Goal: Information Seeking & Learning: Learn about a topic

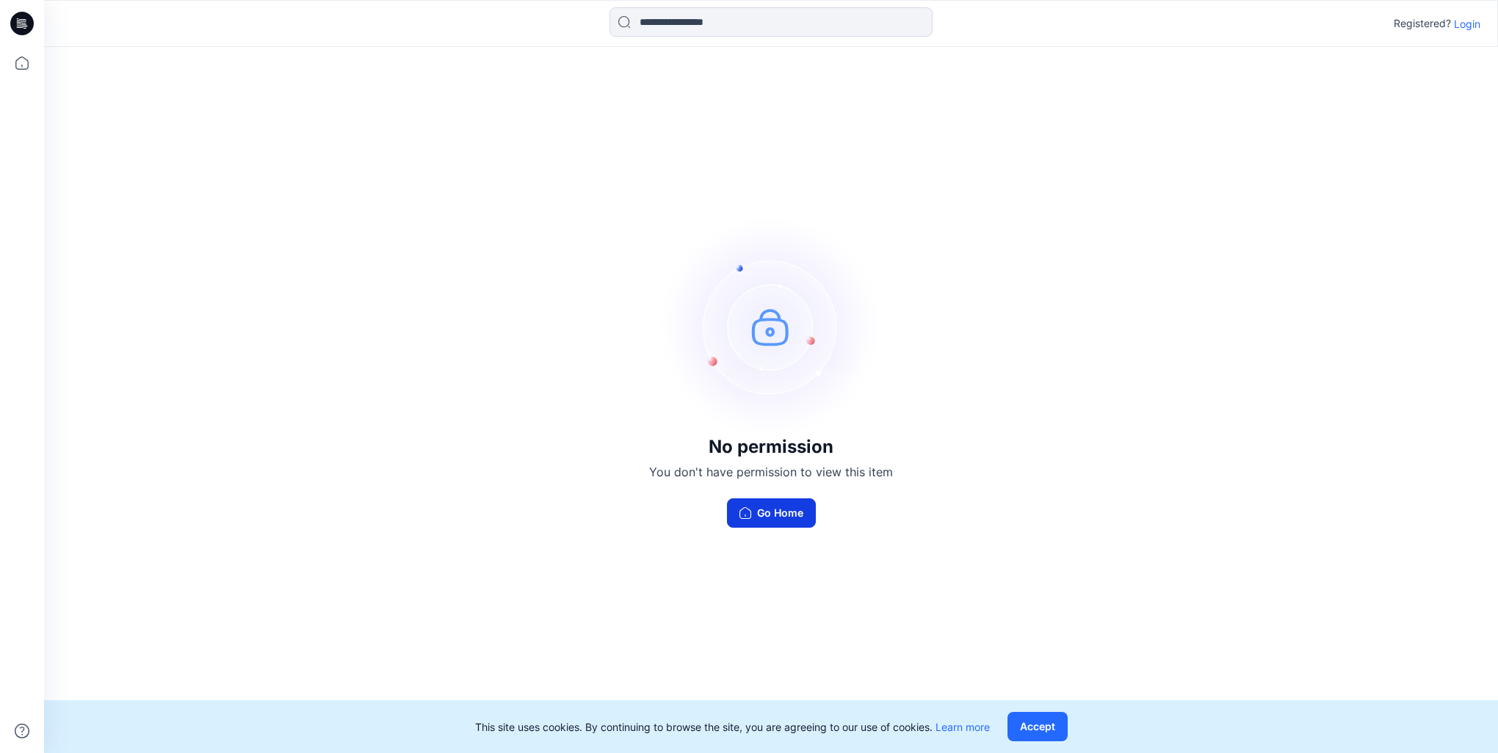
click at [774, 510] on button "Go Home" at bounding box center [771, 512] width 89 height 29
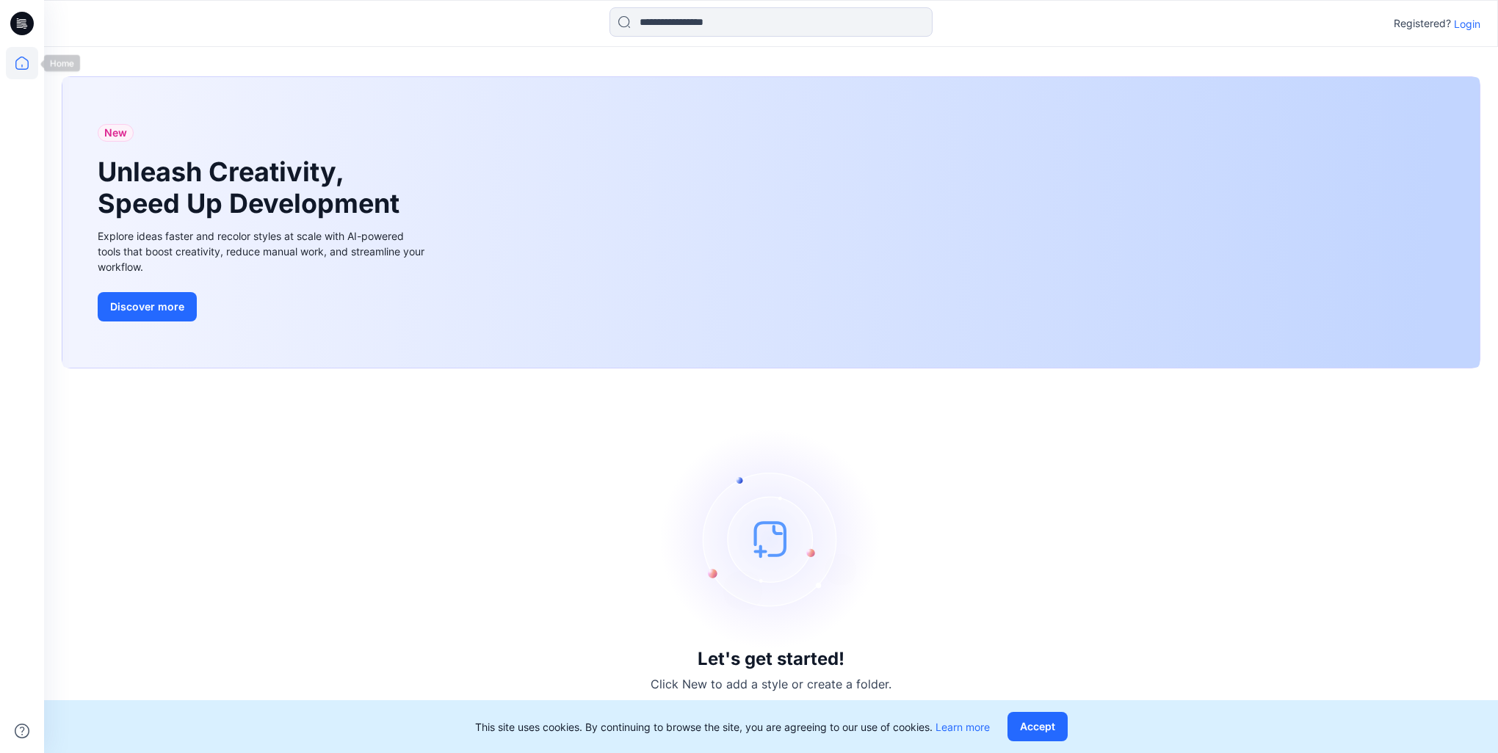
click at [18, 62] on icon at bounding box center [22, 63] width 32 height 32
click at [25, 23] on icon at bounding box center [24, 23] width 6 height 1
click at [32, 62] on icon at bounding box center [22, 63] width 32 height 32
click at [1457, 25] on p "Login" at bounding box center [1467, 23] width 26 height 15
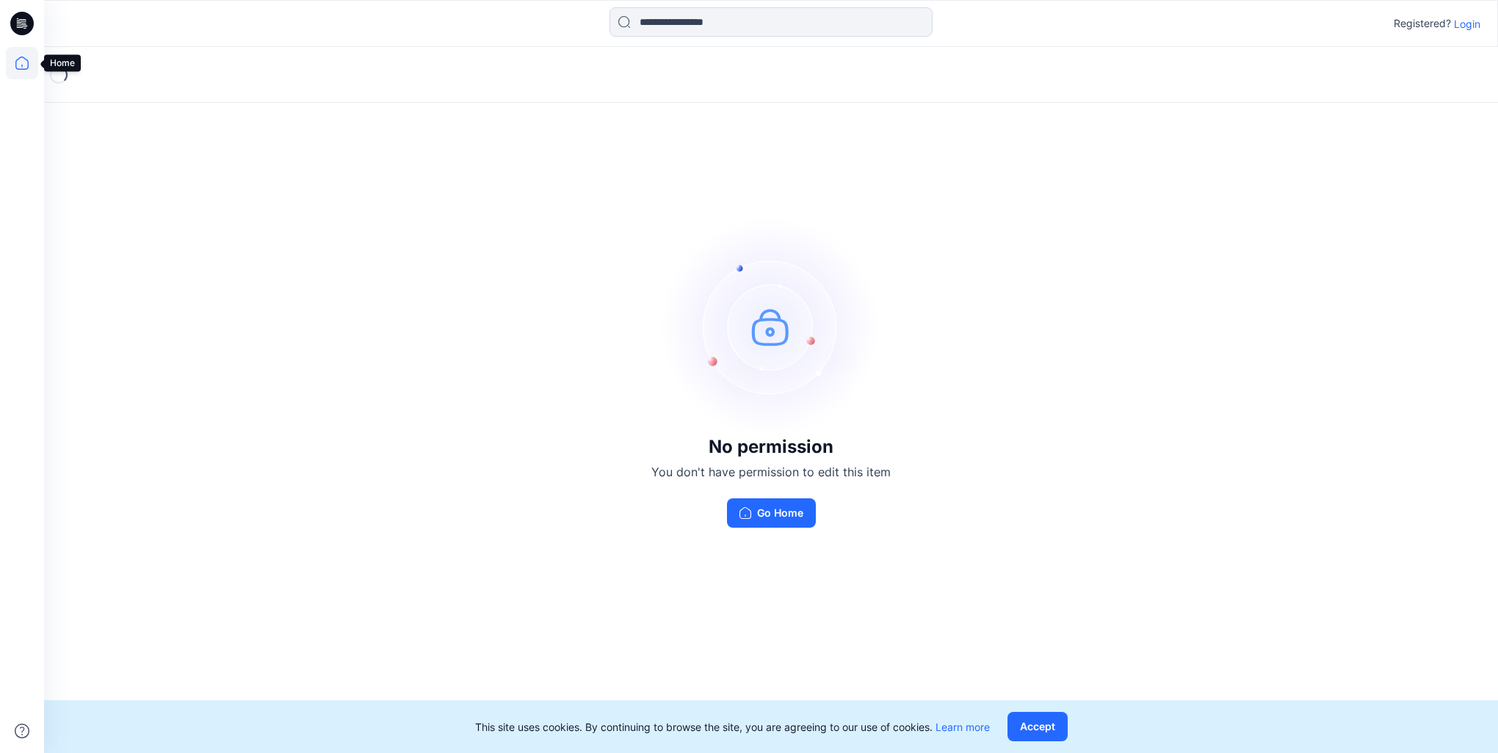
click at [19, 66] on icon at bounding box center [22, 63] width 32 height 32
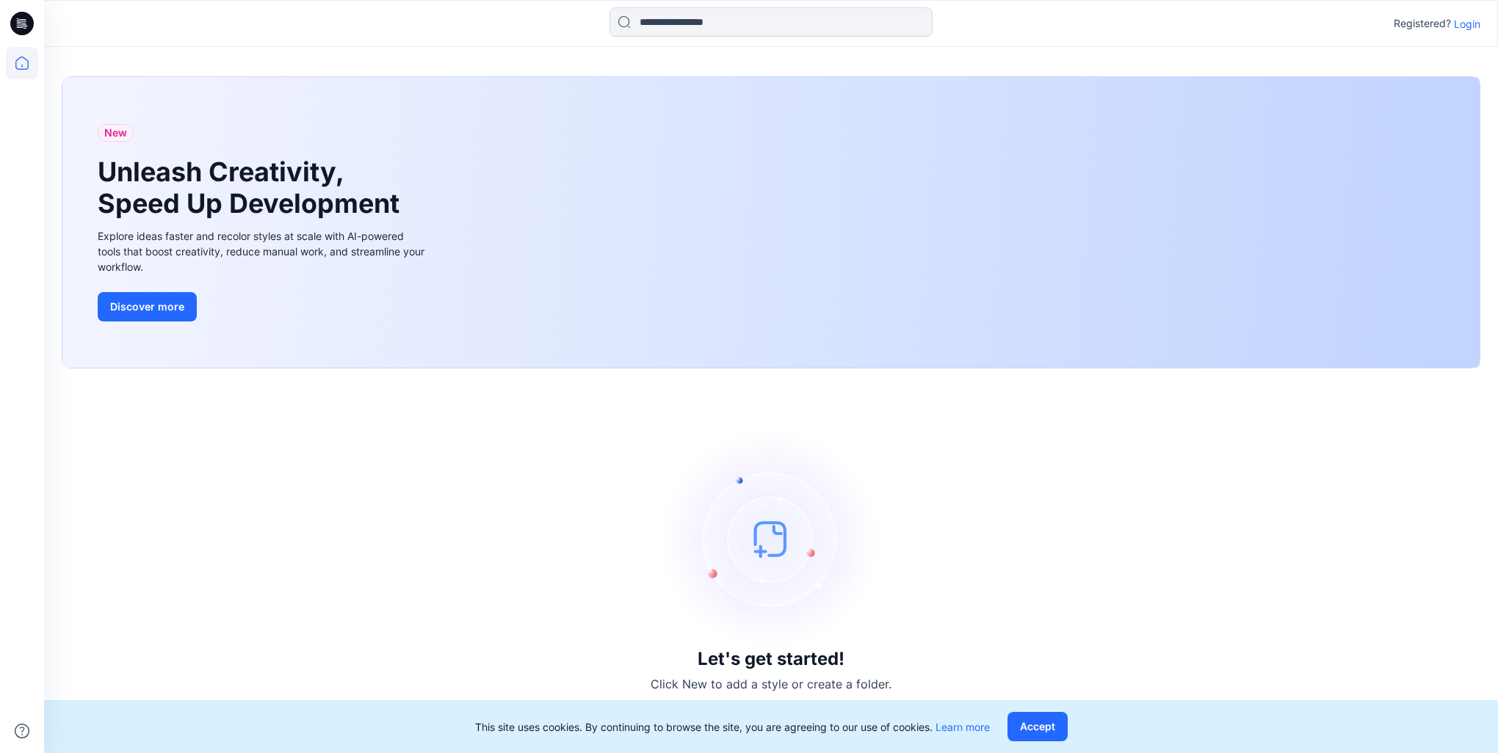
click at [22, 28] on icon at bounding box center [21, 23] width 23 height 23
click at [1471, 21] on p "Login" at bounding box center [1467, 23] width 26 height 15
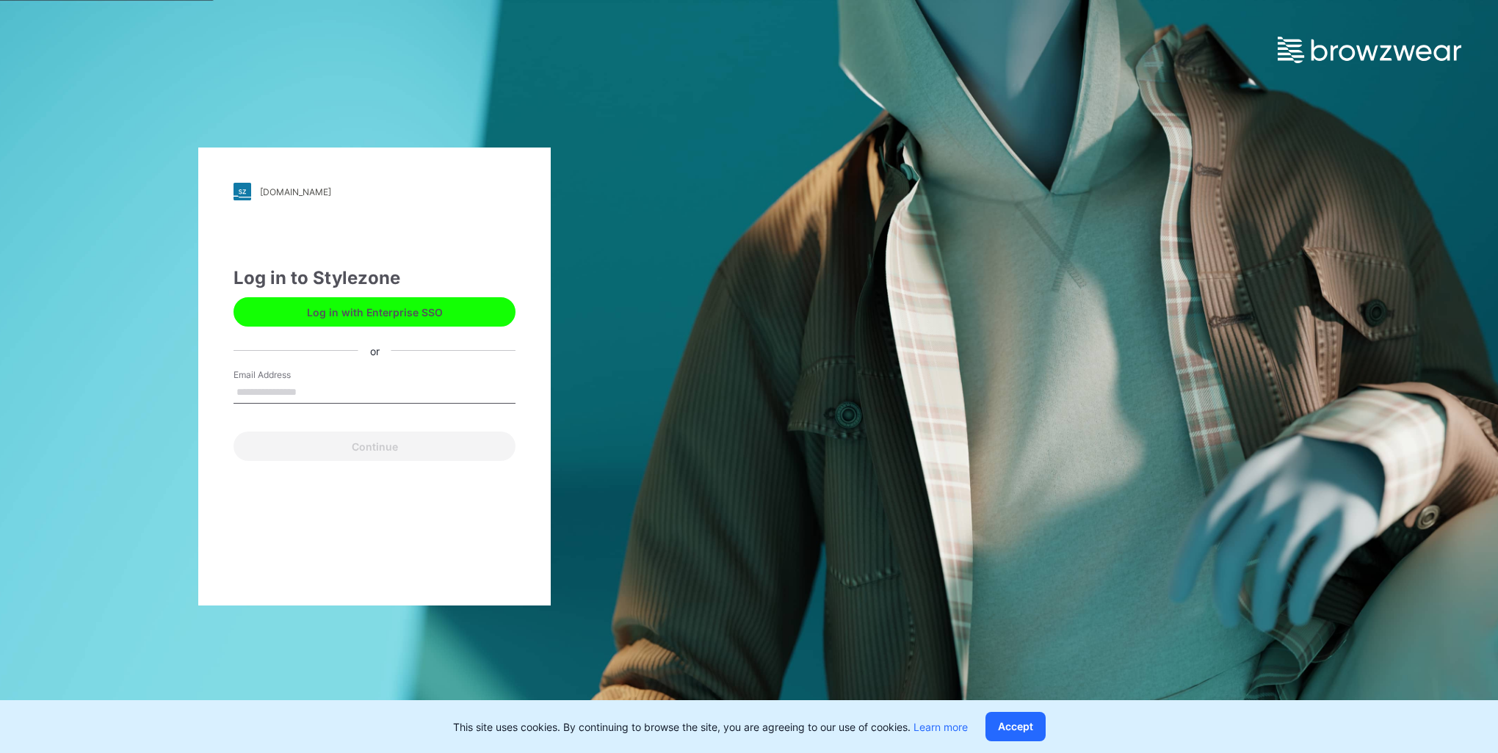
click at [272, 384] on input "Email Address" at bounding box center [374, 393] width 282 height 22
type input "**********"
click at [329, 445] on button "Continue" at bounding box center [374, 446] width 282 height 29
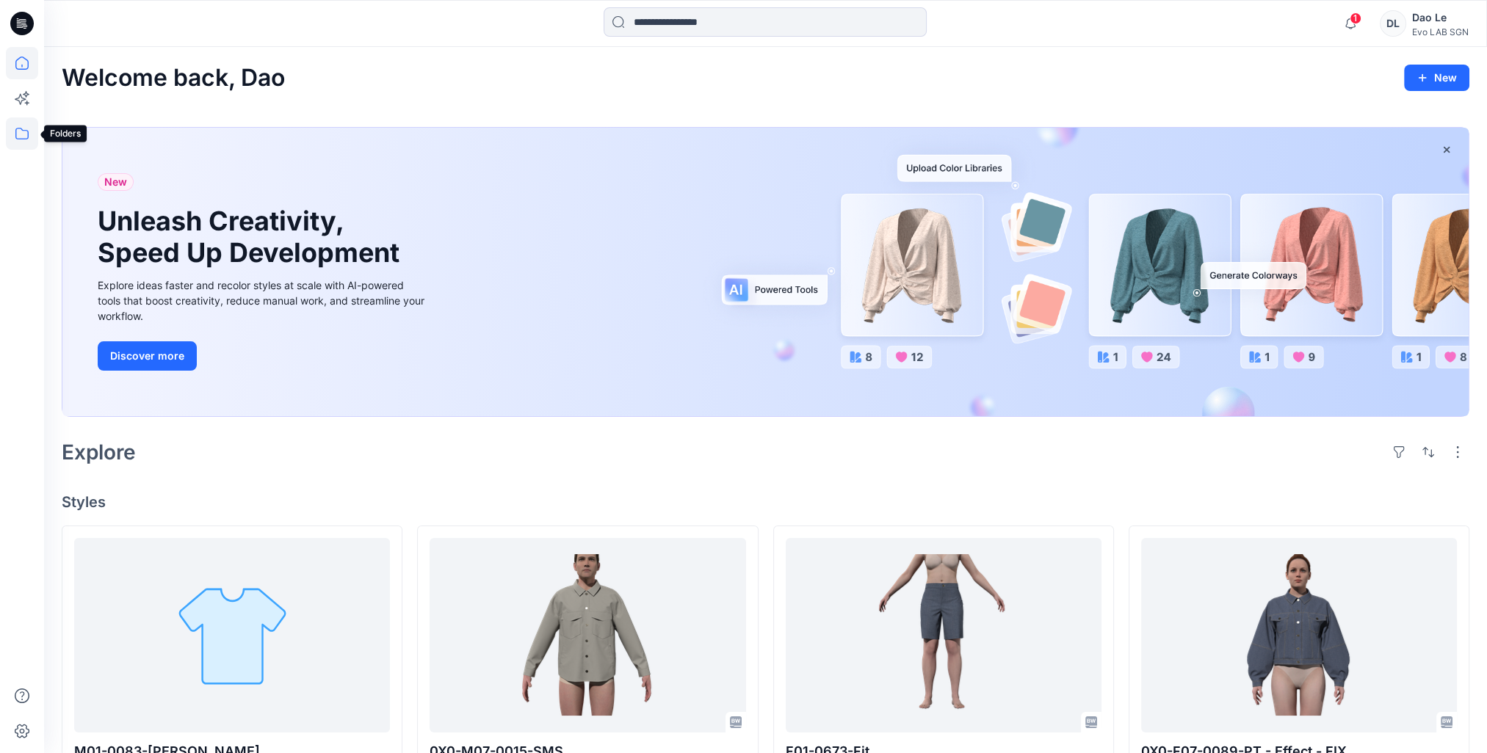
click at [17, 141] on icon at bounding box center [22, 133] width 32 height 32
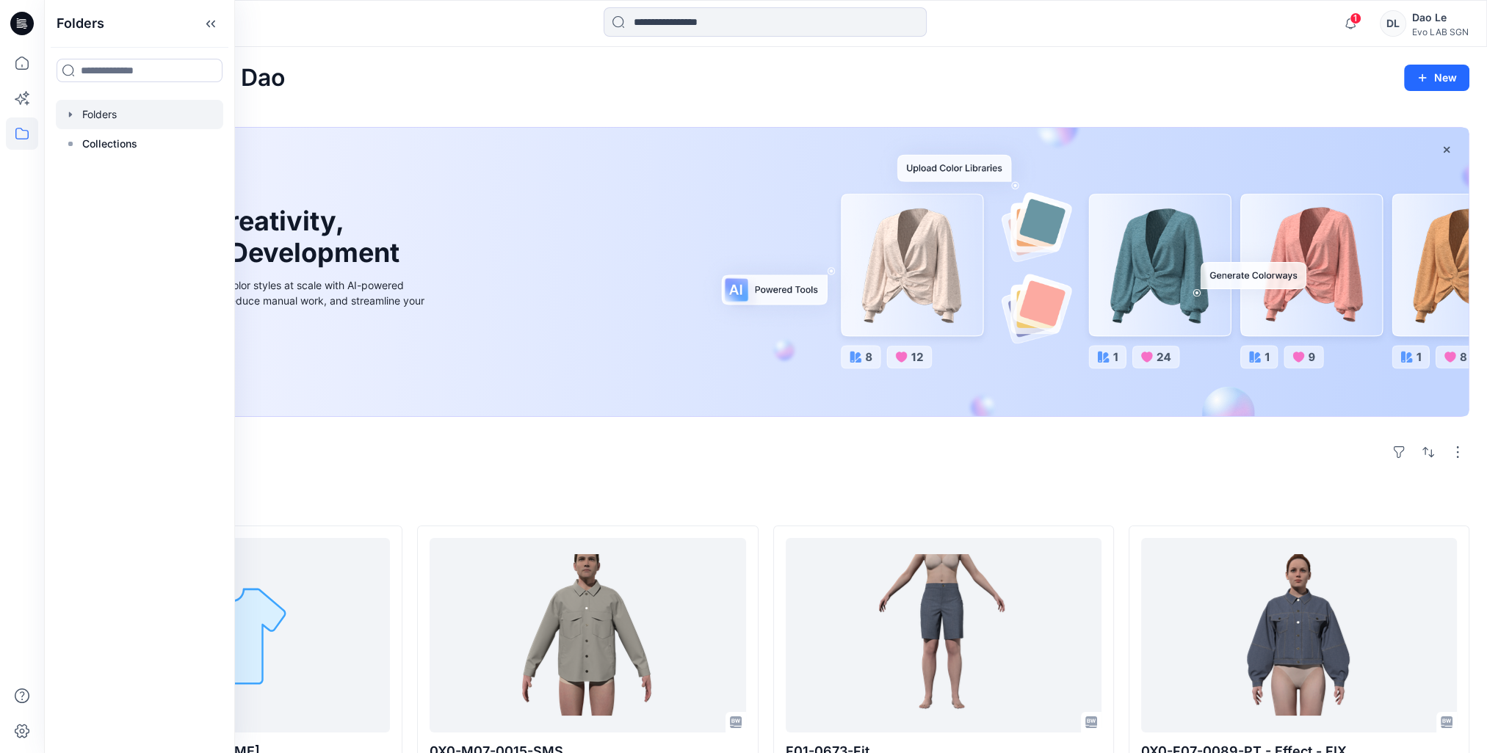
click at [98, 119] on div at bounding box center [139, 114] width 167 height 29
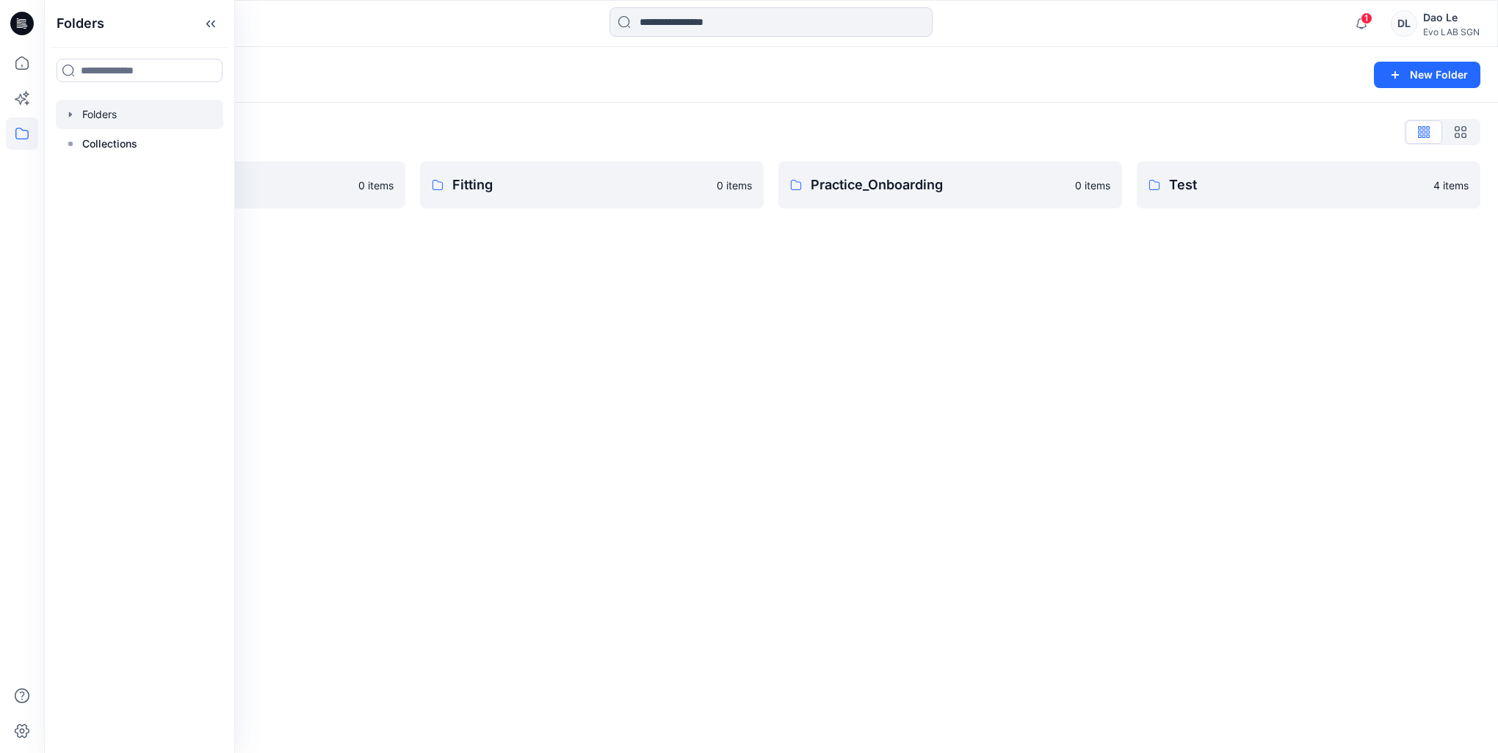
click at [902, 427] on div "Folders New Folder Folders List Fit Women 0 items Fitting 0 items Practice_Onbo…" at bounding box center [771, 400] width 1454 height 706
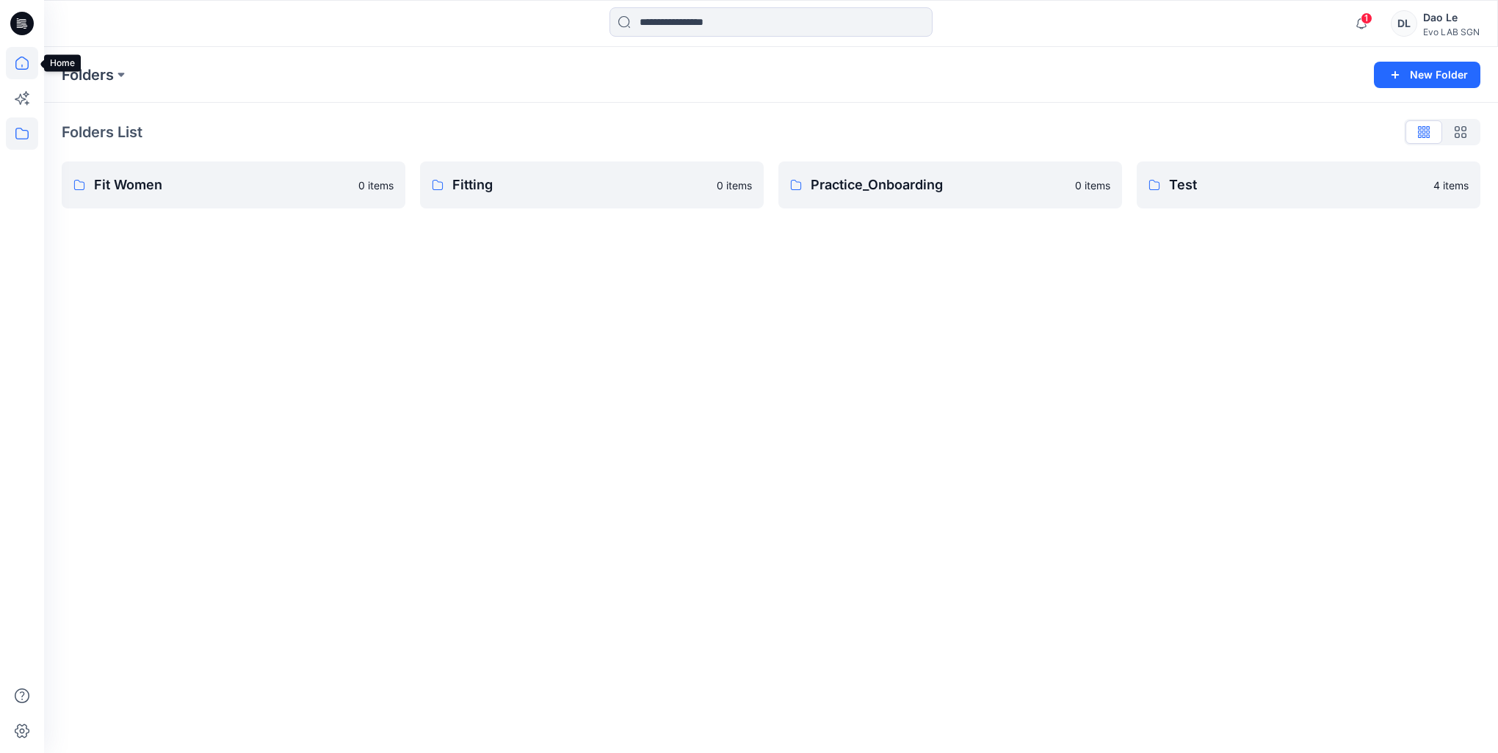
click at [14, 67] on icon at bounding box center [22, 63] width 32 height 32
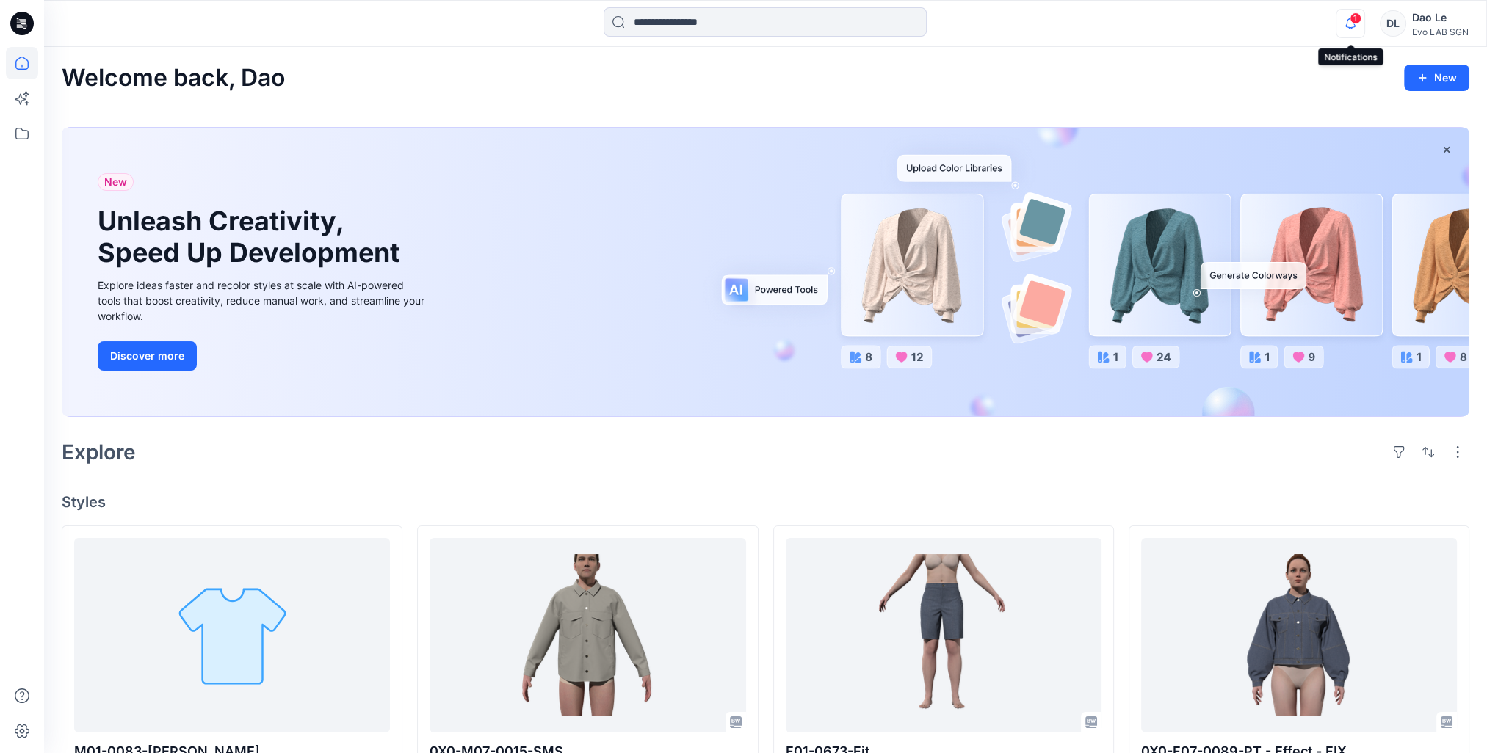
click at [1348, 25] on icon "button" at bounding box center [1350, 23] width 28 height 29
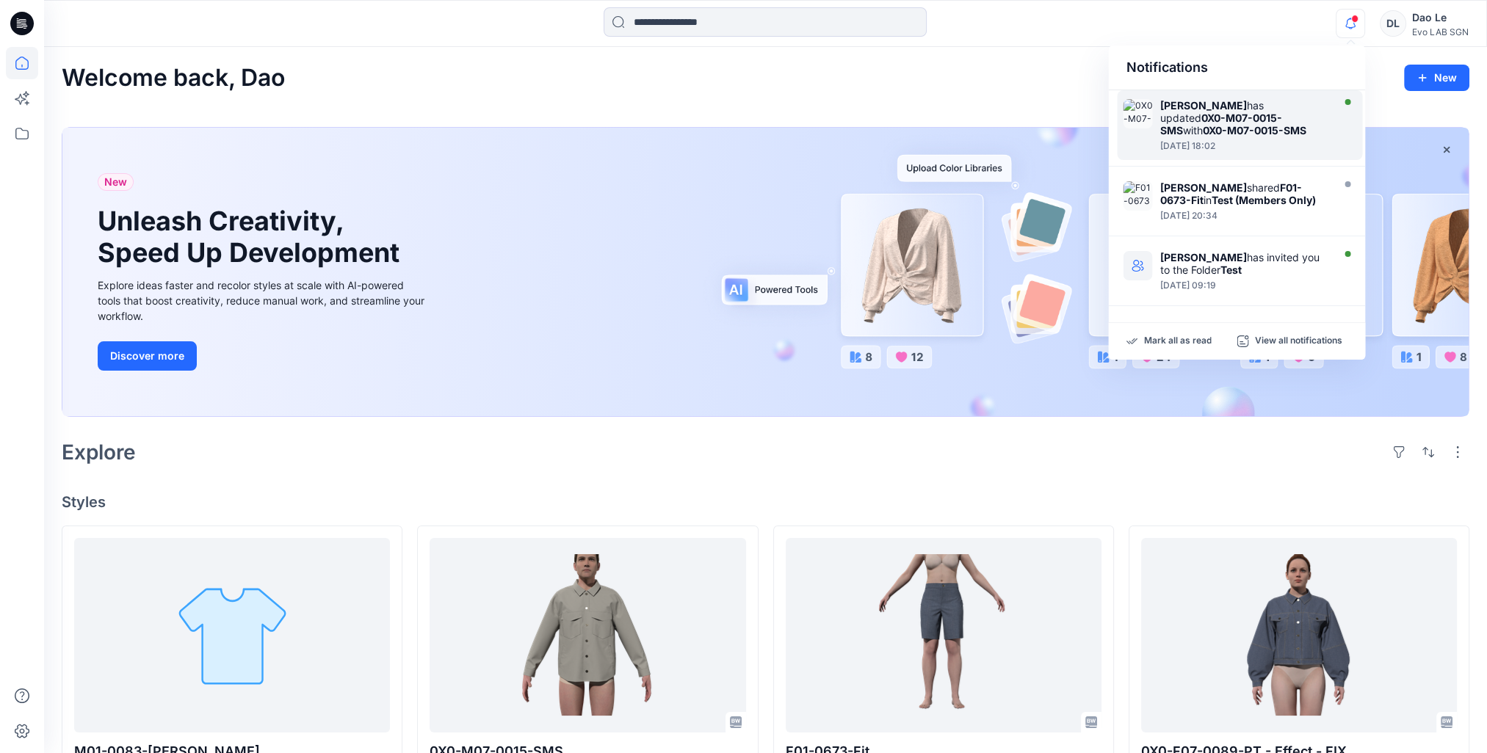
click at [1252, 134] on div "Ha Huynh has updated 0X0-M07-0015-SMS with 0X0-M07-0015-SMS" at bounding box center [1243, 117] width 169 height 37
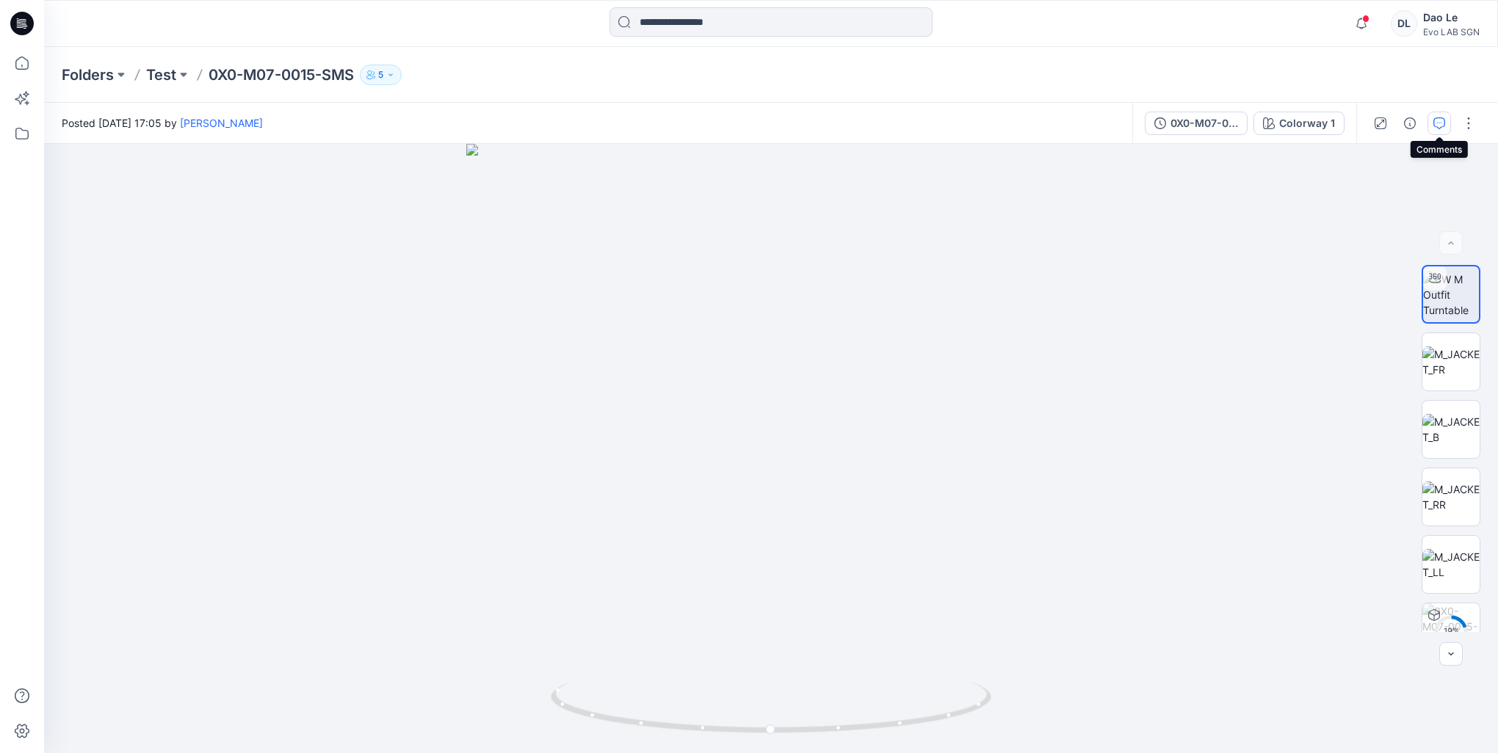
click at [1433, 123] on icon "button" at bounding box center [1439, 123] width 12 height 12
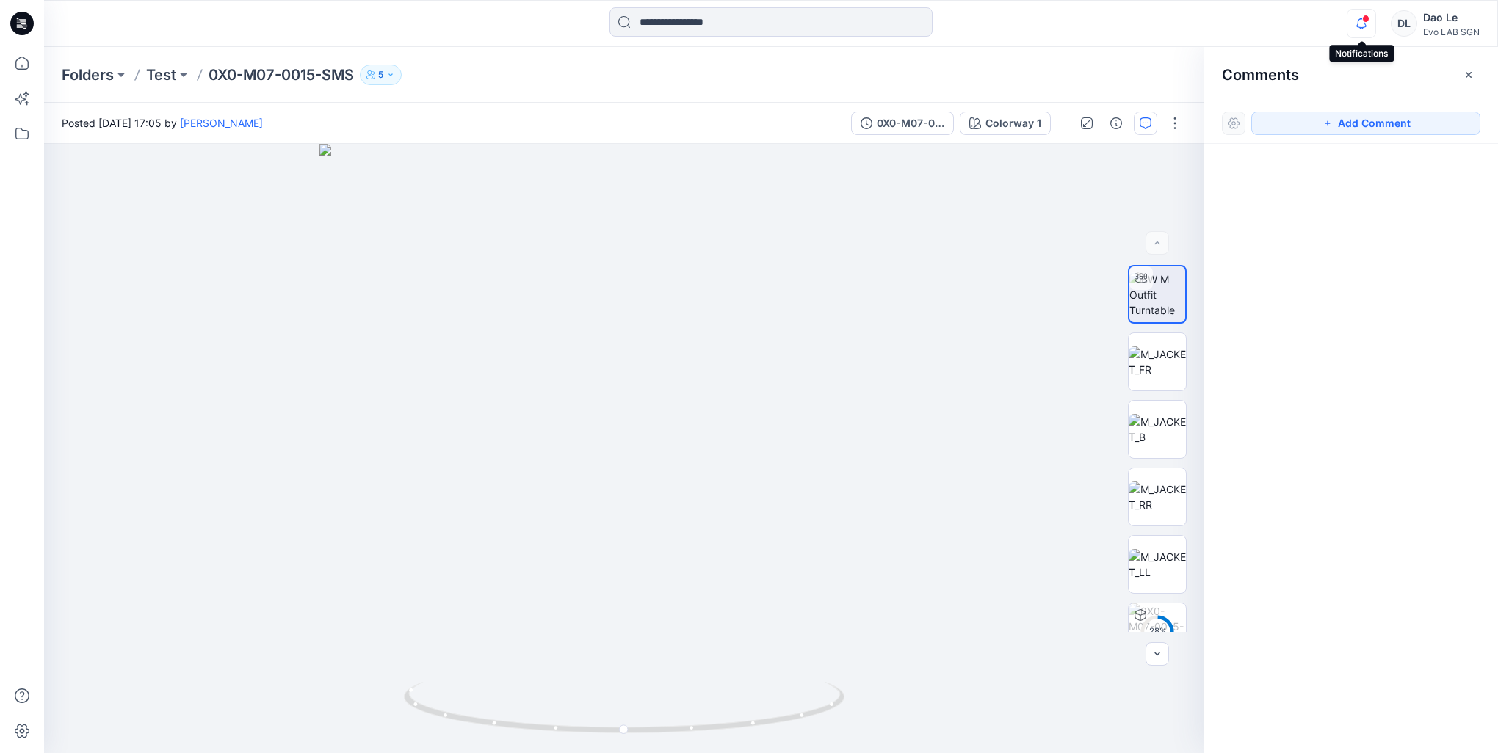
click at [1360, 19] on icon "button" at bounding box center [1361, 23] width 10 height 10
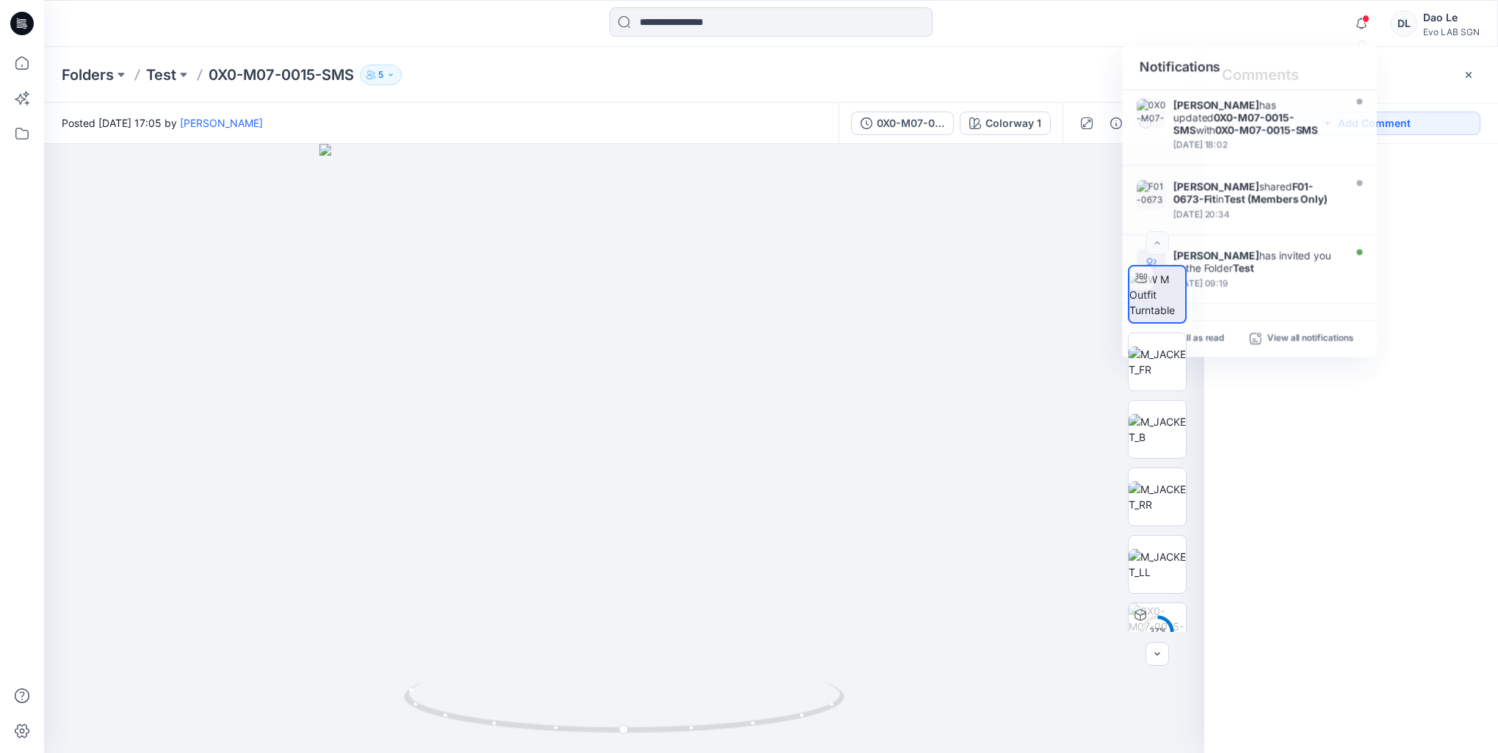
click at [1420, 289] on div at bounding box center [1351, 421] width 294 height 555
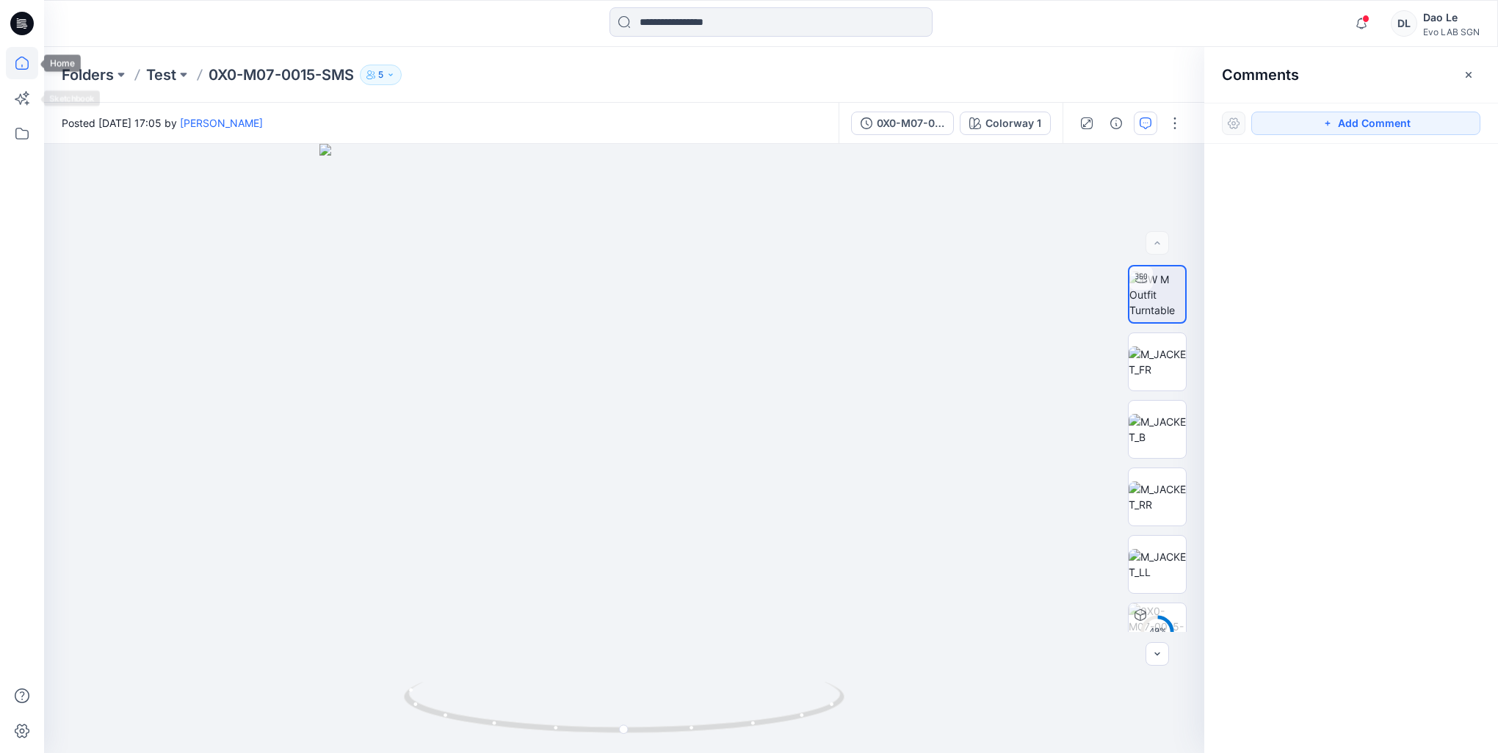
click at [23, 60] on icon at bounding box center [22, 63] width 32 height 32
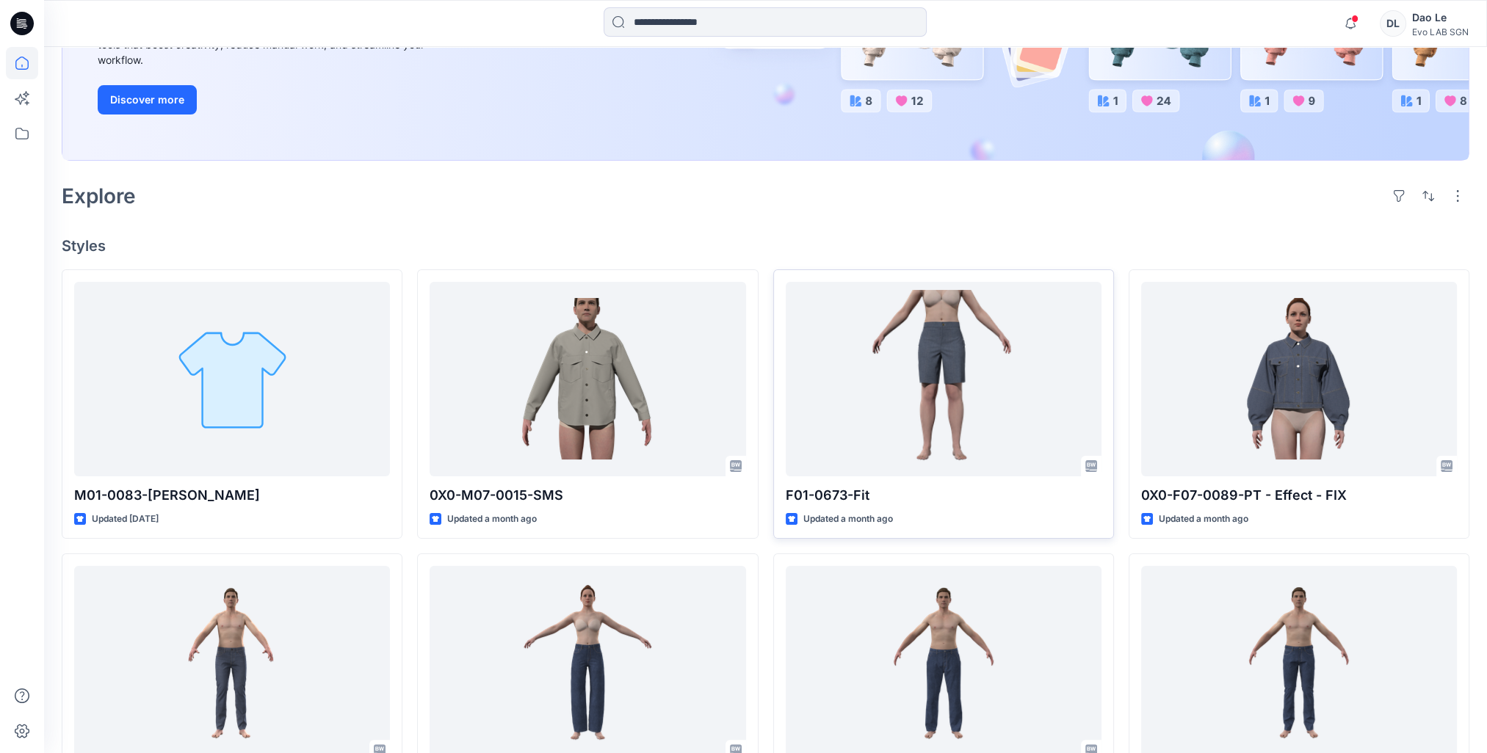
scroll to position [294, 0]
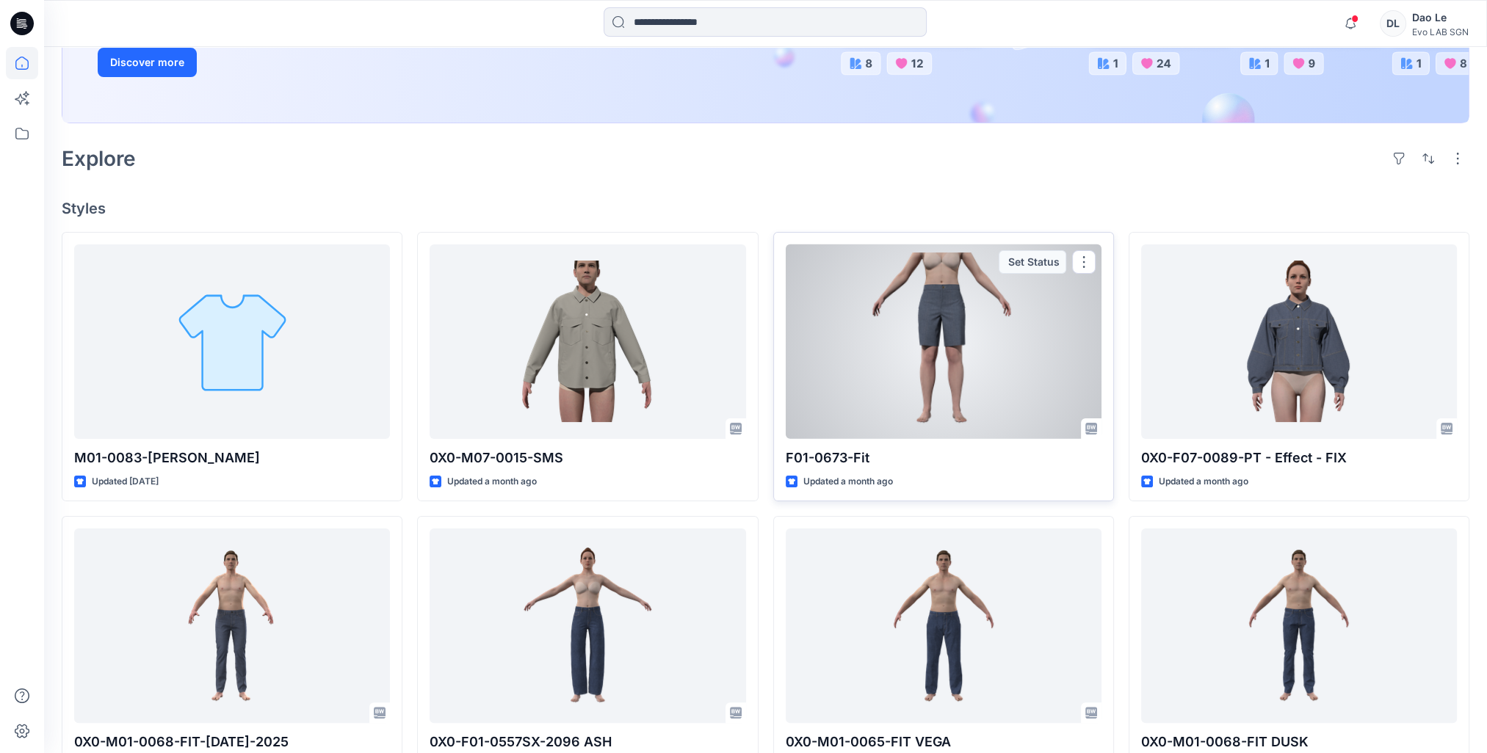
click at [998, 352] on div at bounding box center [943, 341] width 316 height 195
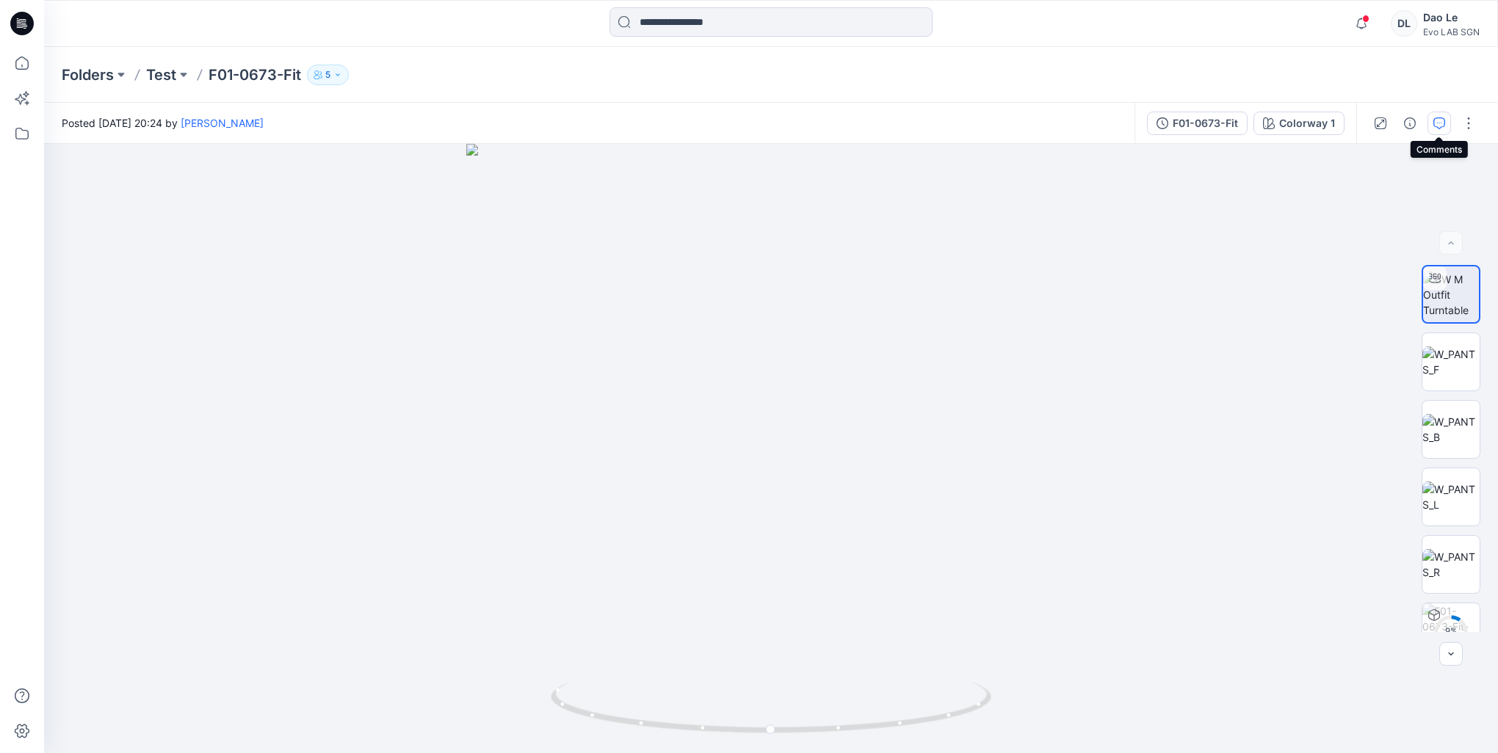
click at [1440, 120] on icon "button" at bounding box center [1439, 123] width 12 height 12
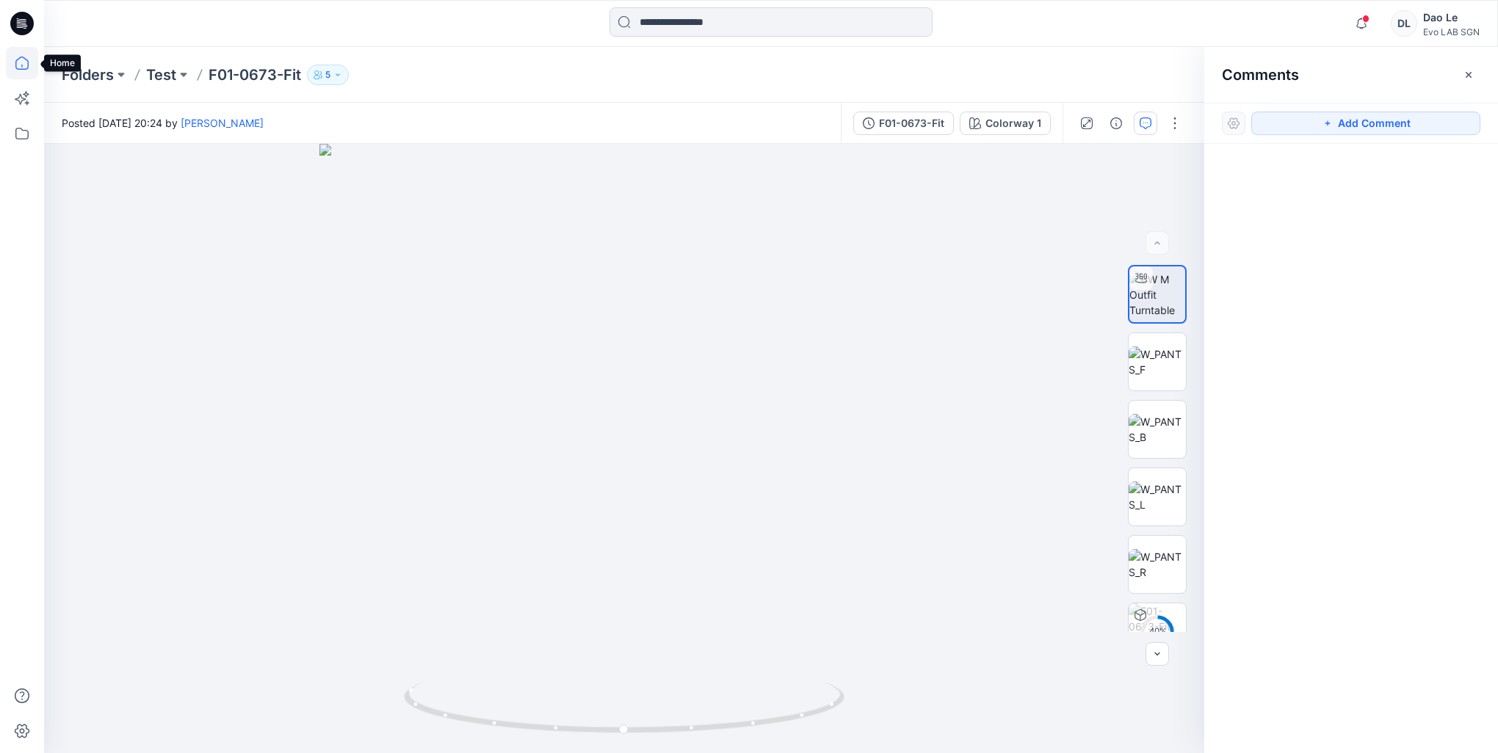
click at [15, 62] on icon at bounding box center [22, 63] width 32 height 32
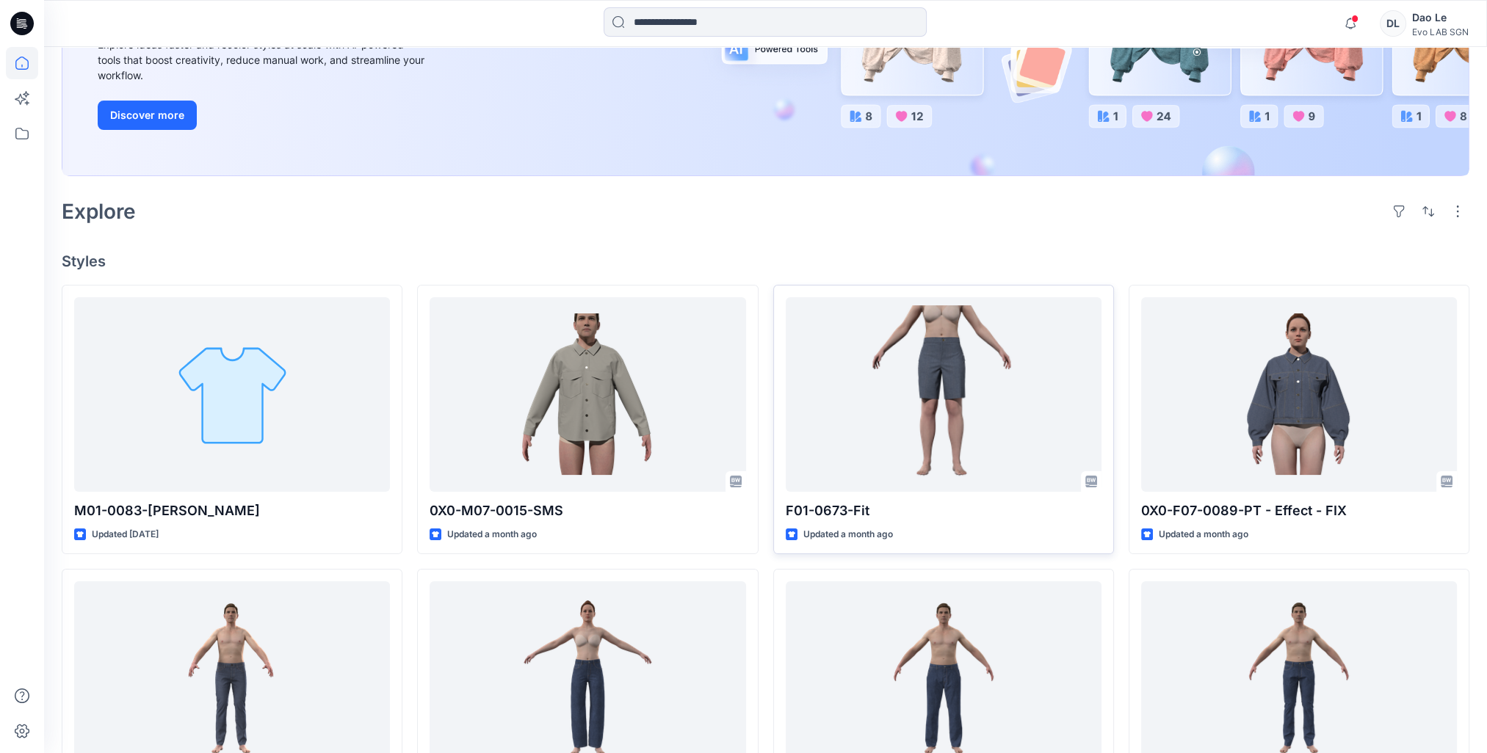
scroll to position [294, 0]
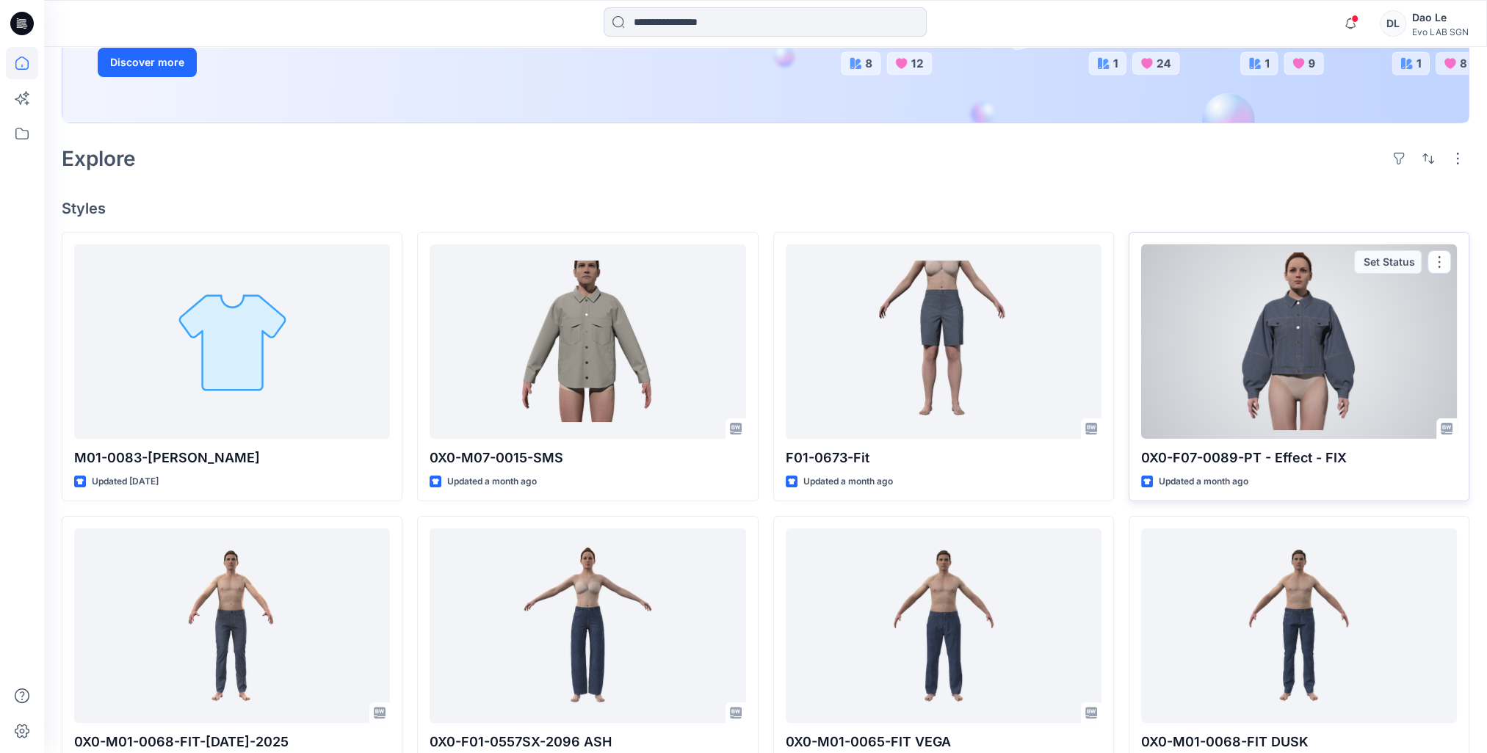
click at [1296, 356] on div at bounding box center [1299, 341] width 316 height 195
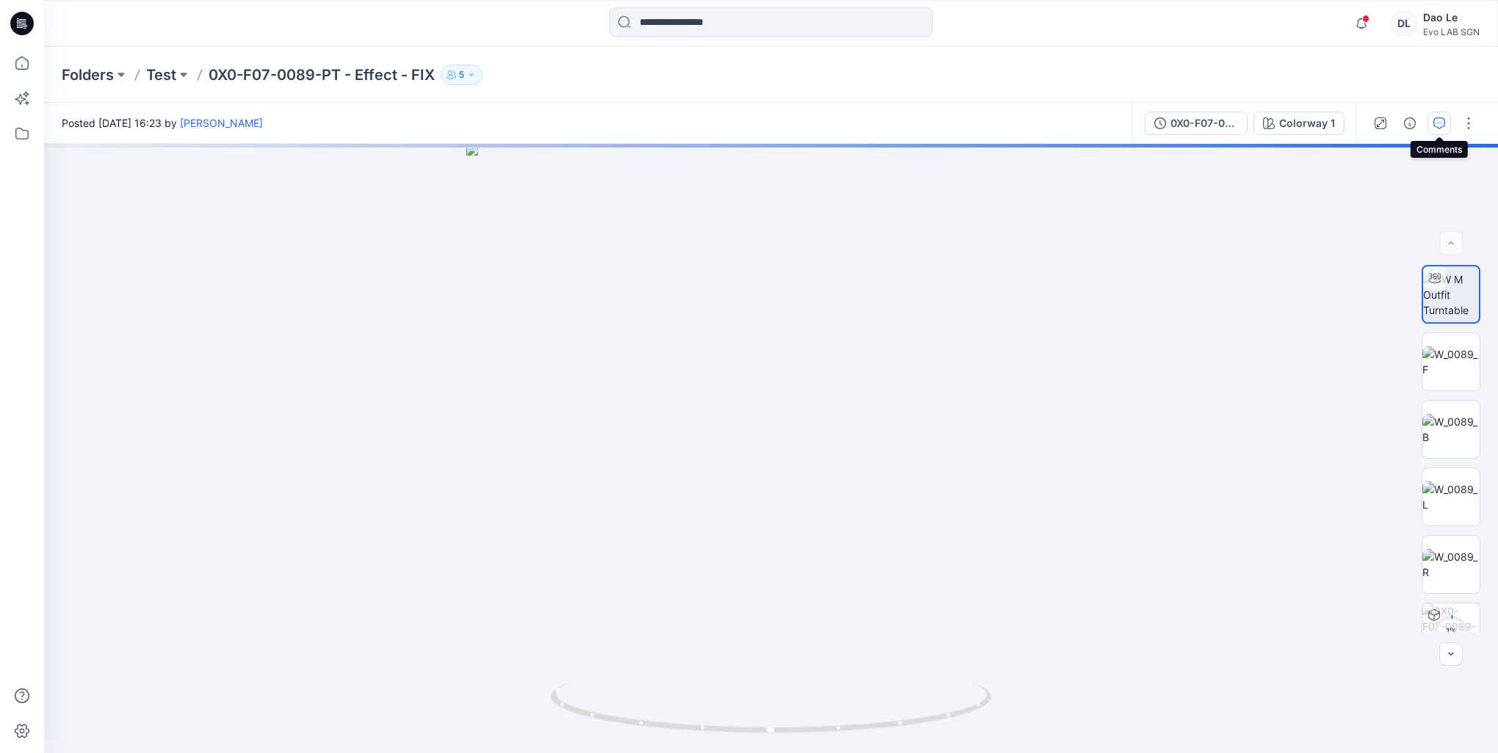
click at [1440, 122] on icon "button" at bounding box center [1439, 122] width 5 height 1
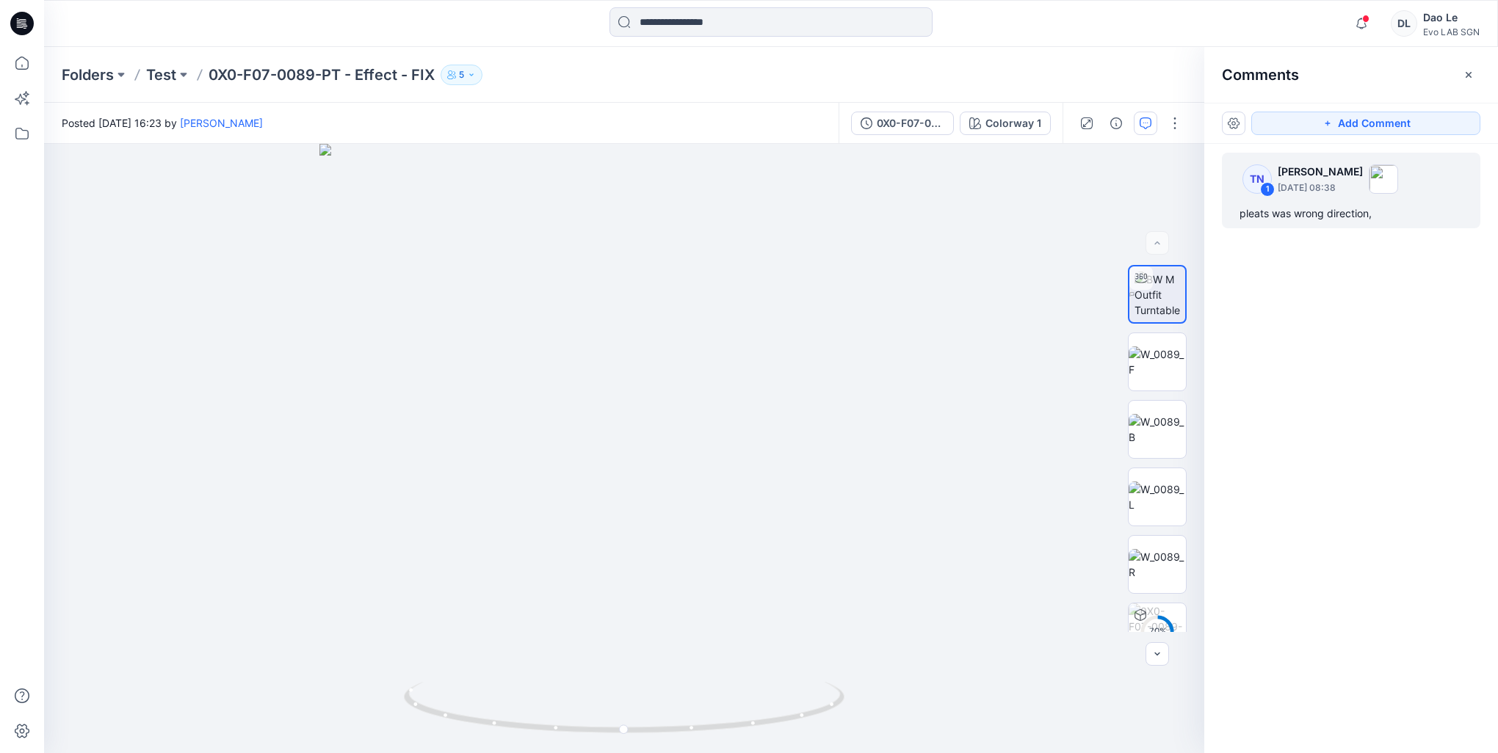
click at [1269, 189] on div "1" at bounding box center [1267, 189] width 15 height 15
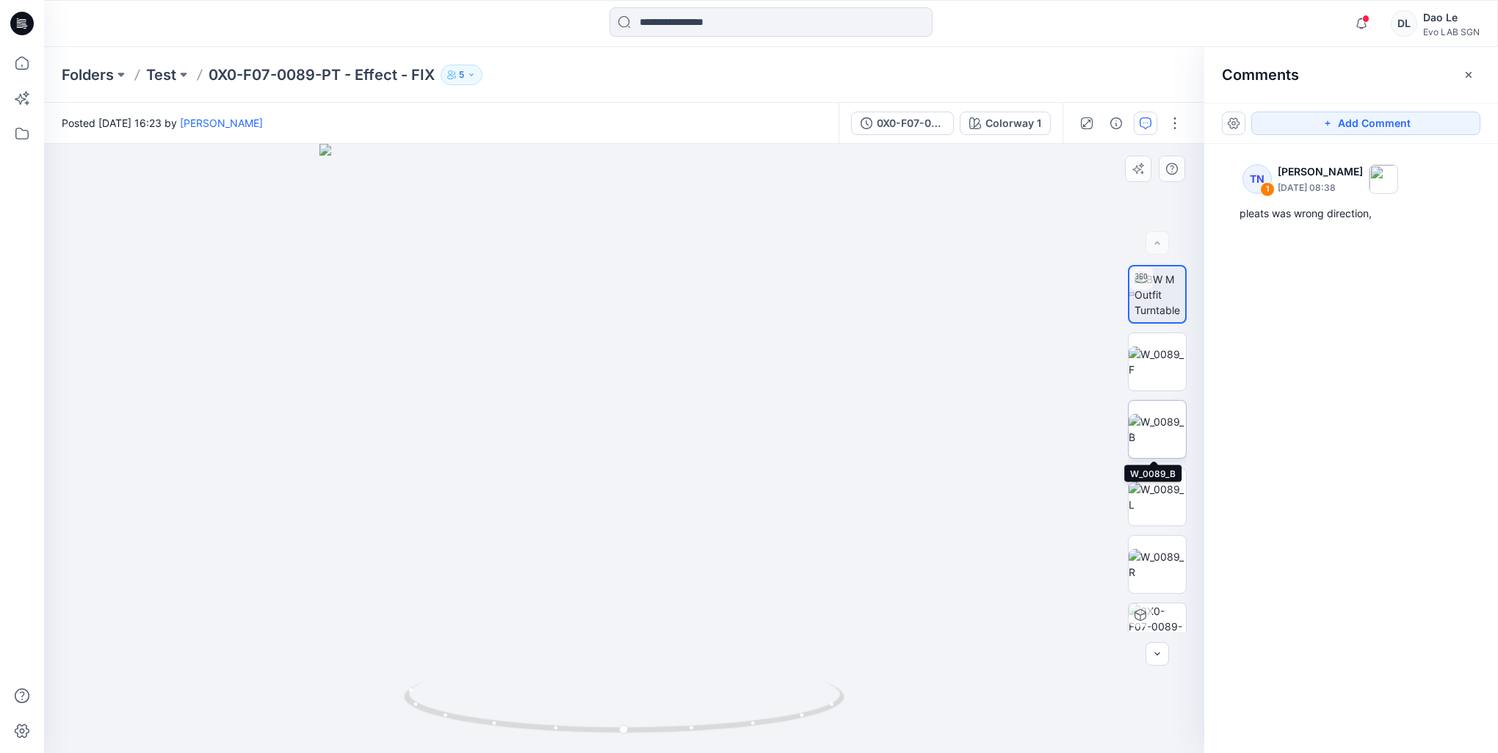
click at [1153, 424] on img at bounding box center [1156, 429] width 57 height 31
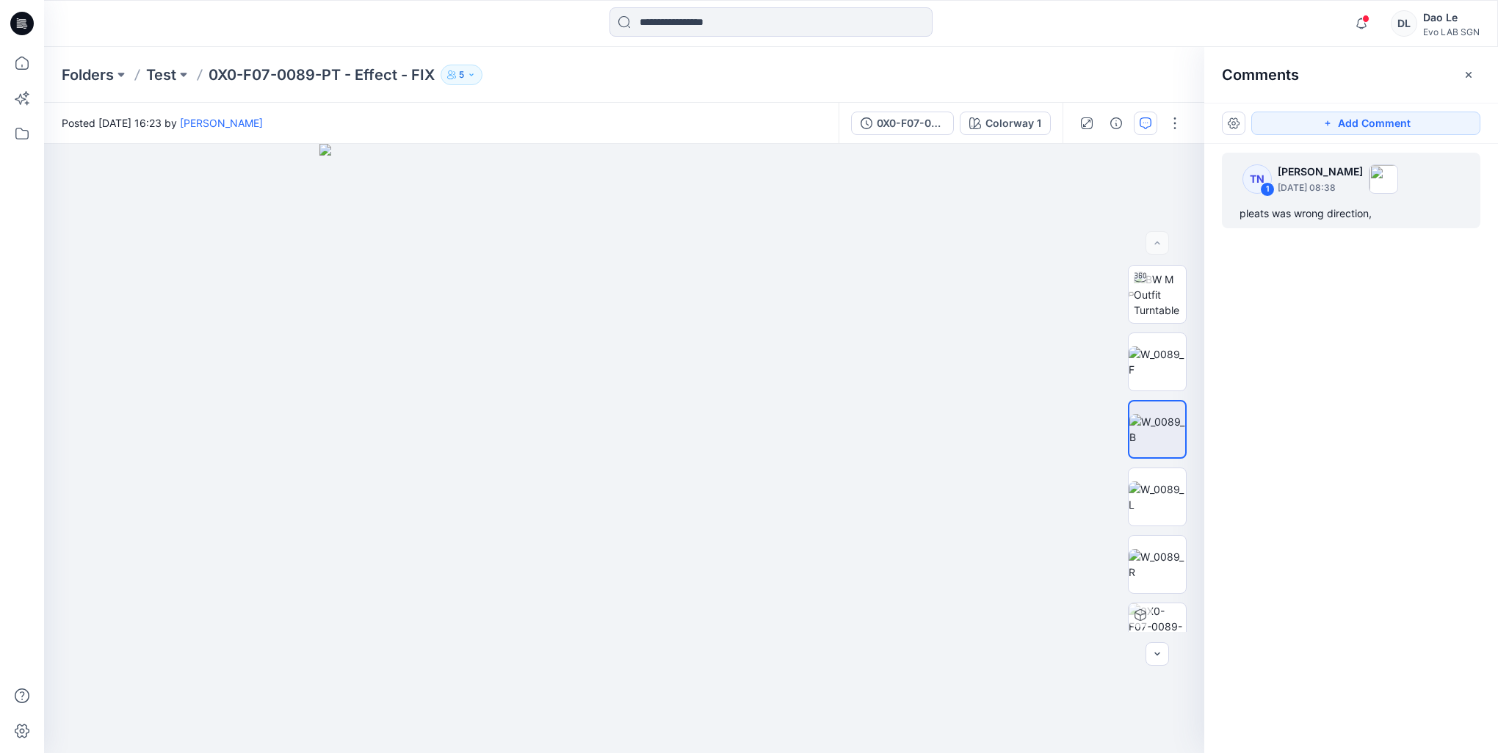
click at [1292, 183] on p "July 28, 2025 08:38" at bounding box center [1319, 188] width 85 height 15
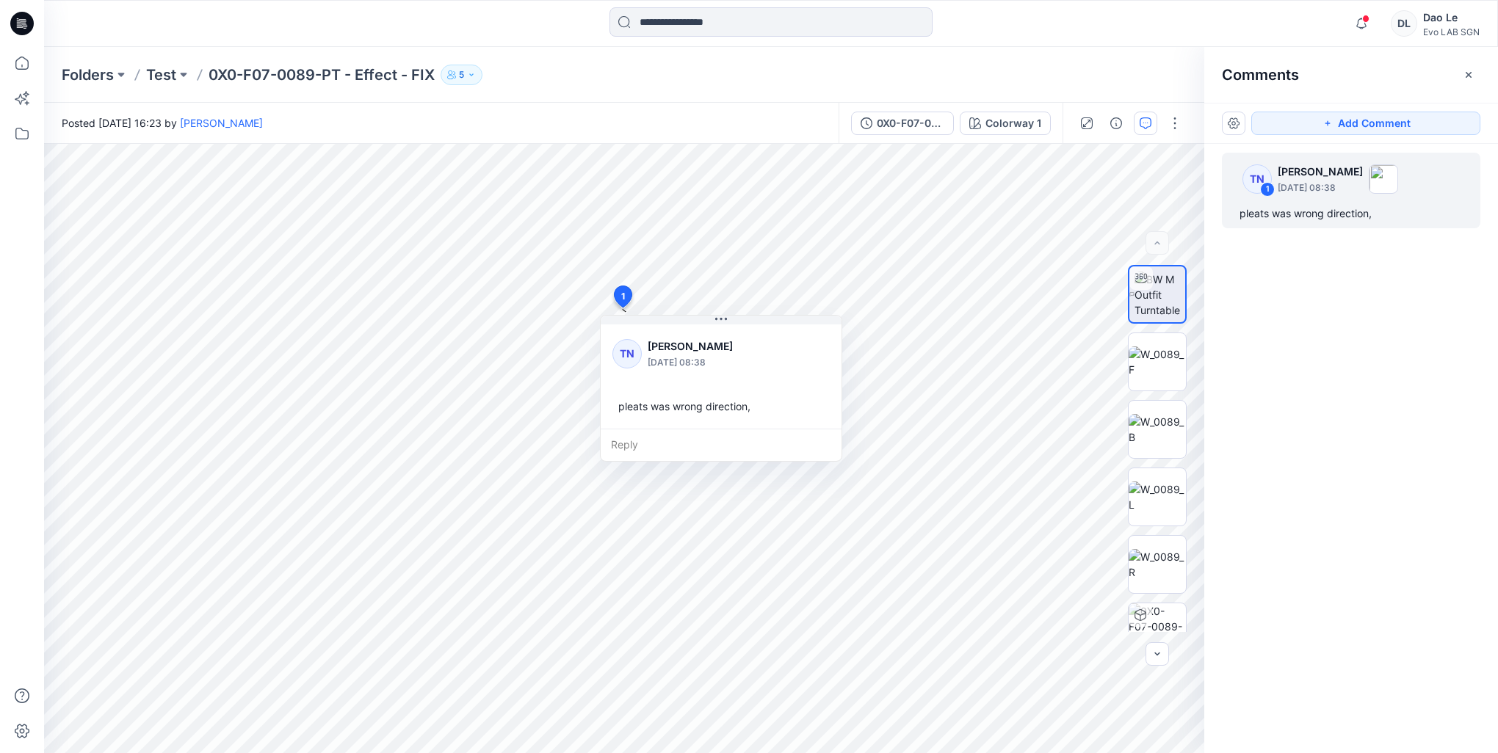
click at [1321, 351] on div "TN 1 Tien Nguyen July 28, 2025 08:38 pleats was wrong direction," at bounding box center [1351, 421] width 294 height 555
click at [1136, 437] on img at bounding box center [1156, 429] width 57 height 31
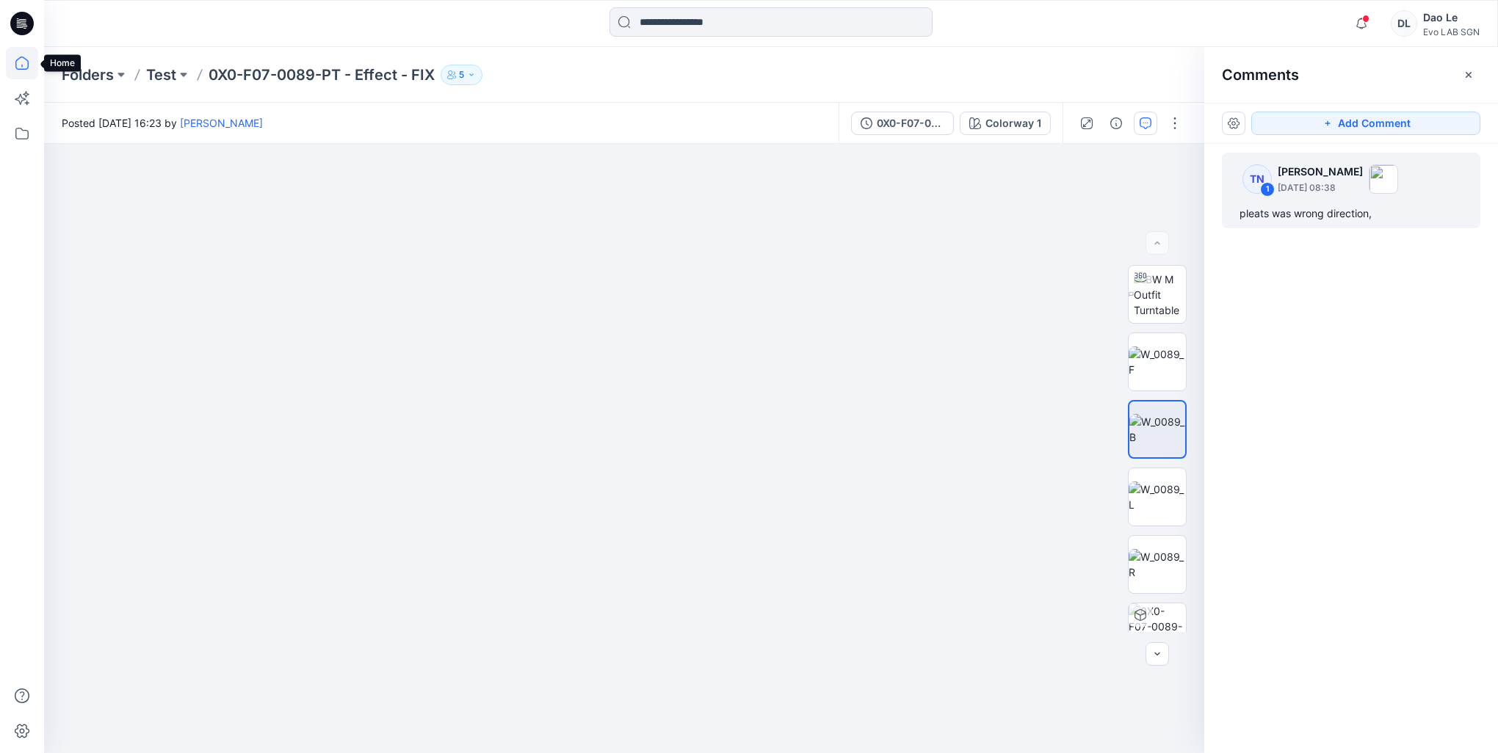
click at [18, 56] on icon at bounding box center [22, 63] width 32 height 32
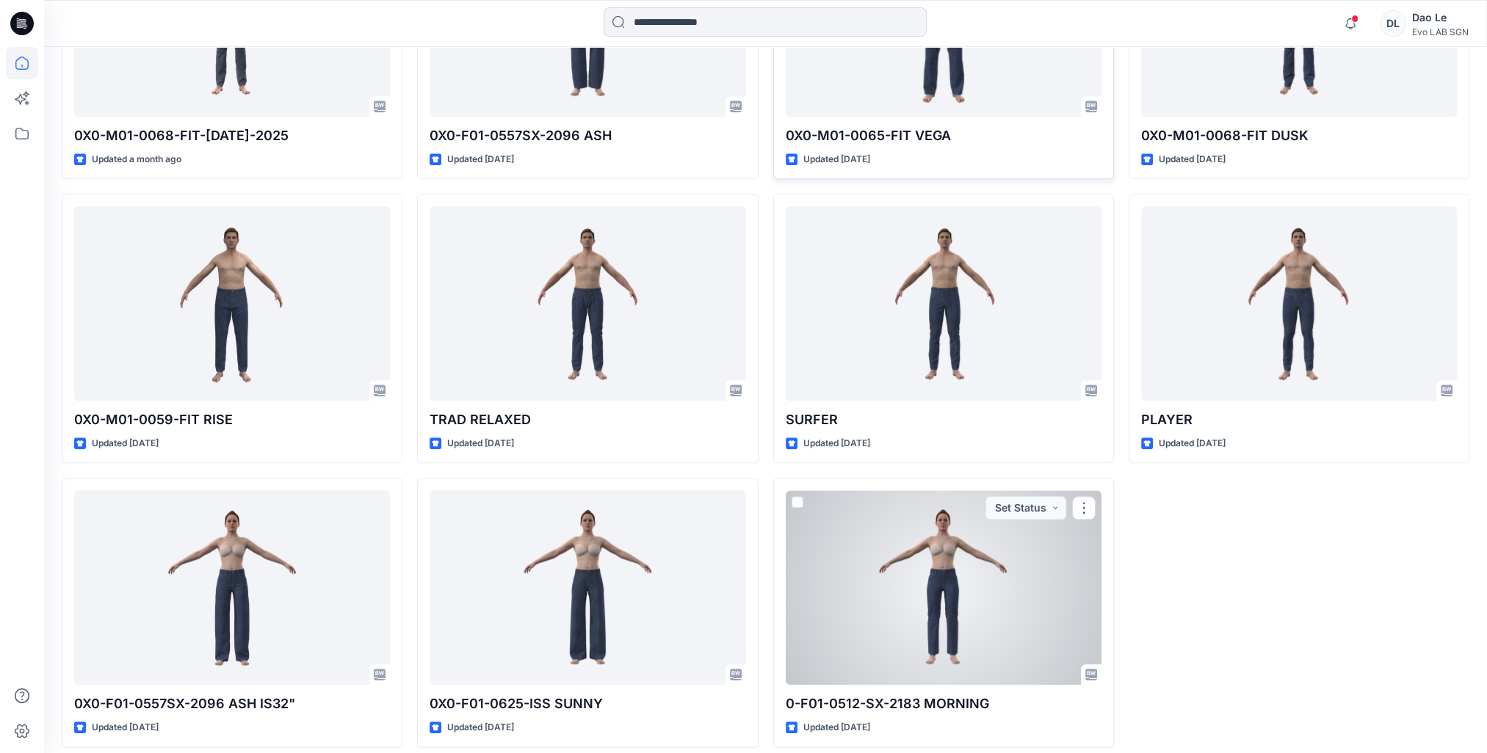
scroll to position [910, 0]
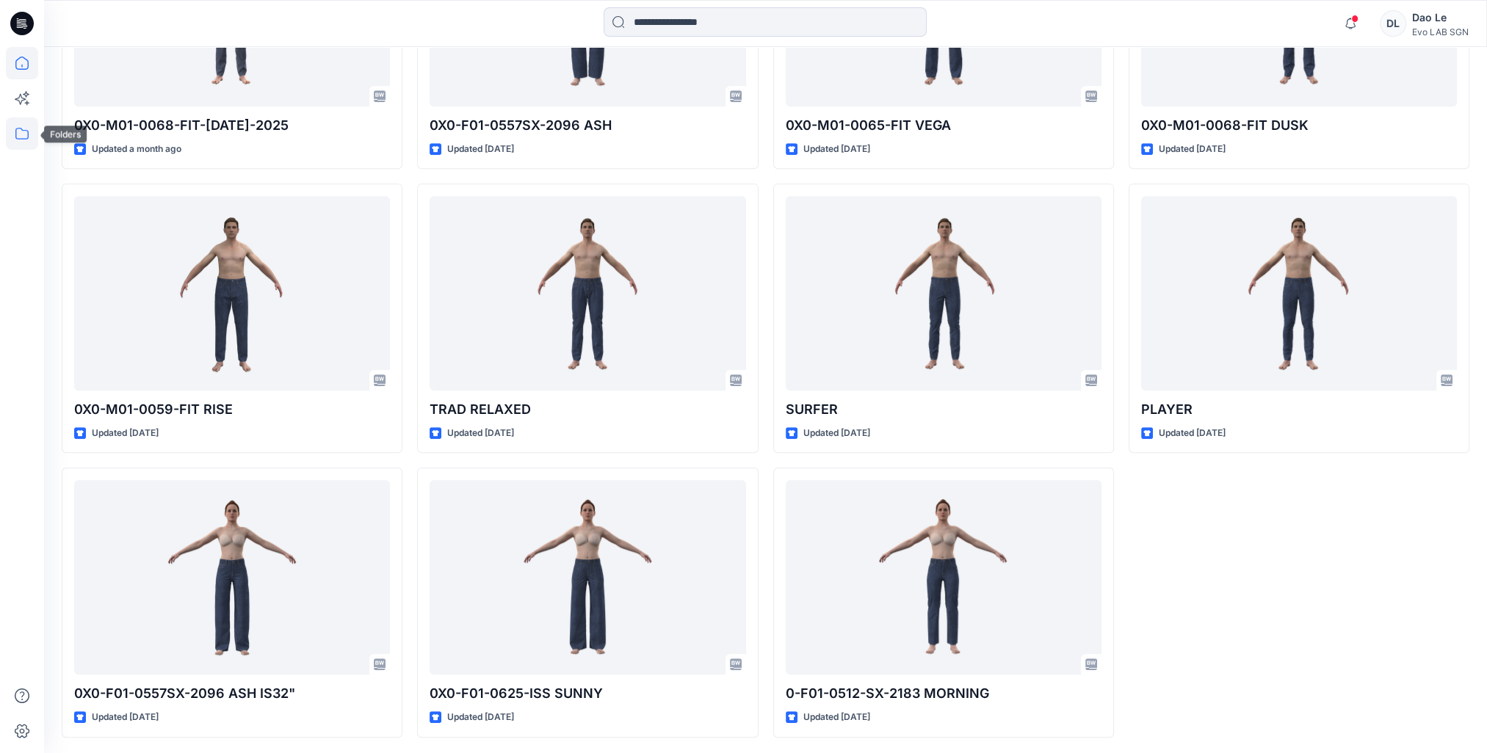
click at [18, 125] on icon at bounding box center [22, 133] width 32 height 32
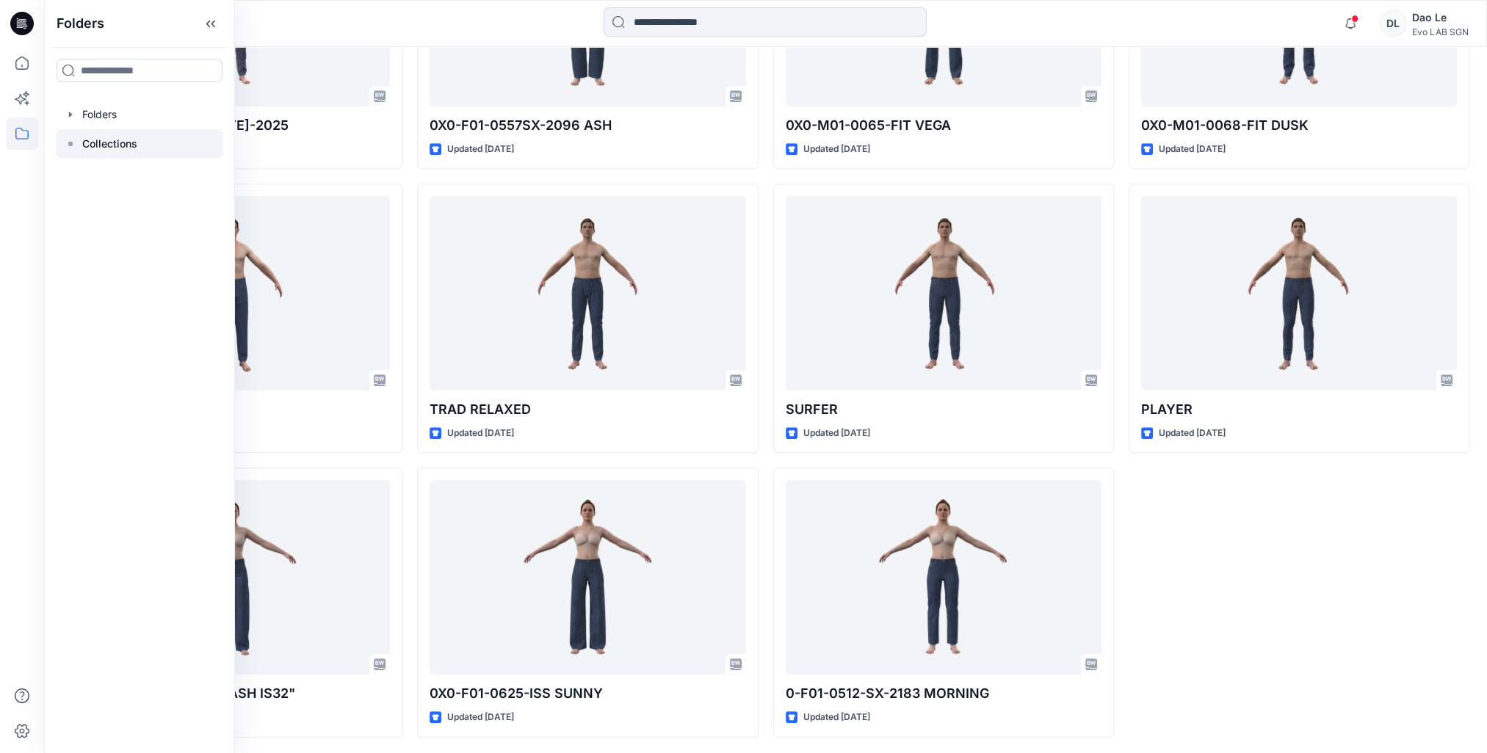
click at [101, 139] on p "Collections" at bounding box center [109, 144] width 55 height 18
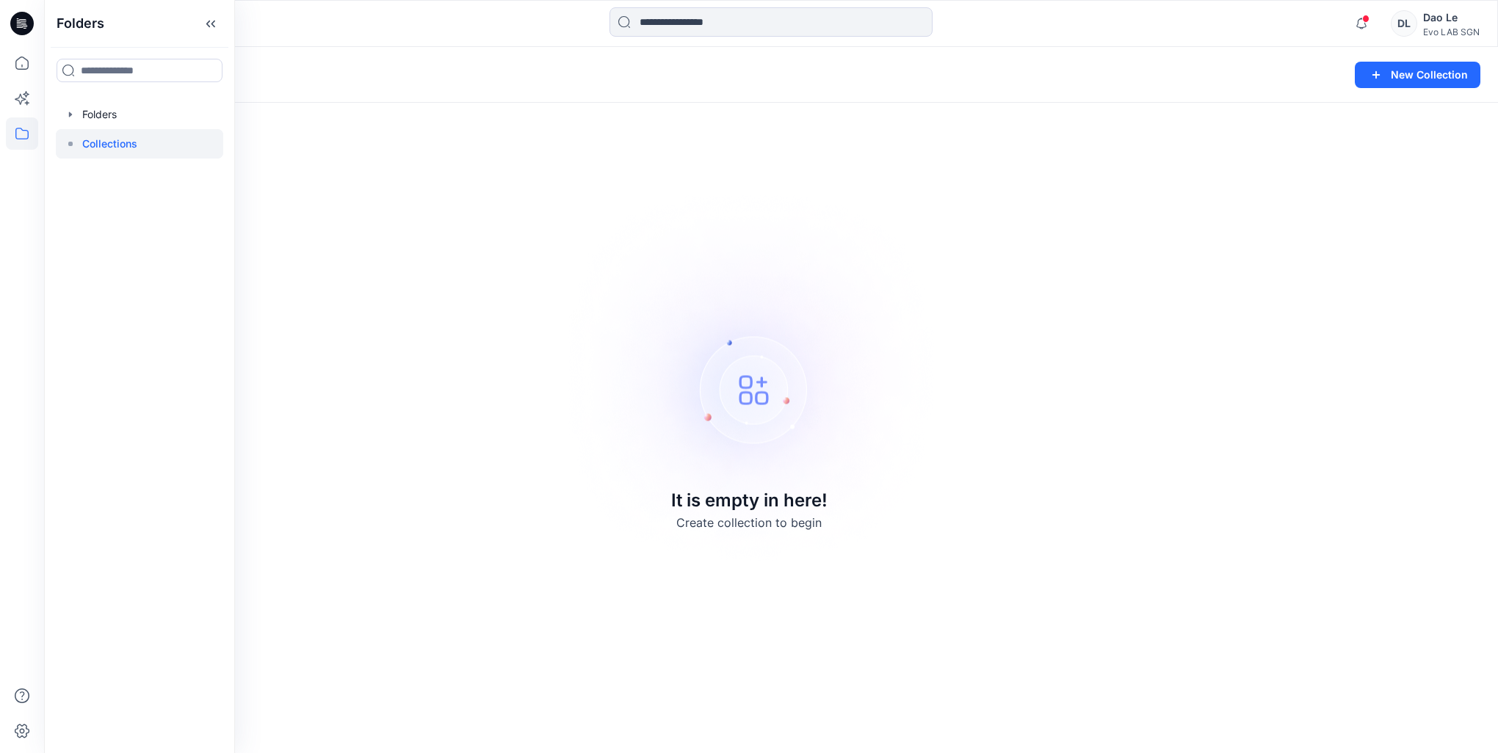
click at [515, 501] on div "Collections New Collection It is empty in here! Create collection to begin" at bounding box center [771, 400] width 1454 height 706
click at [19, 137] on icon at bounding box center [22, 133] width 32 height 32
click at [10, 55] on icon at bounding box center [22, 63] width 32 height 32
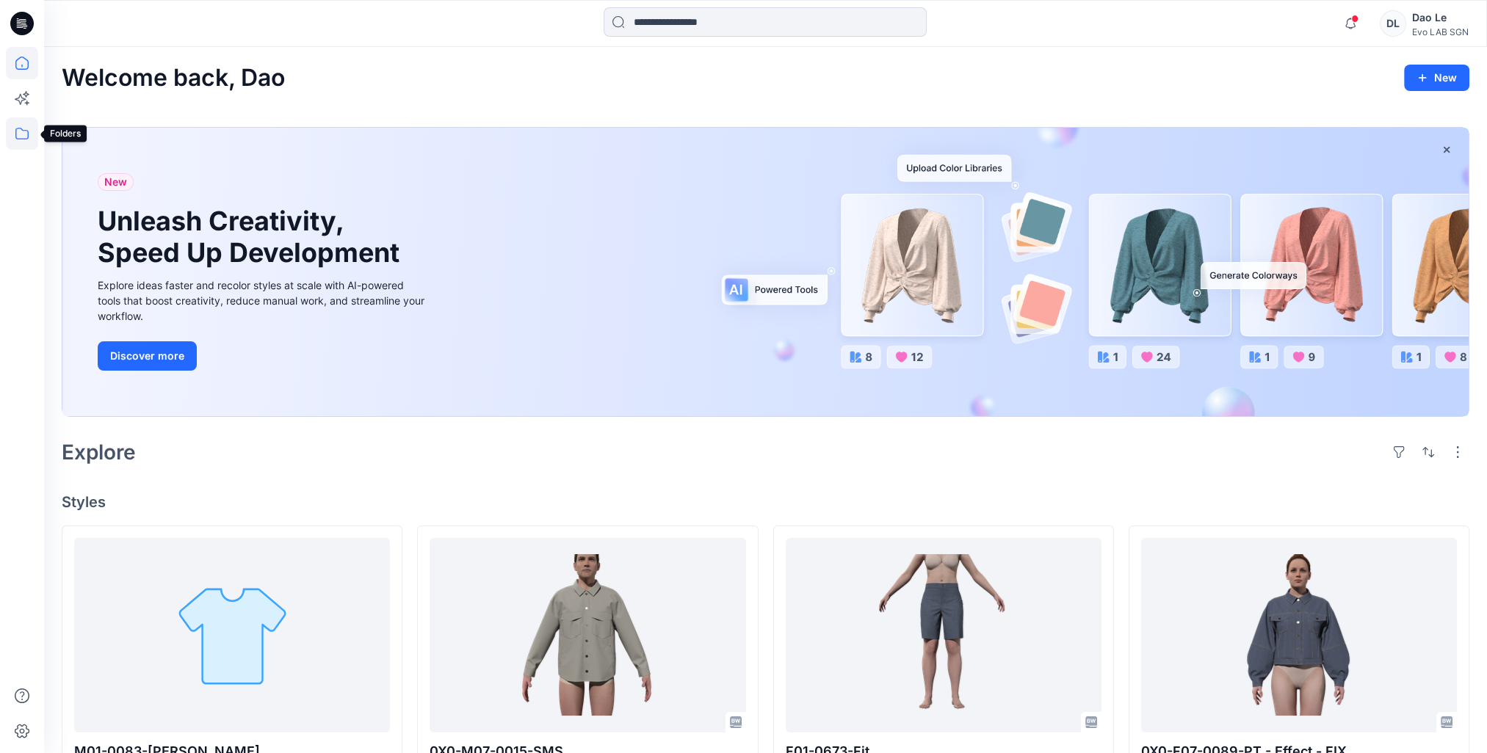
click at [17, 135] on icon at bounding box center [22, 133] width 32 height 32
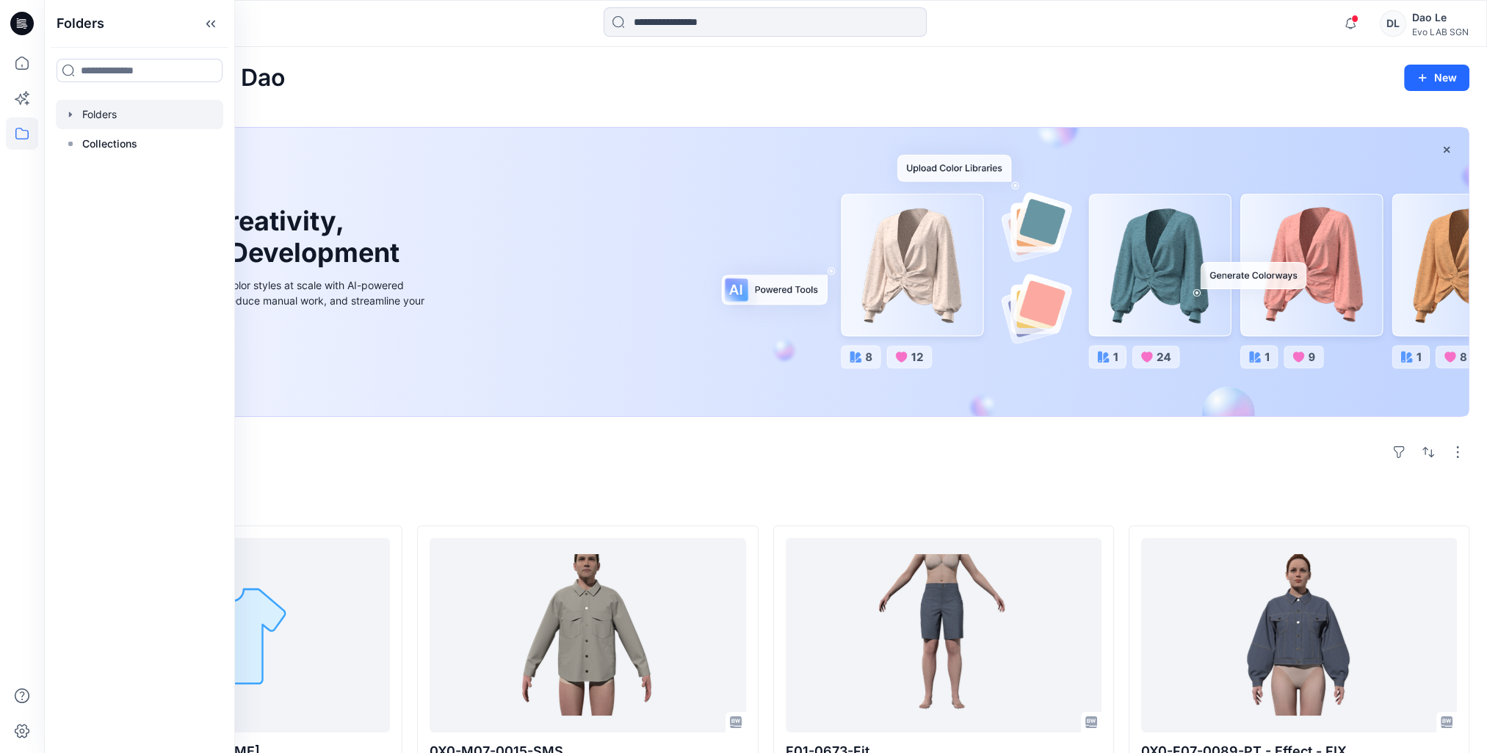
click at [102, 119] on div at bounding box center [139, 114] width 167 height 29
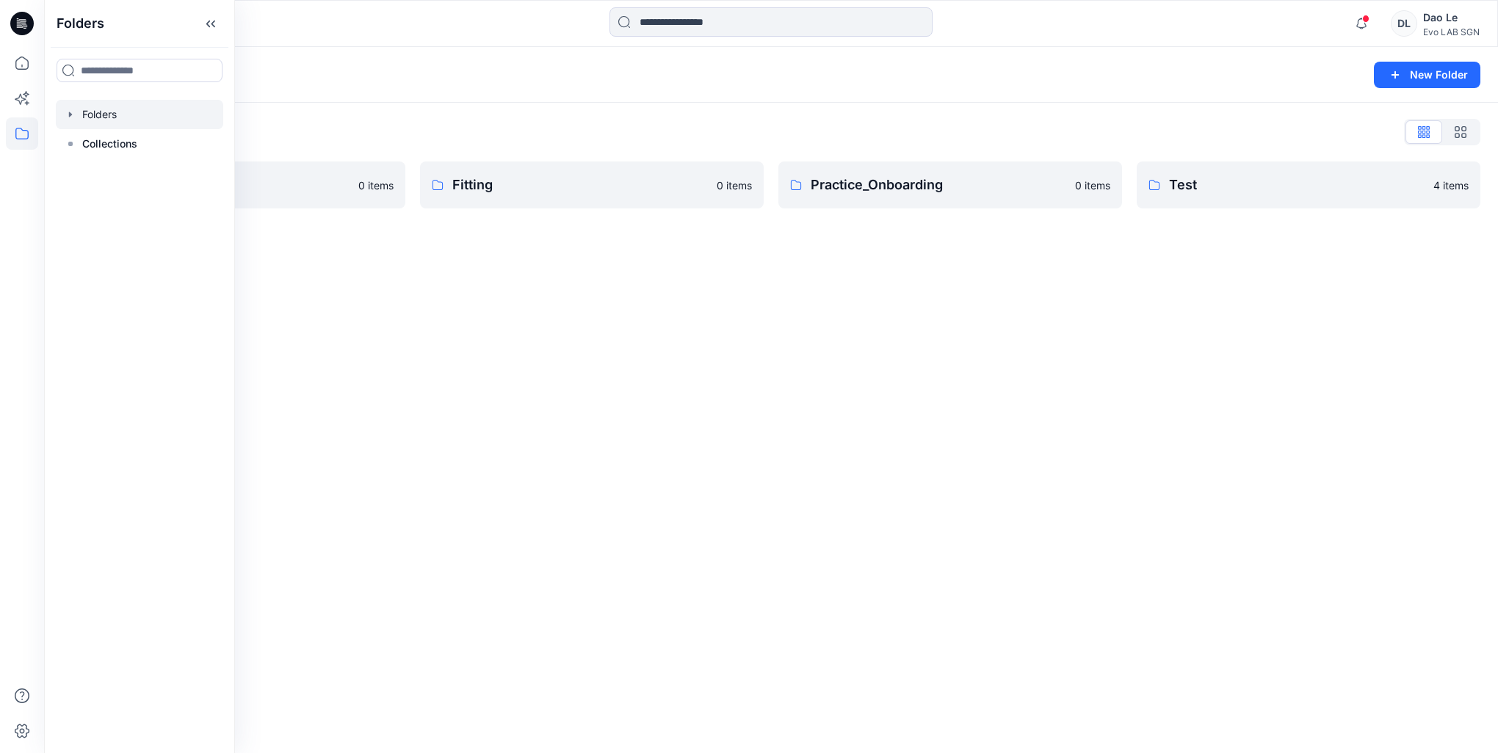
drag, startPoint x: 511, startPoint y: 330, endPoint x: 501, endPoint y: 336, distance: 12.2
click at [512, 330] on div "Folders New Folder Folders List Fit Women 0 items Fitting 0 items Practice_Onbo…" at bounding box center [771, 400] width 1454 height 706
click at [470, 443] on div "Folders New Folder Folders List Fit Women 0 items Fitting 0 items Practice_Onbo…" at bounding box center [771, 400] width 1454 height 706
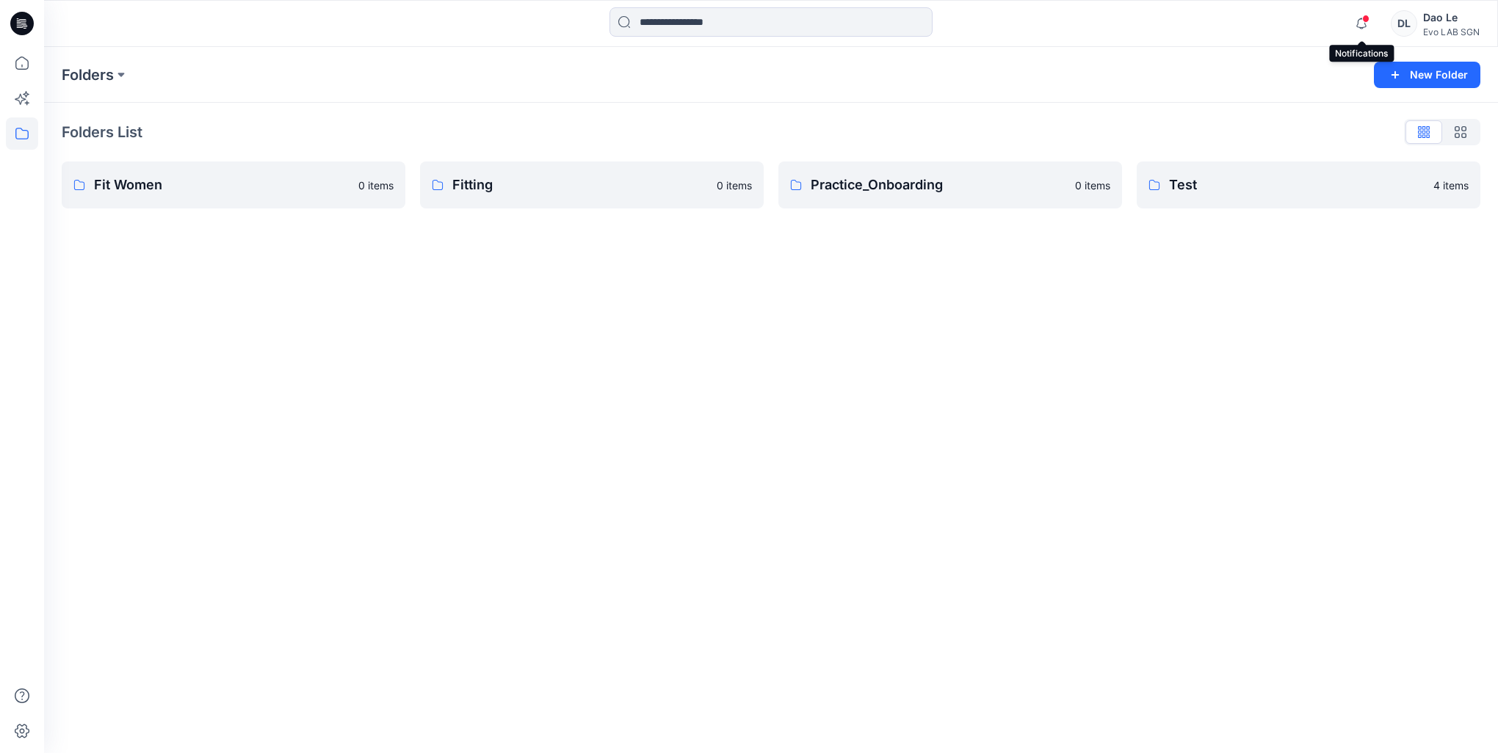
click at [1364, 16] on span at bounding box center [1365, 19] width 7 height 8
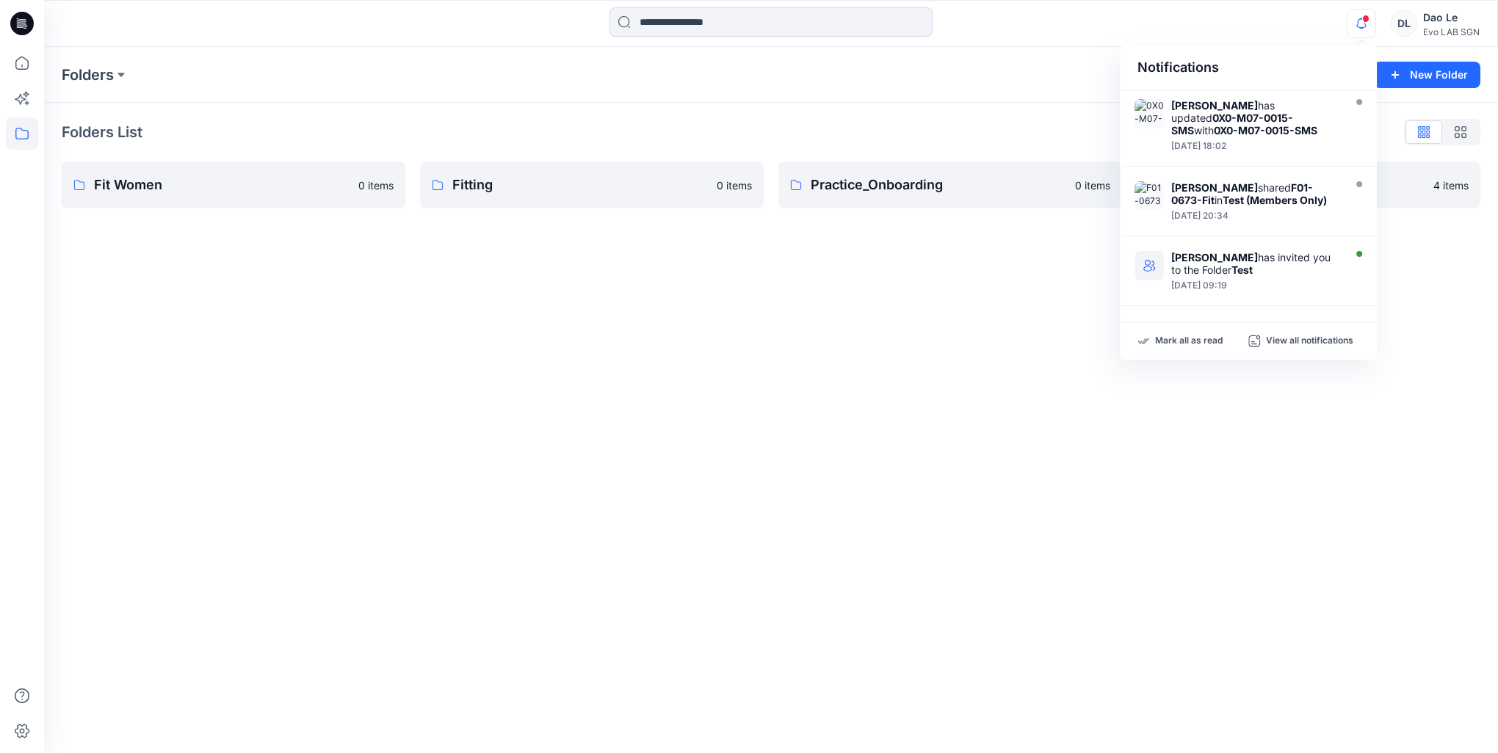
click at [1057, 581] on div "Folders New Folder Folders List Fit Women 0 items Fitting 0 items Practice_Onbo…" at bounding box center [771, 400] width 1454 height 706
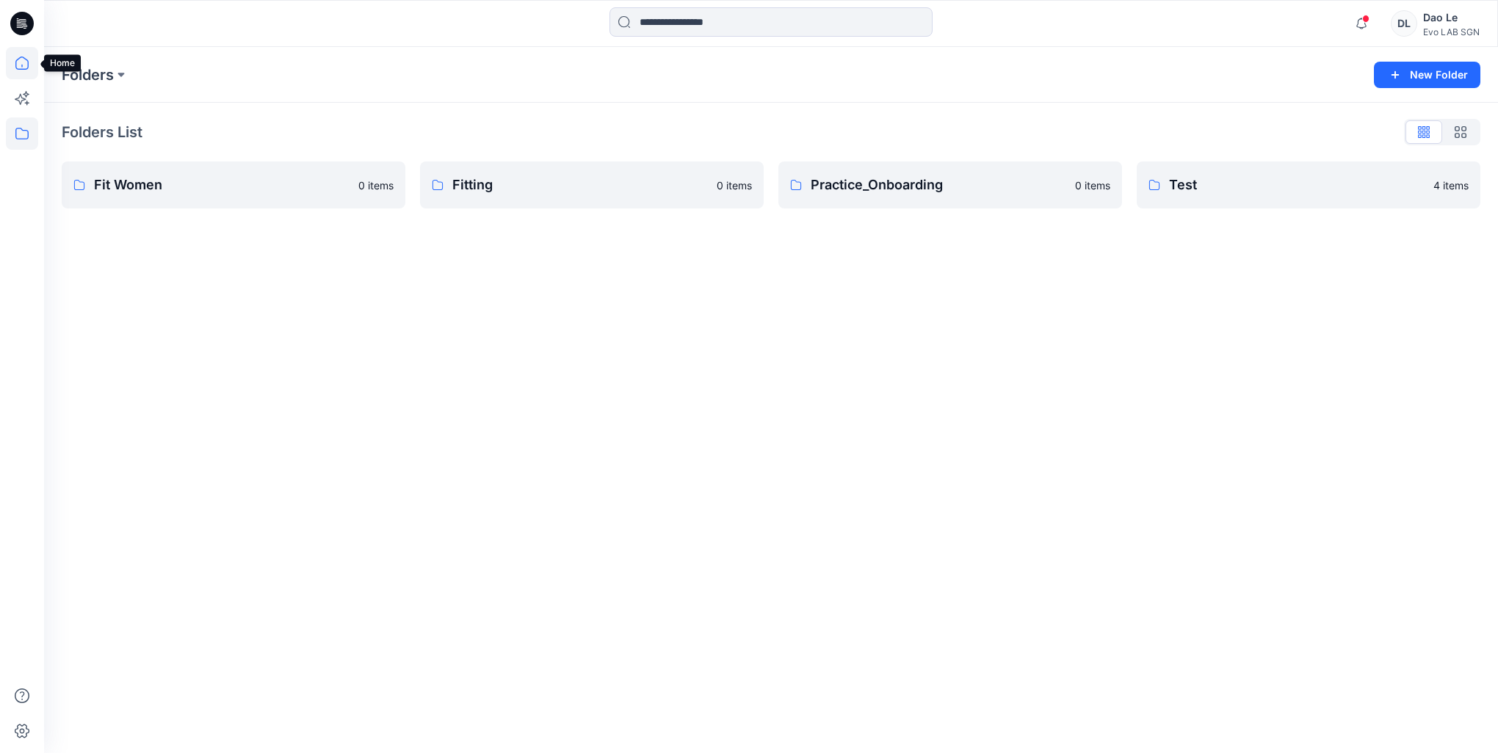
click at [12, 62] on icon at bounding box center [22, 63] width 32 height 32
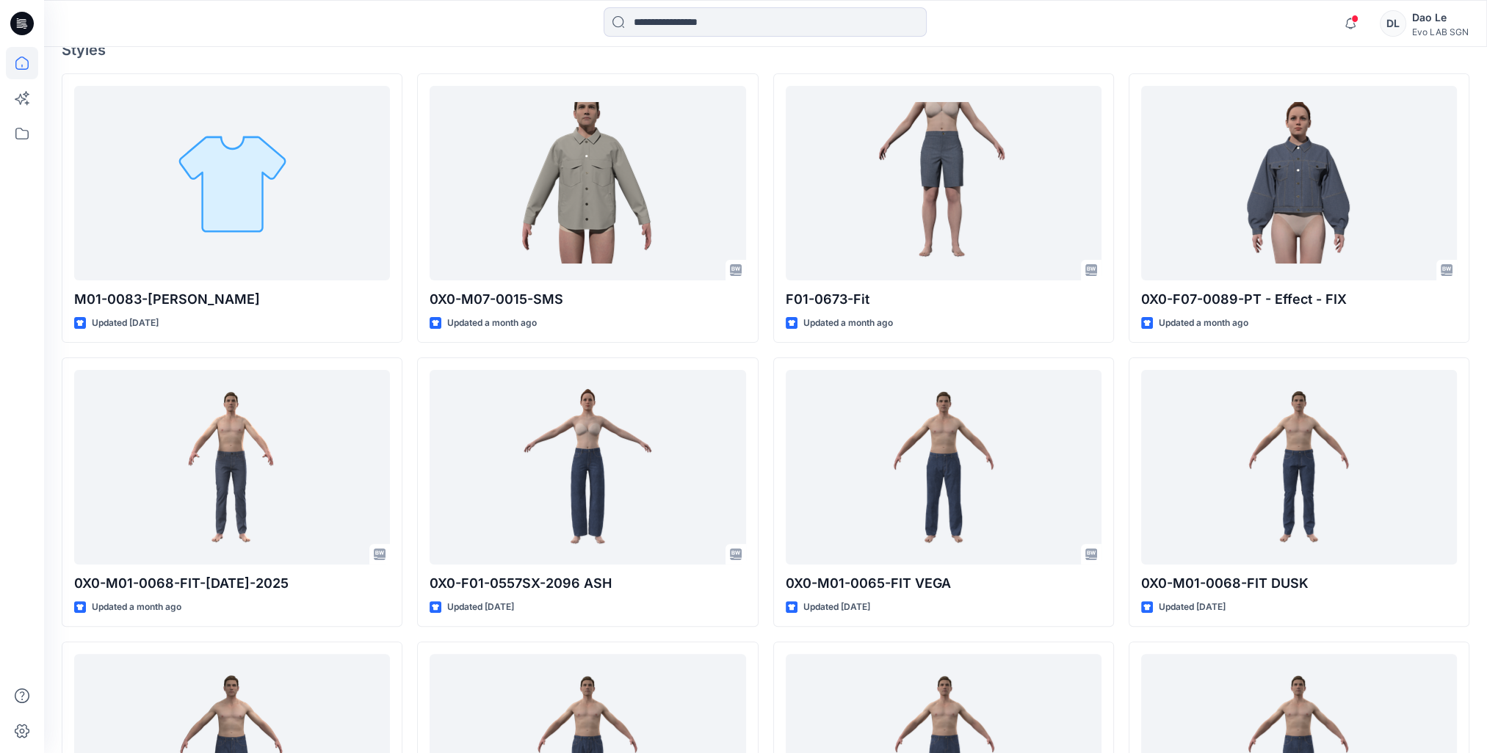
scroll to position [396, 0]
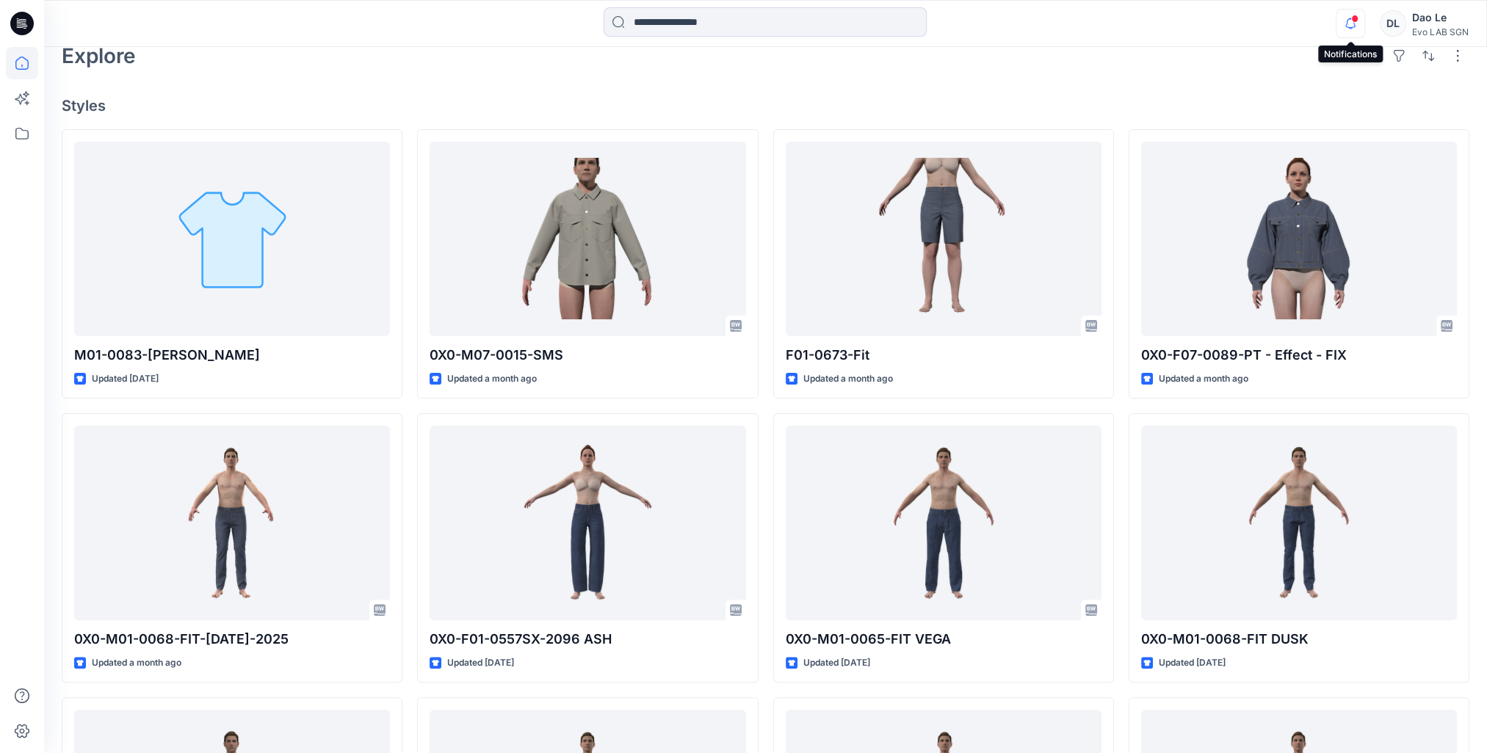
click at [1342, 24] on icon "button" at bounding box center [1350, 23] width 28 height 29
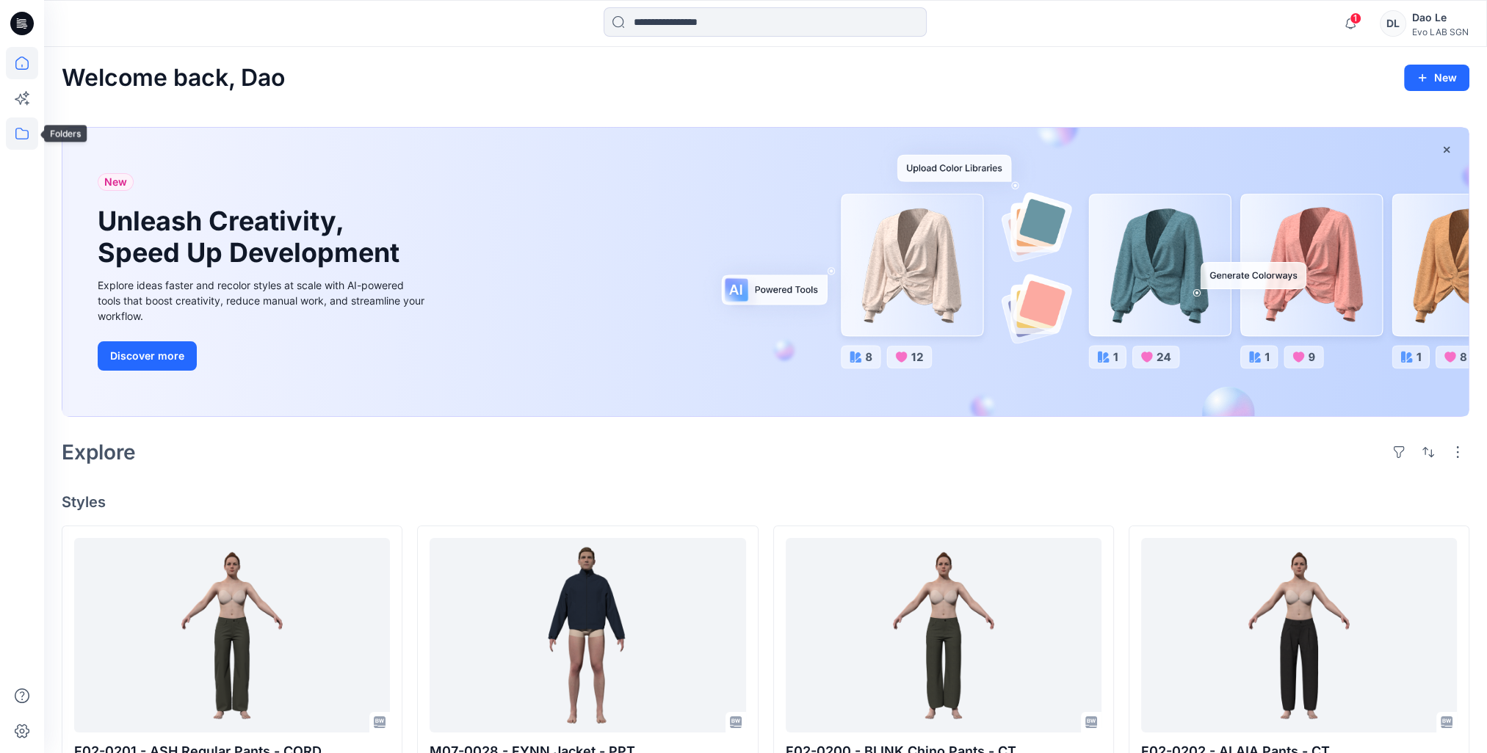
click at [15, 136] on icon at bounding box center [22, 133] width 32 height 32
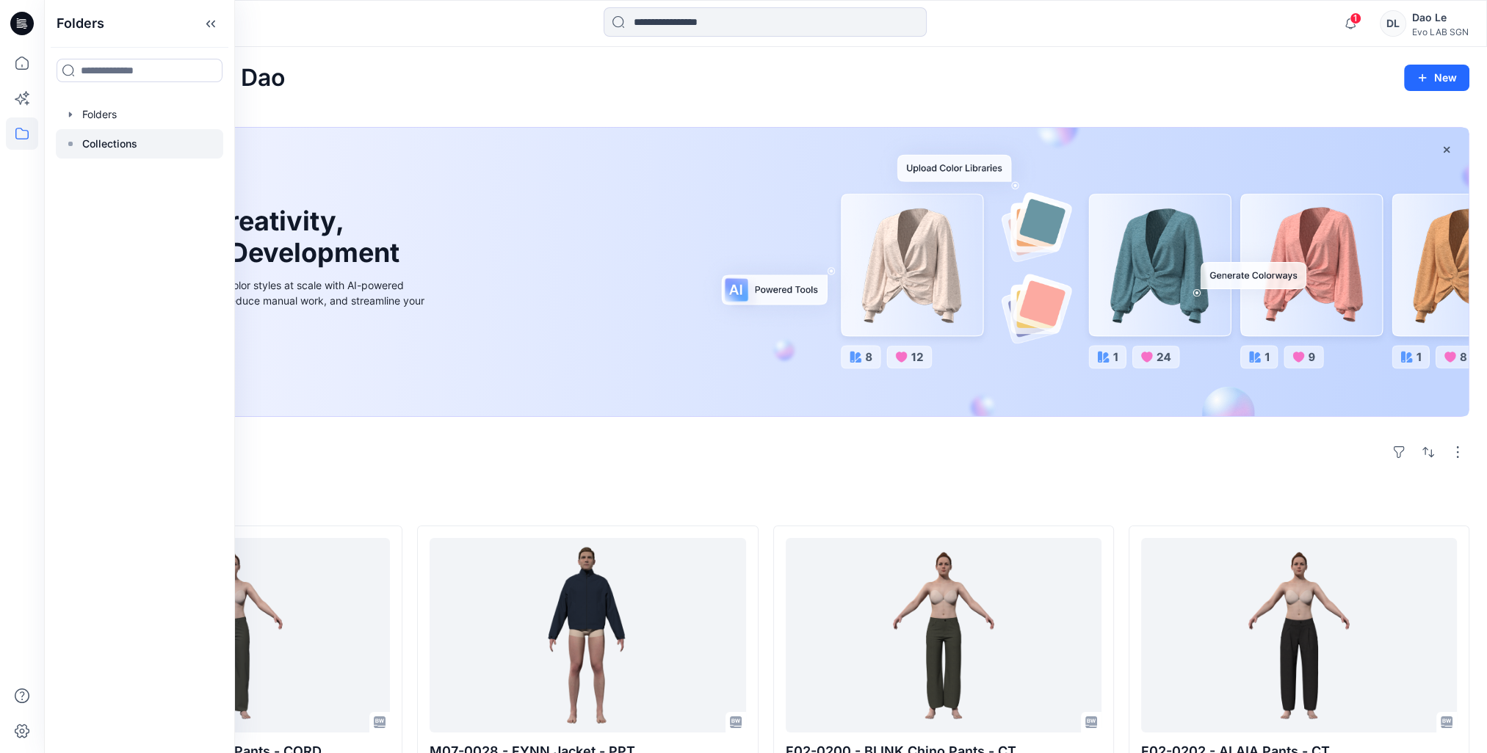
click at [90, 141] on p "Collections" at bounding box center [109, 144] width 55 height 18
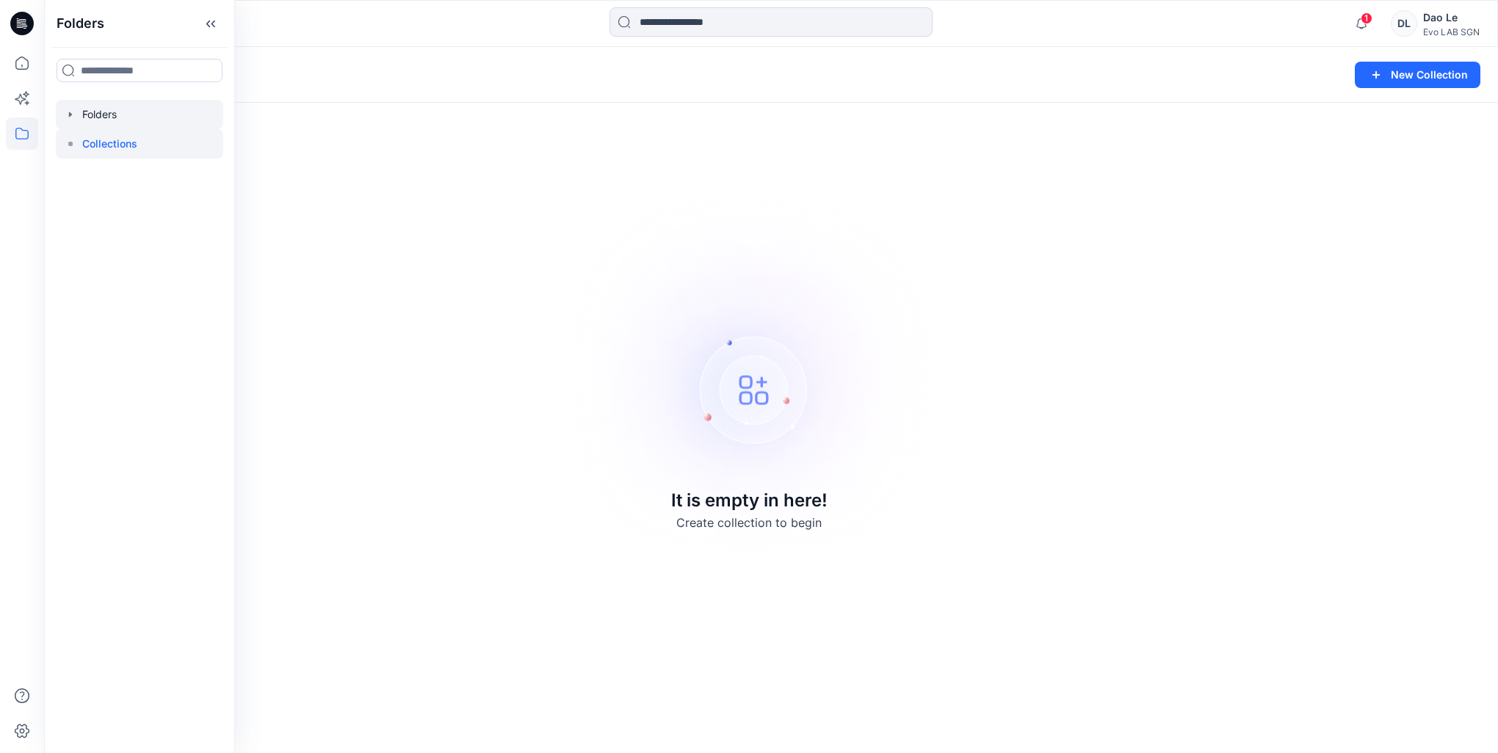
click at [102, 123] on div at bounding box center [139, 114] width 167 height 29
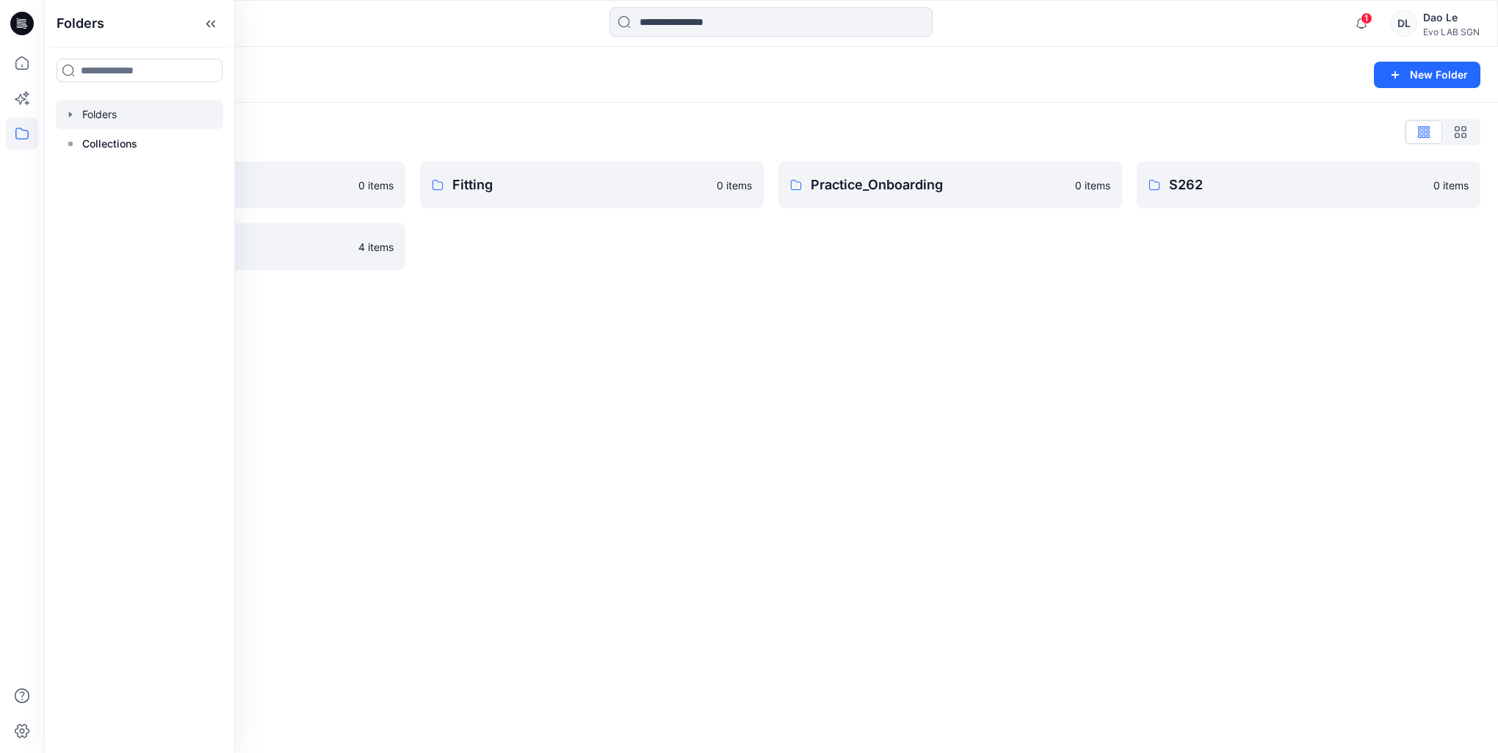
click at [725, 431] on div "Folders New Folder Folders List Fit Women 0 items Test 4 items Fitting 0 items …" at bounding box center [771, 400] width 1454 height 706
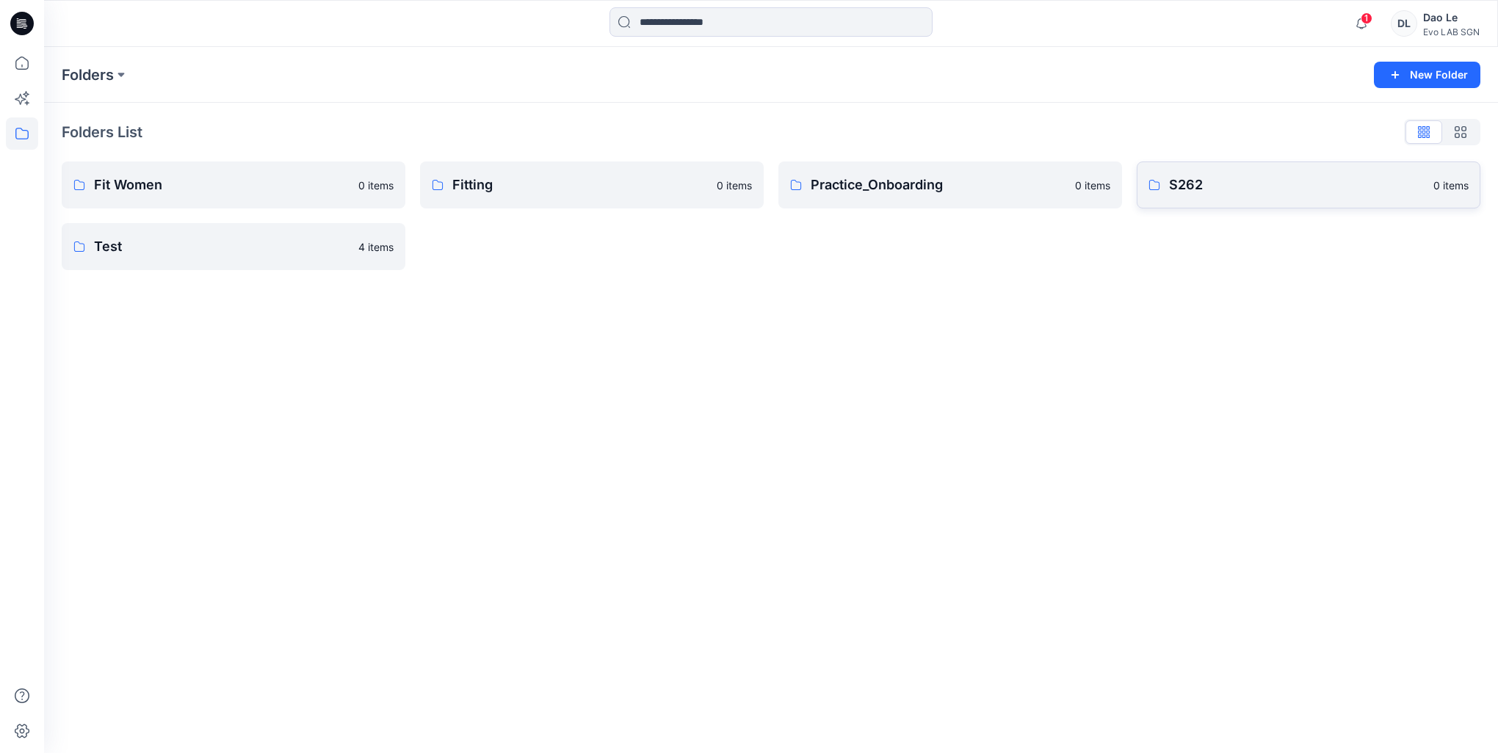
click at [1350, 189] on p "S262" at bounding box center [1296, 185] width 255 height 21
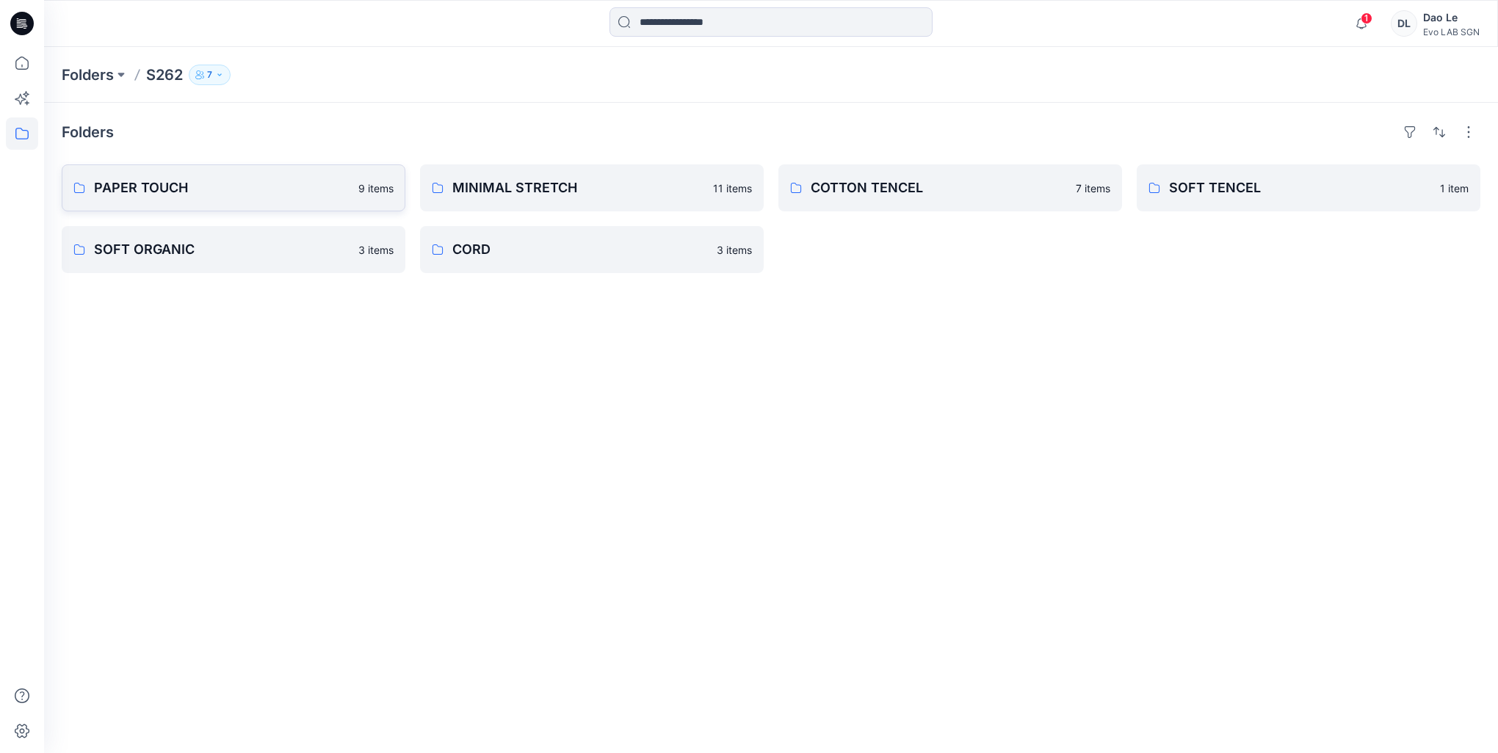
click at [323, 191] on p "PAPER TOUCH" at bounding box center [221, 188] width 255 height 21
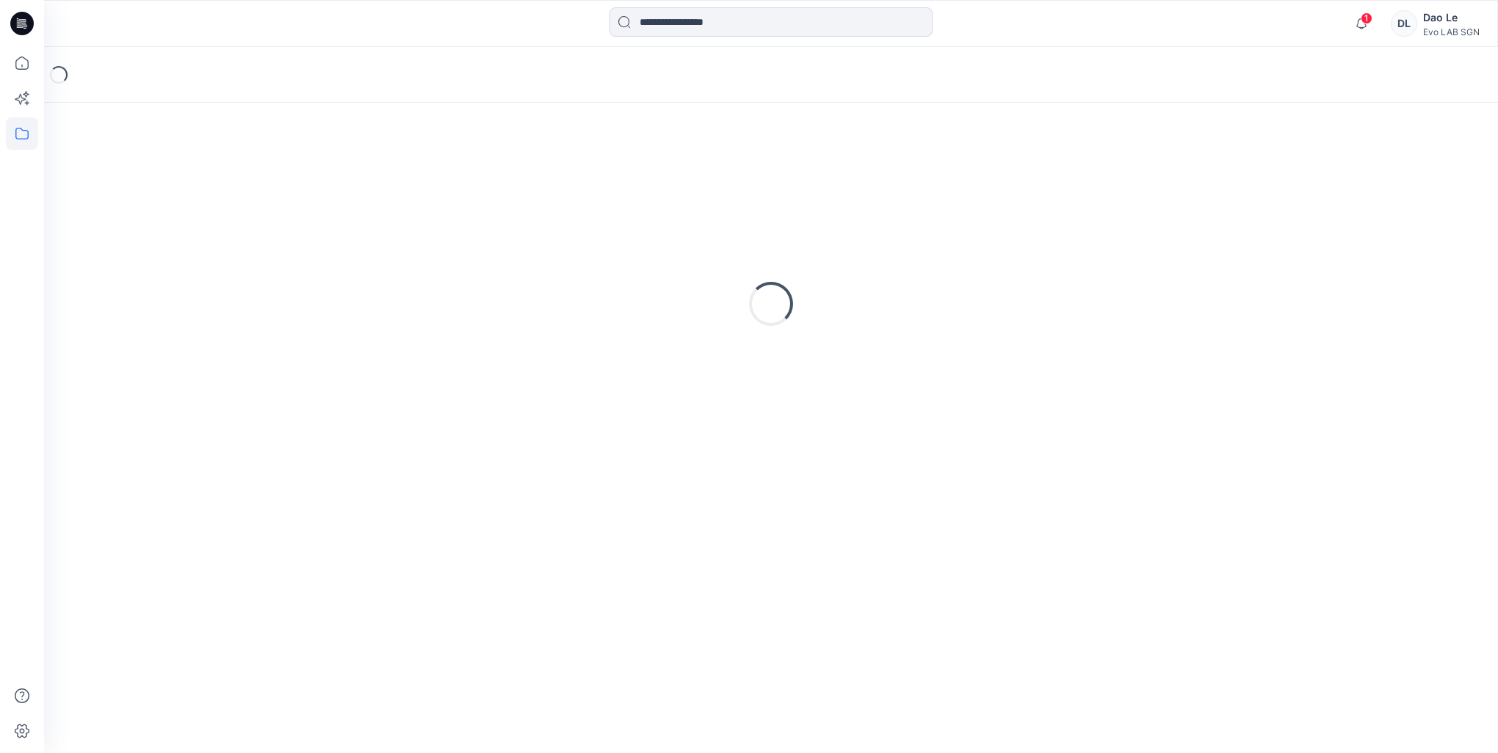
click at [323, 191] on div "Loading..." at bounding box center [771, 303] width 1418 height 367
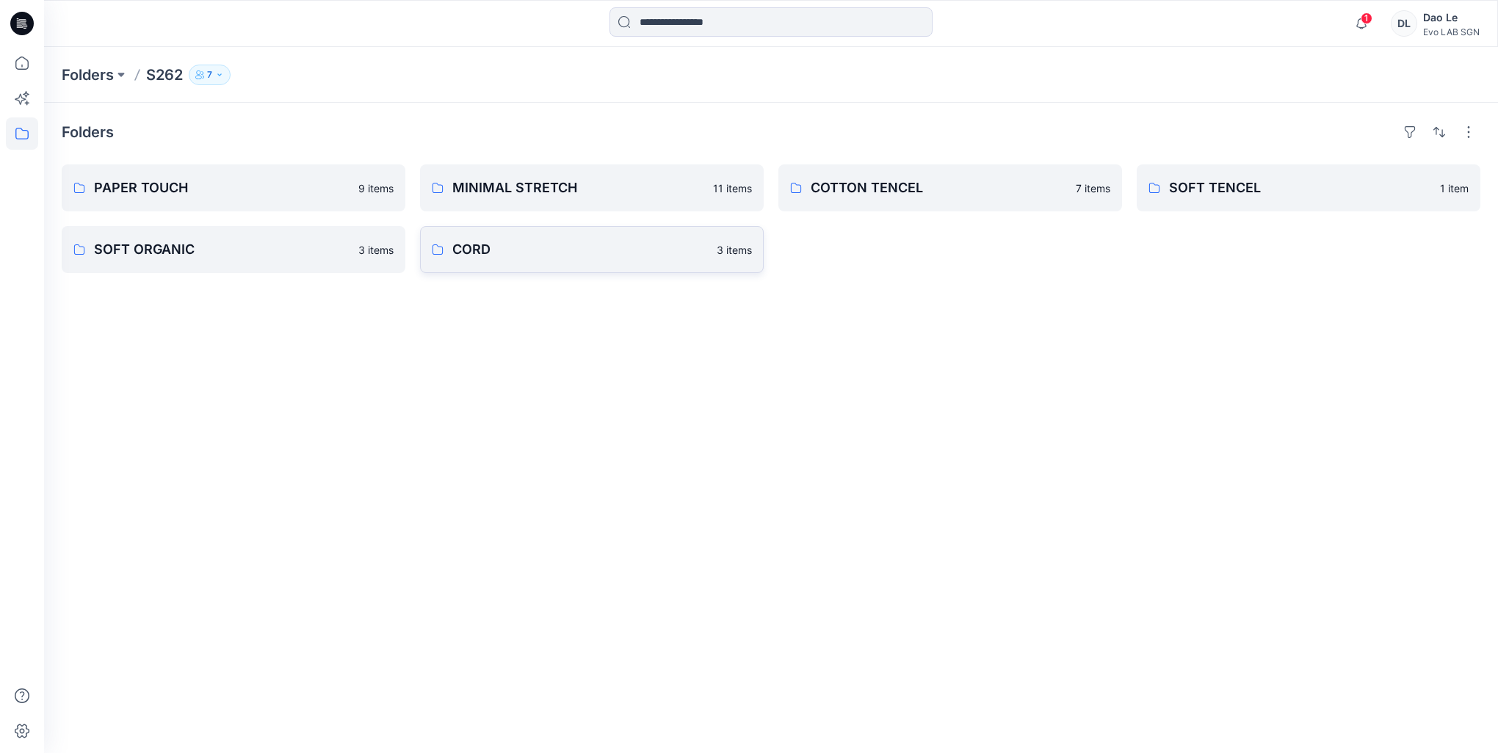
click at [553, 254] on p "CORD" at bounding box center [579, 249] width 255 height 21
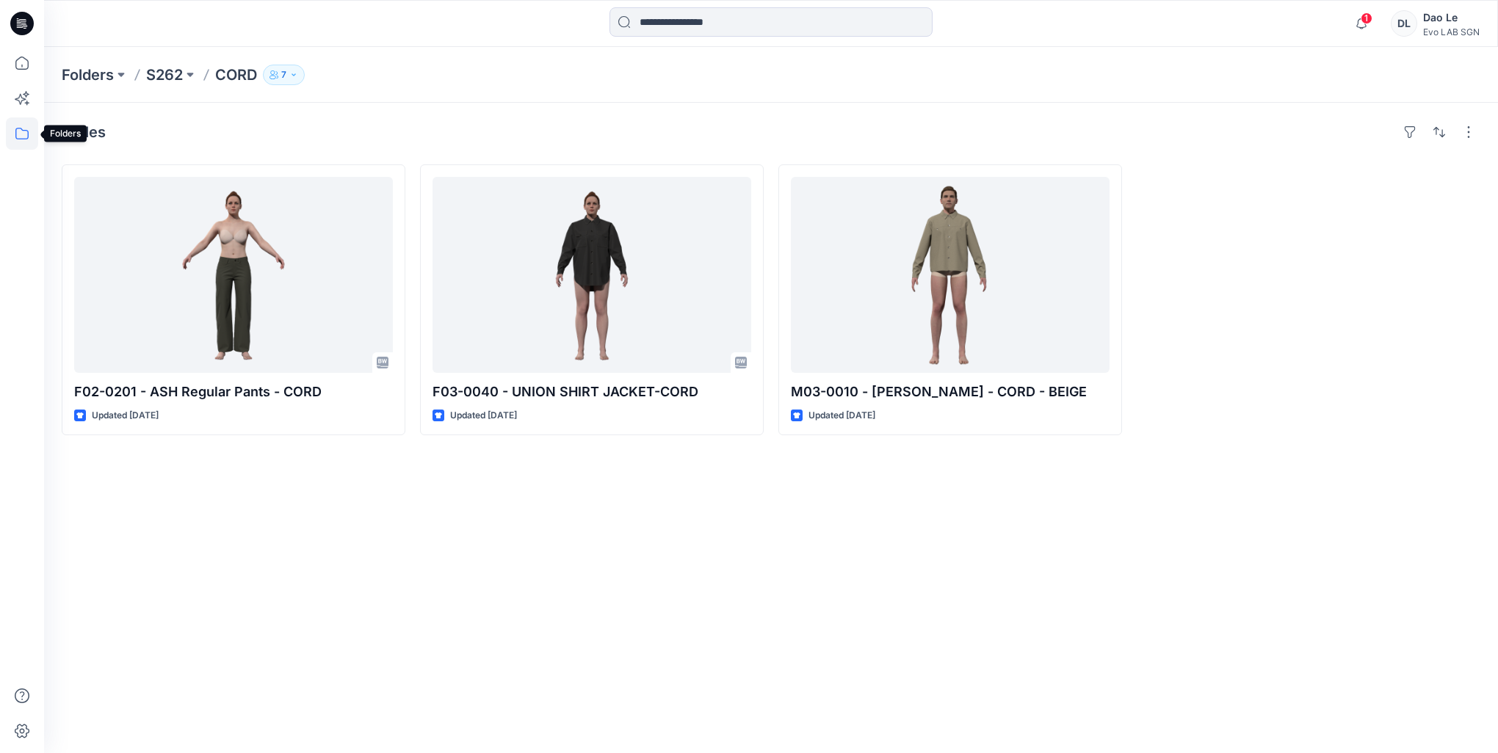
click at [22, 134] on icon at bounding box center [22, 133] width 32 height 32
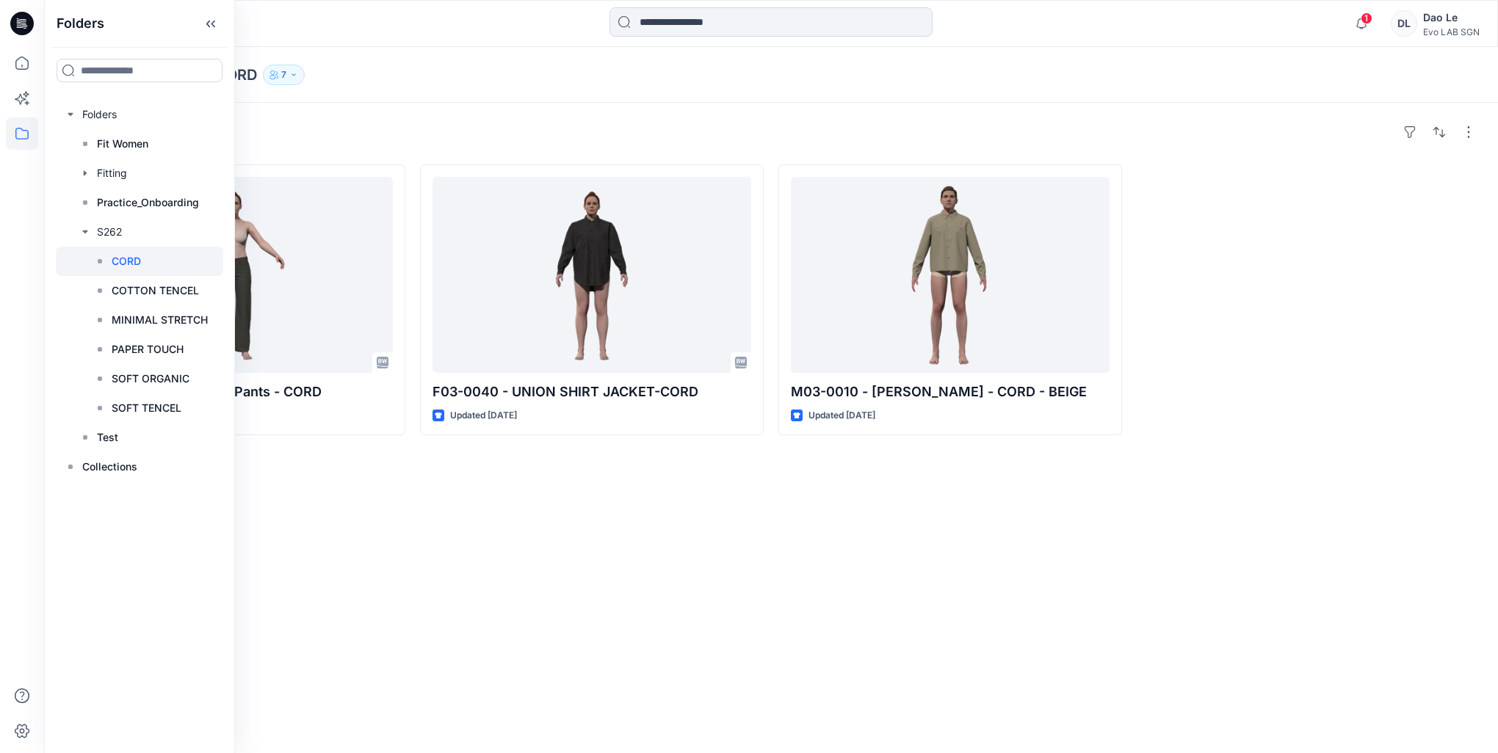
click at [320, 139] on div "Styles" at bounding box center [771, 131] width 1418 height 23
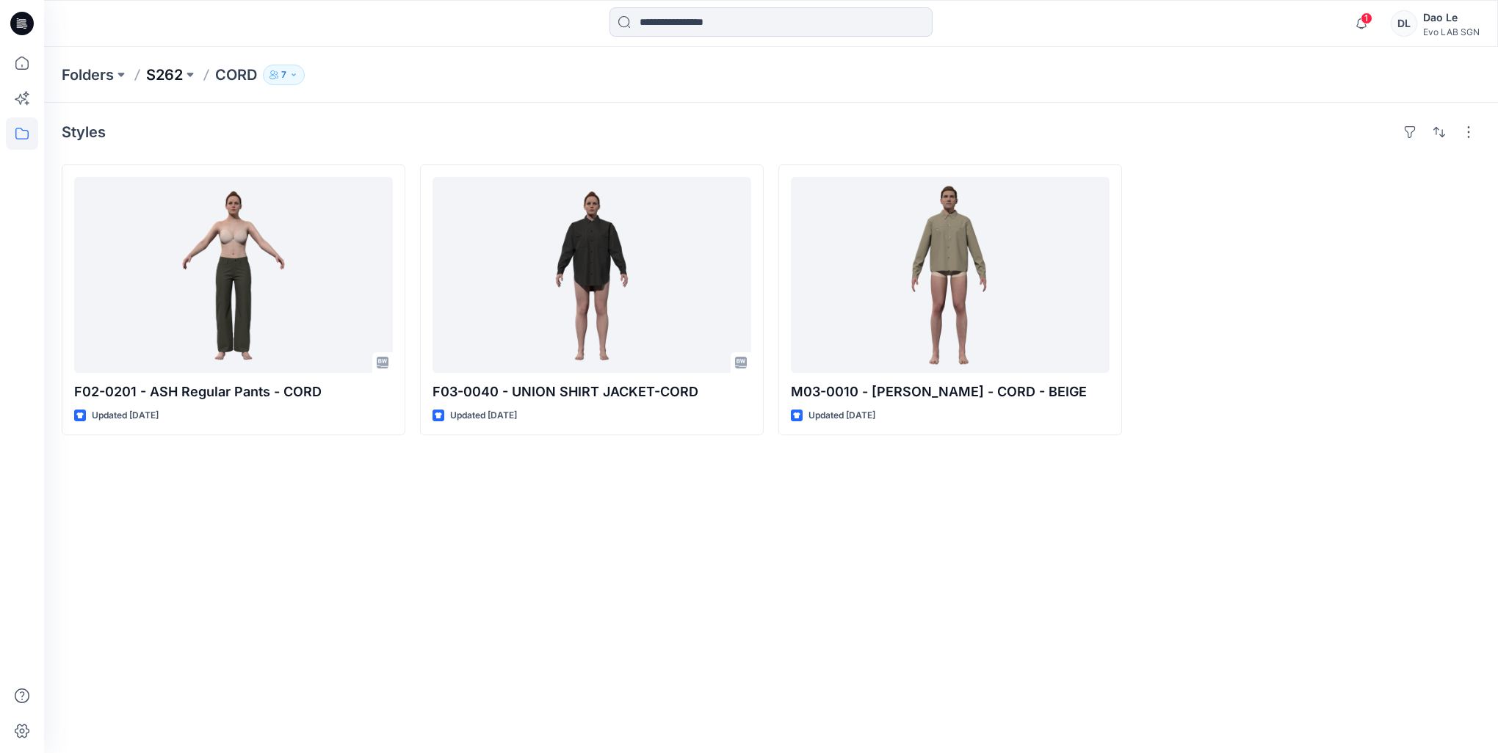
click at [177, 65] on p "S262" at bounding box center [164, 75] width 37 height 21
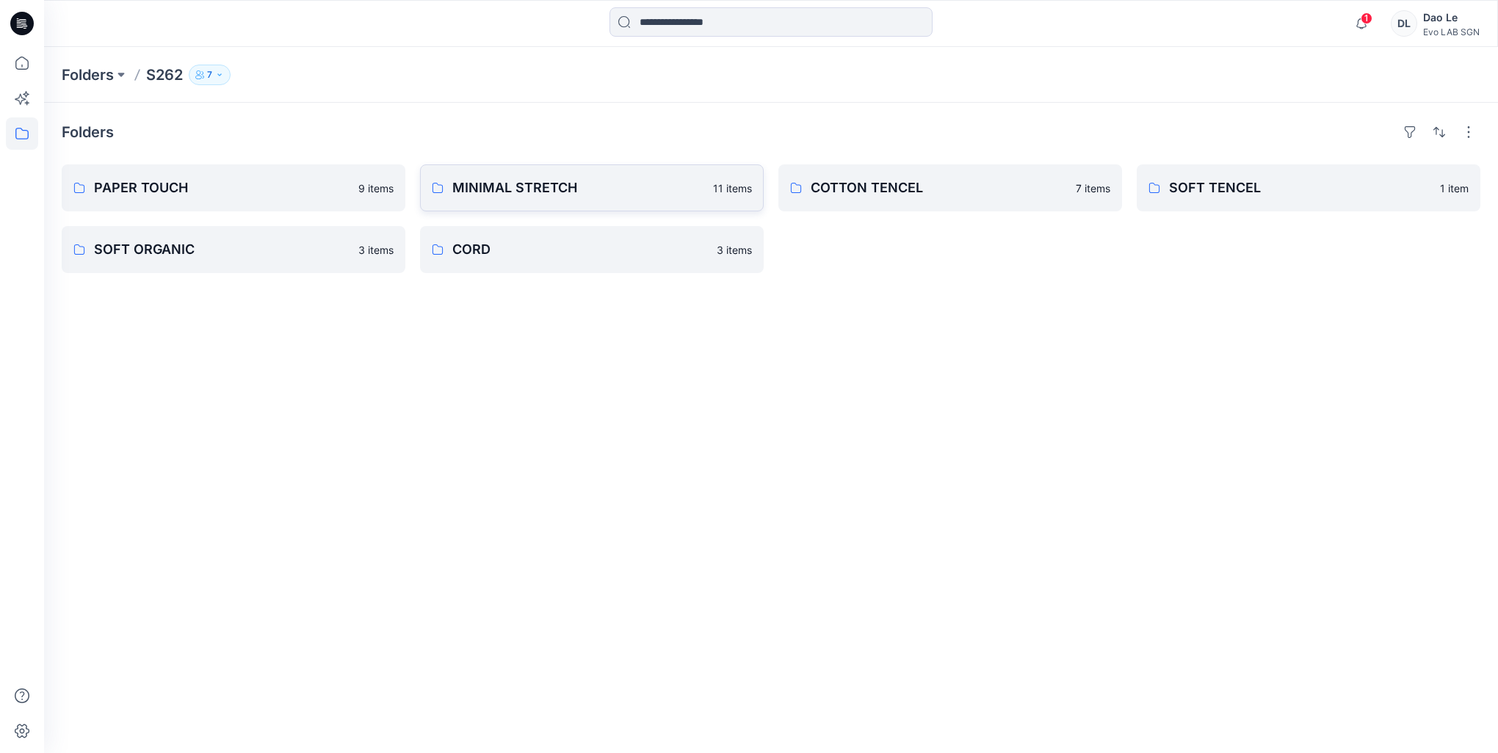
click at [493, 184] on p "MINIMAL STRETCH" at bounding box center [578, 188] width 252 height 21
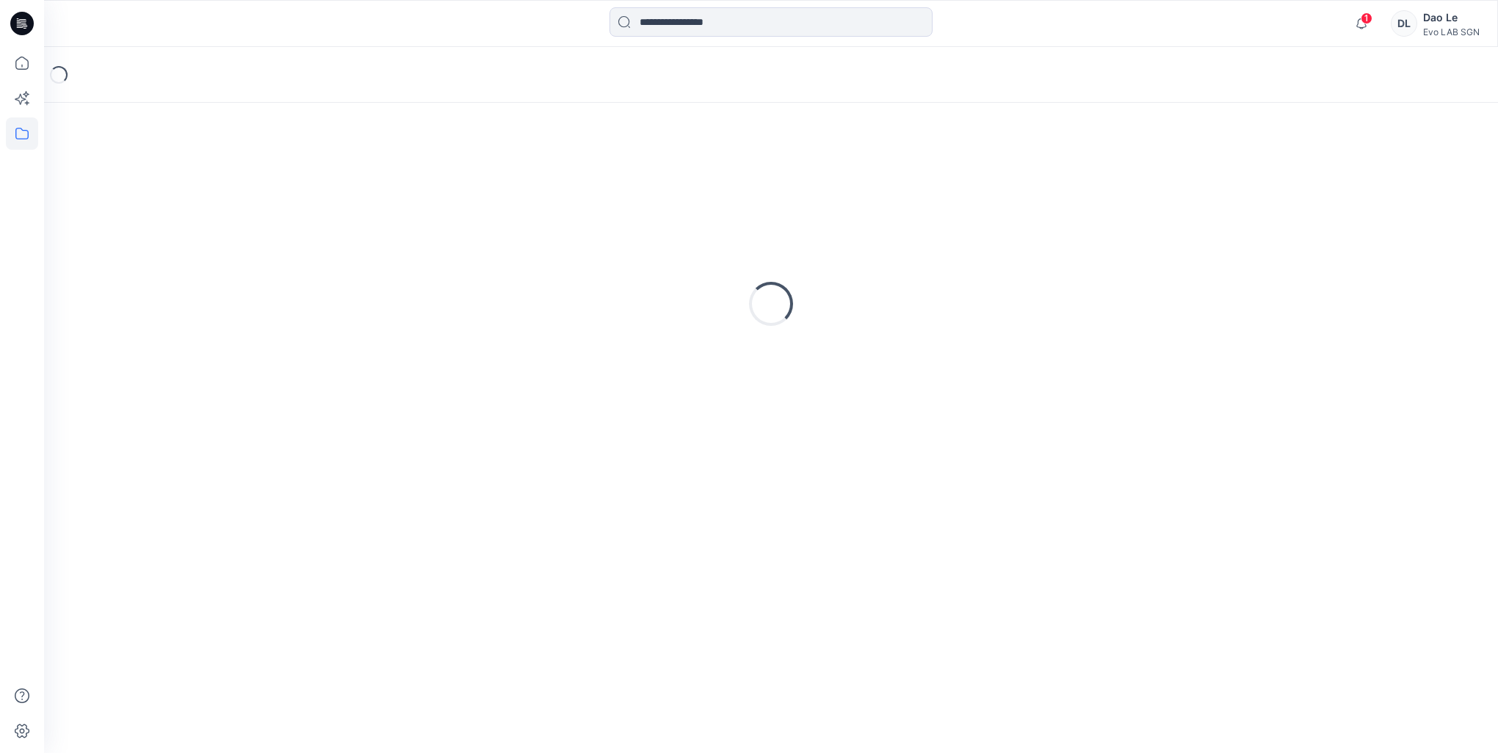
click at [493, 184] on div "Loading..." at bounding box center [771, 303] width 1418 height 367
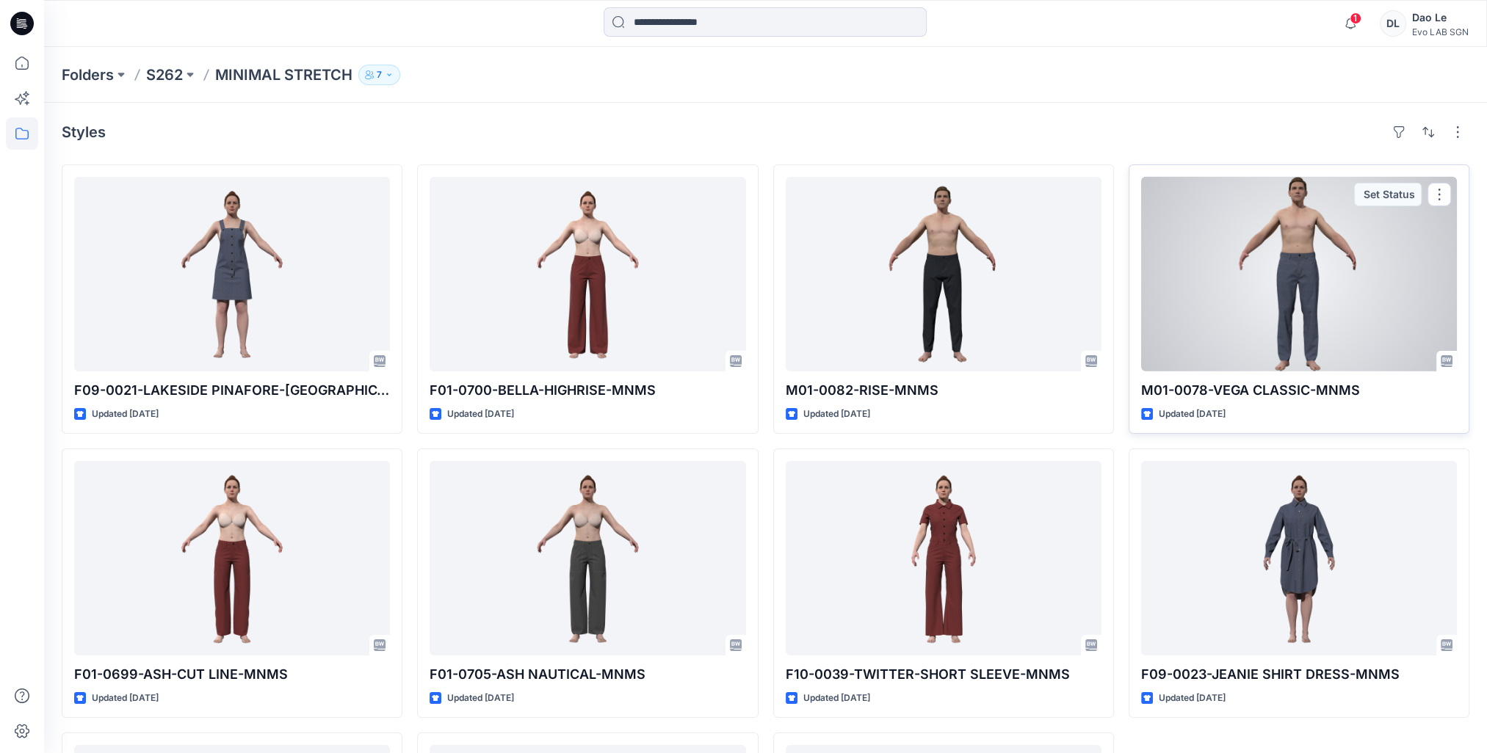
click at [1249, 313] on div at bounding box center [1299, 274] width 316 height 195
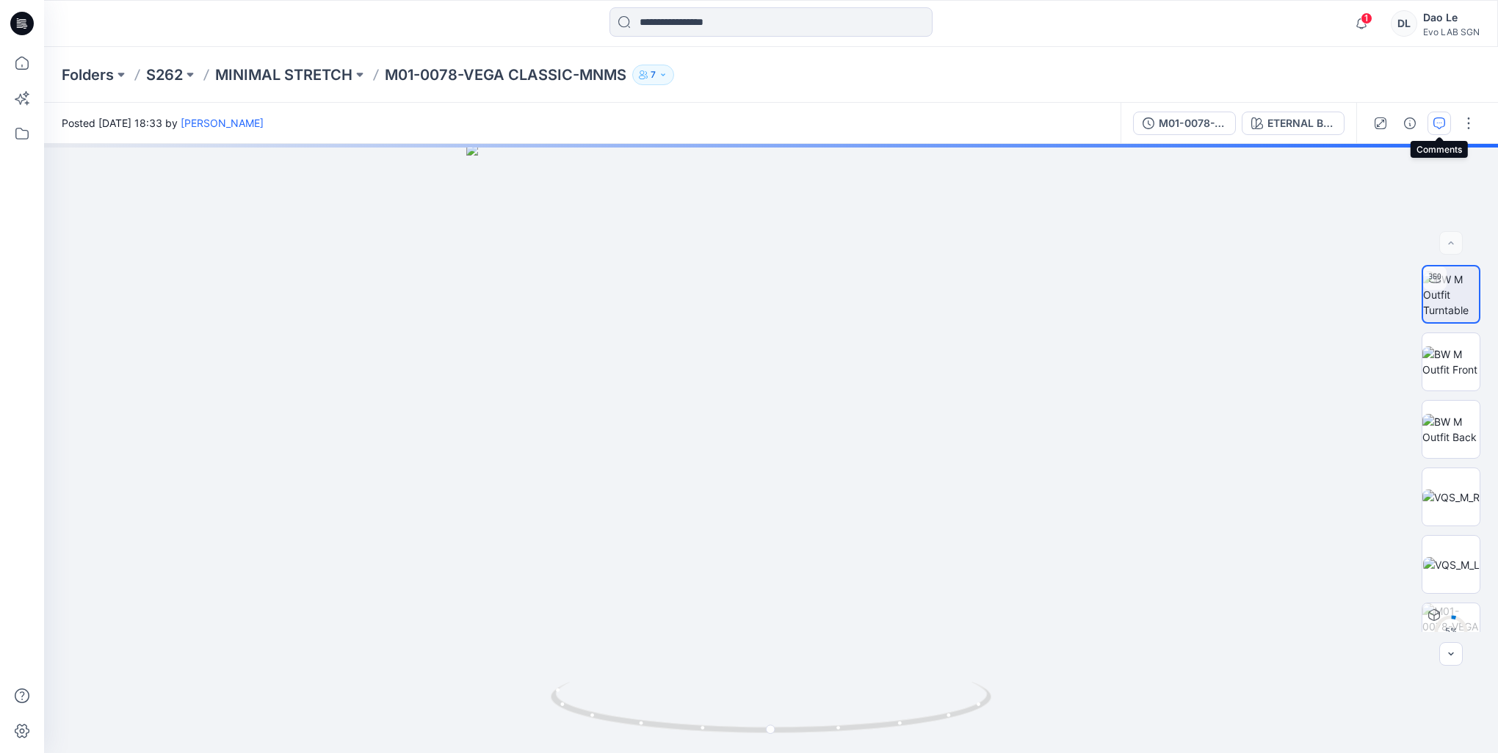
click at [1433, 124] on icon "button" at bounding box center [1439, 123] width 12 height 12
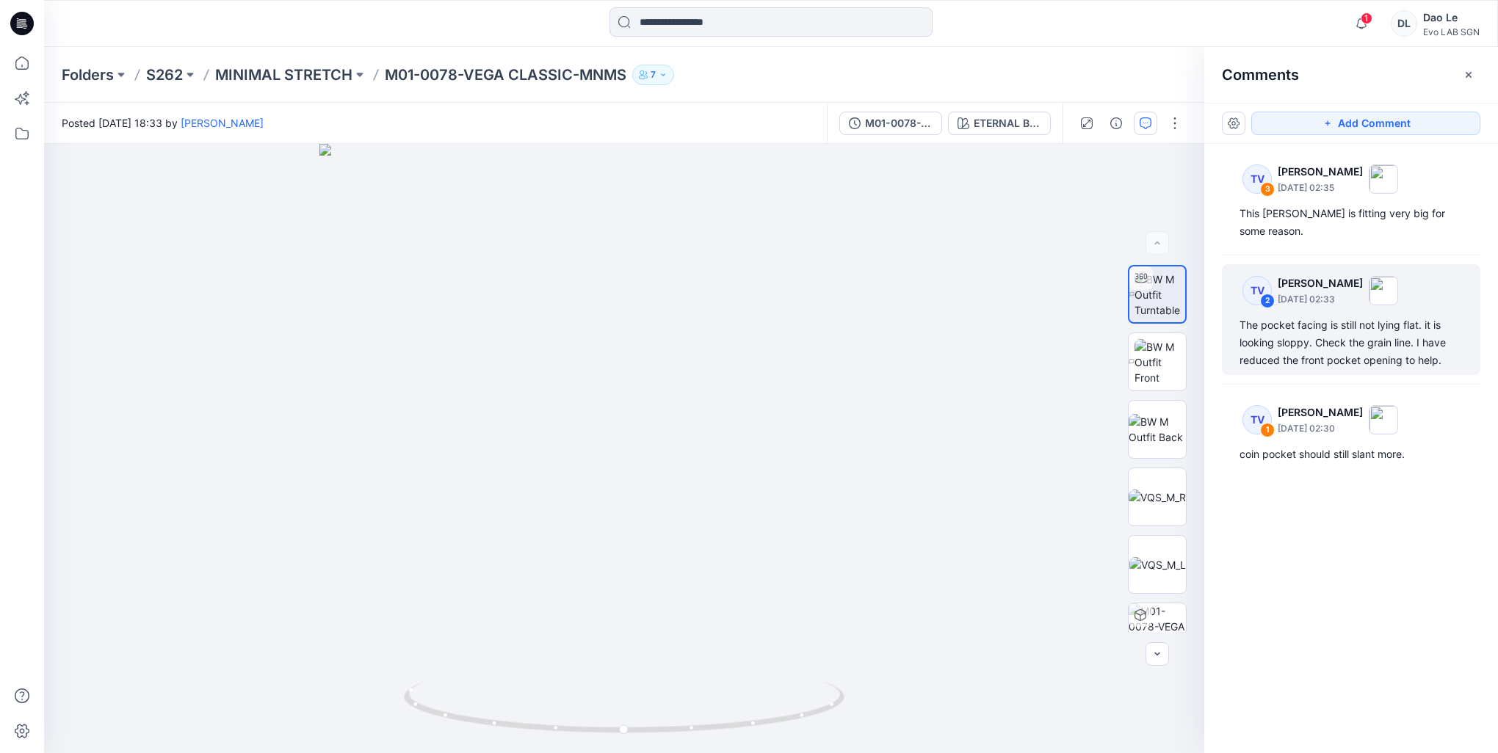
click at [1283, 316] on div "The pocket facing is still not lying flat. it is looking sloppy. Check the grai…" at bounding box center [1350, 342] width 223 height 53
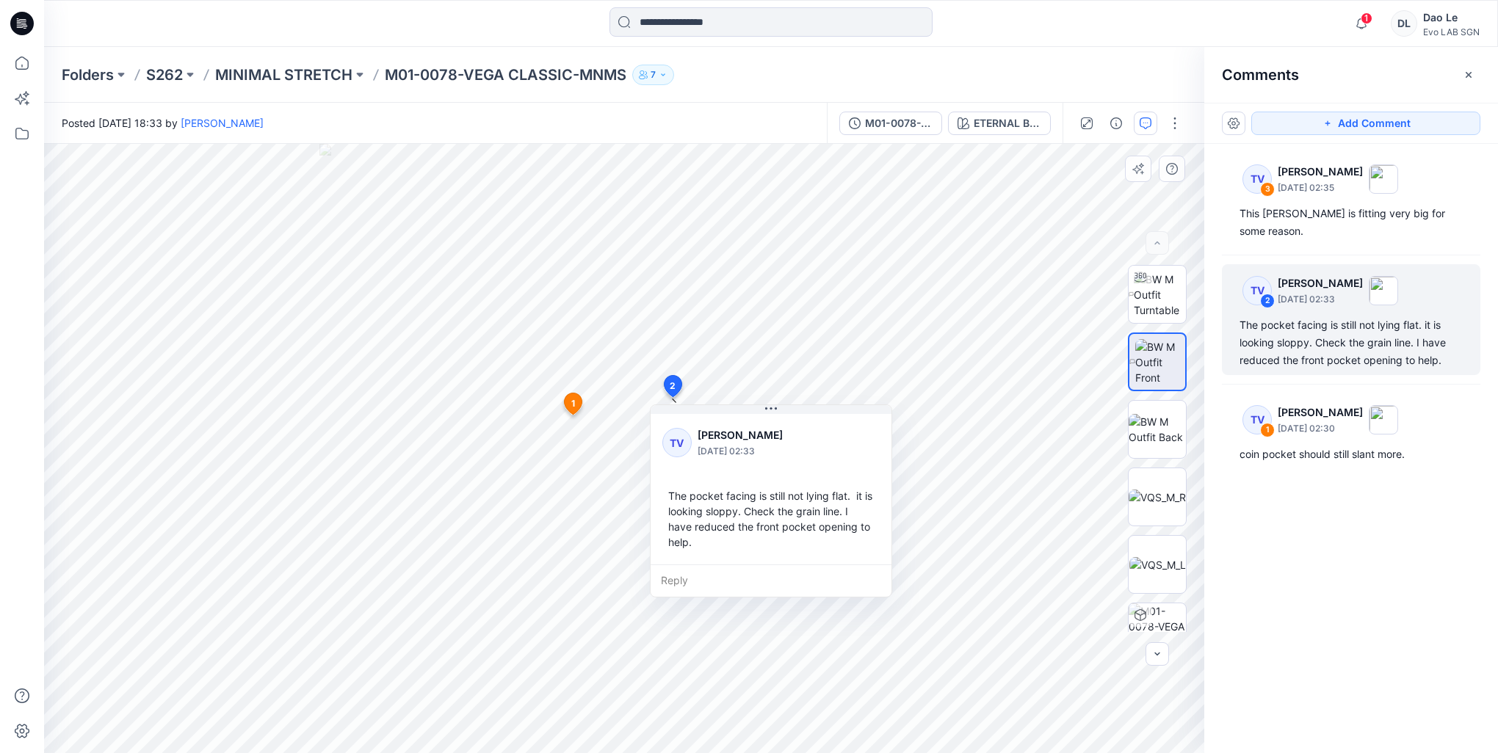
click at [576, 404] on icon at bounding box center [573, 403] width 18 height 21
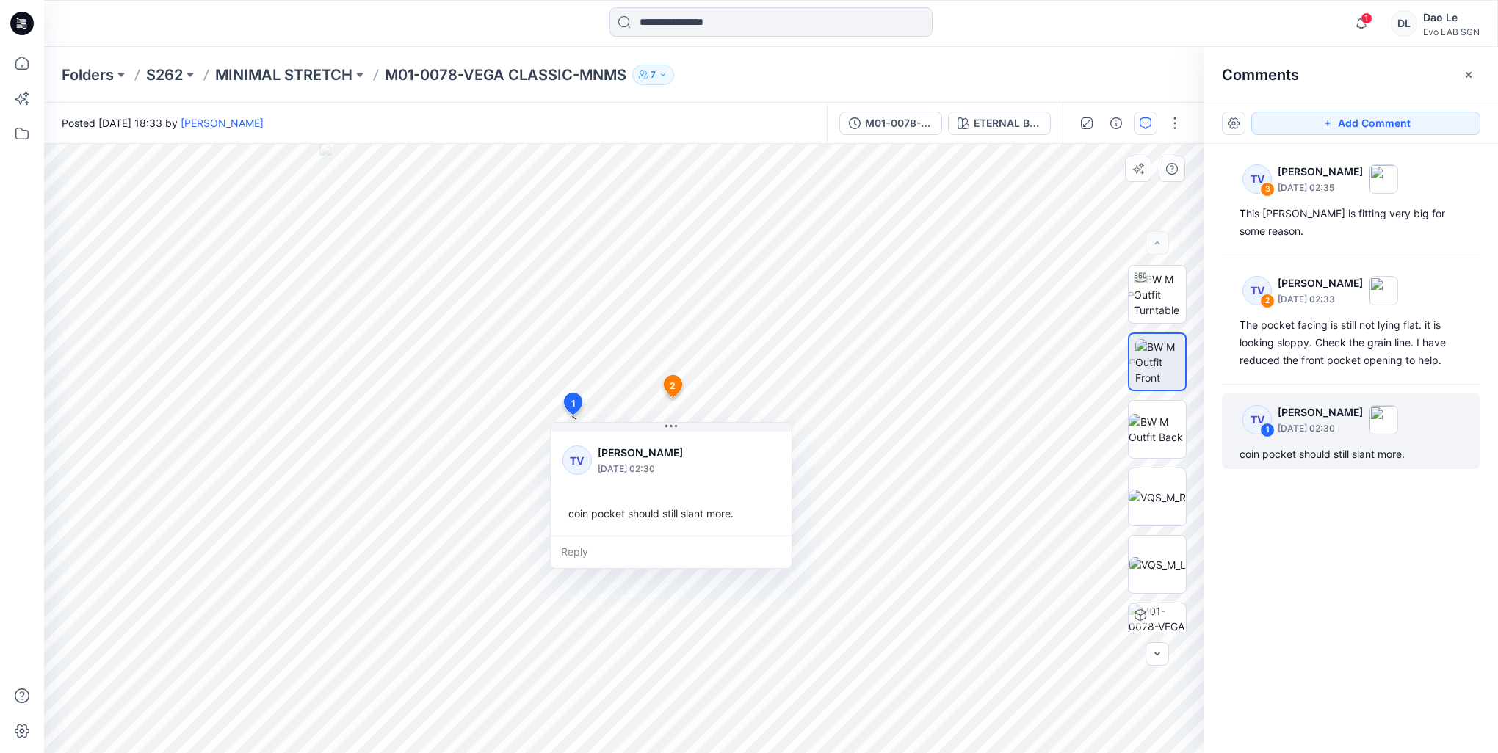
click at [670, 381] on span "2" at bounding box center [673, 386] width 6 height 13
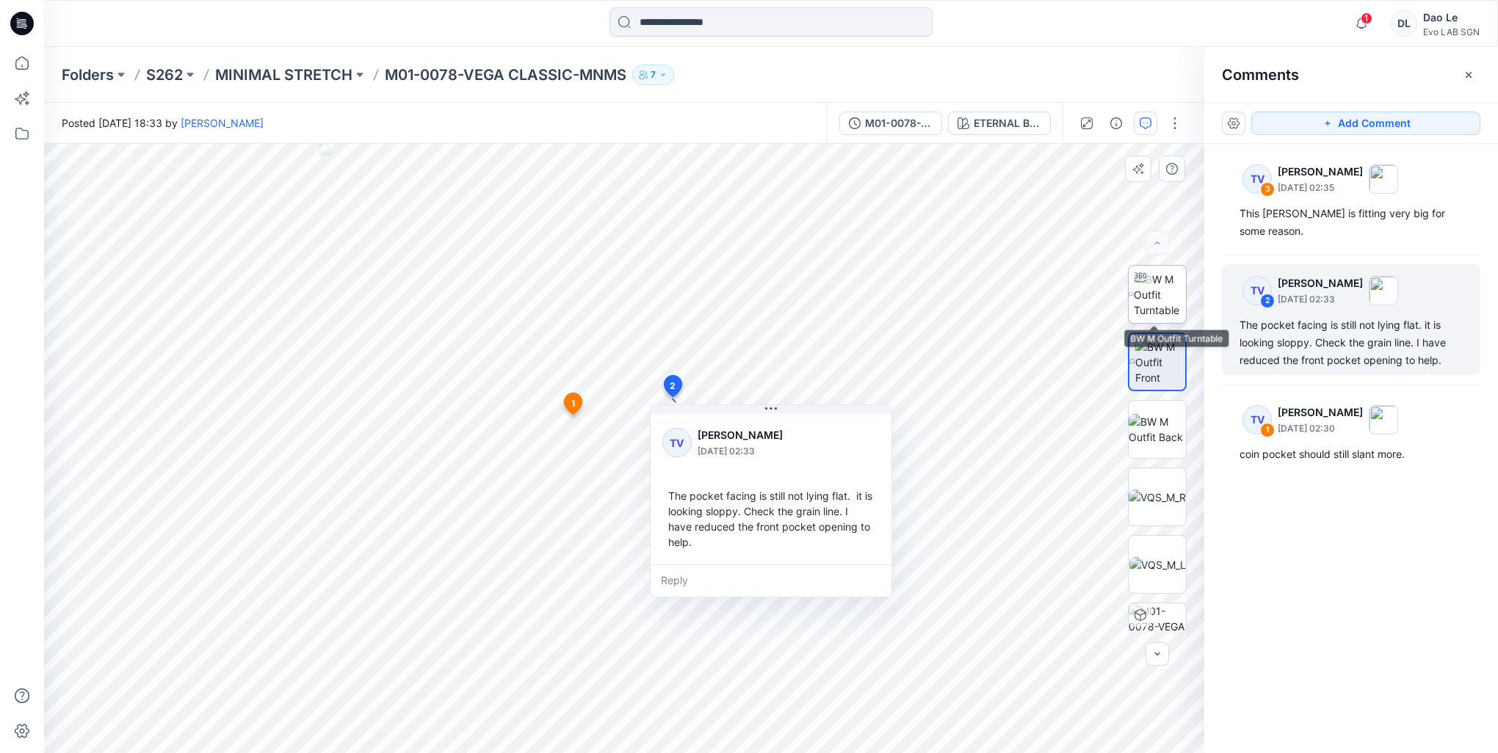
click at [1161, 306] on img at bounding box center [1159, 295] width 52 height 46
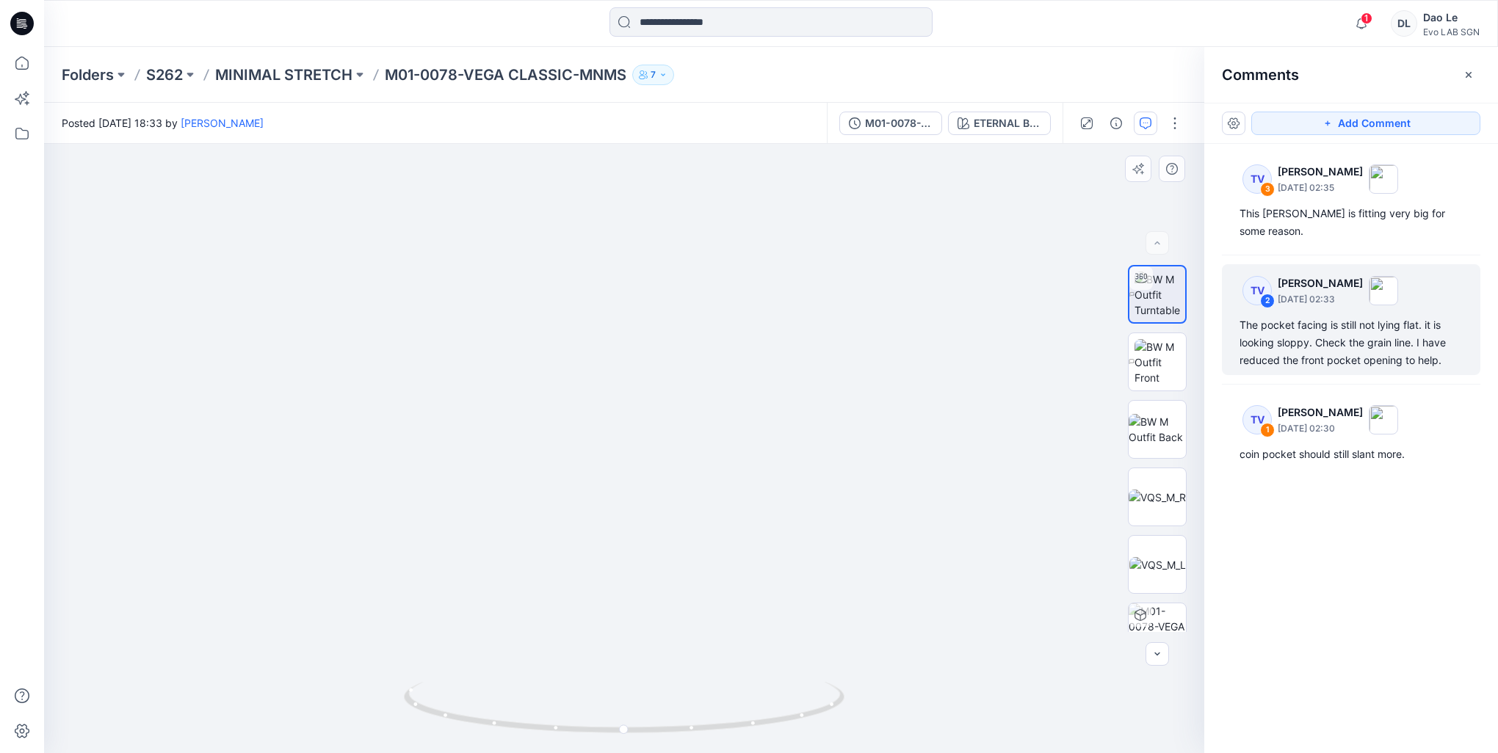
drag, startPoint x: 939, startPoint y: 490, endPoint x: 969, endPoint y: 493, distance: 30.2
click at [1305, 316] on div "The pocket facing is still not lying flat. it is looking sloppy. Check the grai…" at bounding box center [1350, 342] width 223 height 53
click at [1269, 294] on div "2" at bounding box center [1267, 301] width 15 height 15
click at [1282, 295] on div "TV 2 Towonda Vaughns September 03, 2025 02:33 The pocket facing is still not ly…" at bounding box center [1351, 319] width 258 height 111
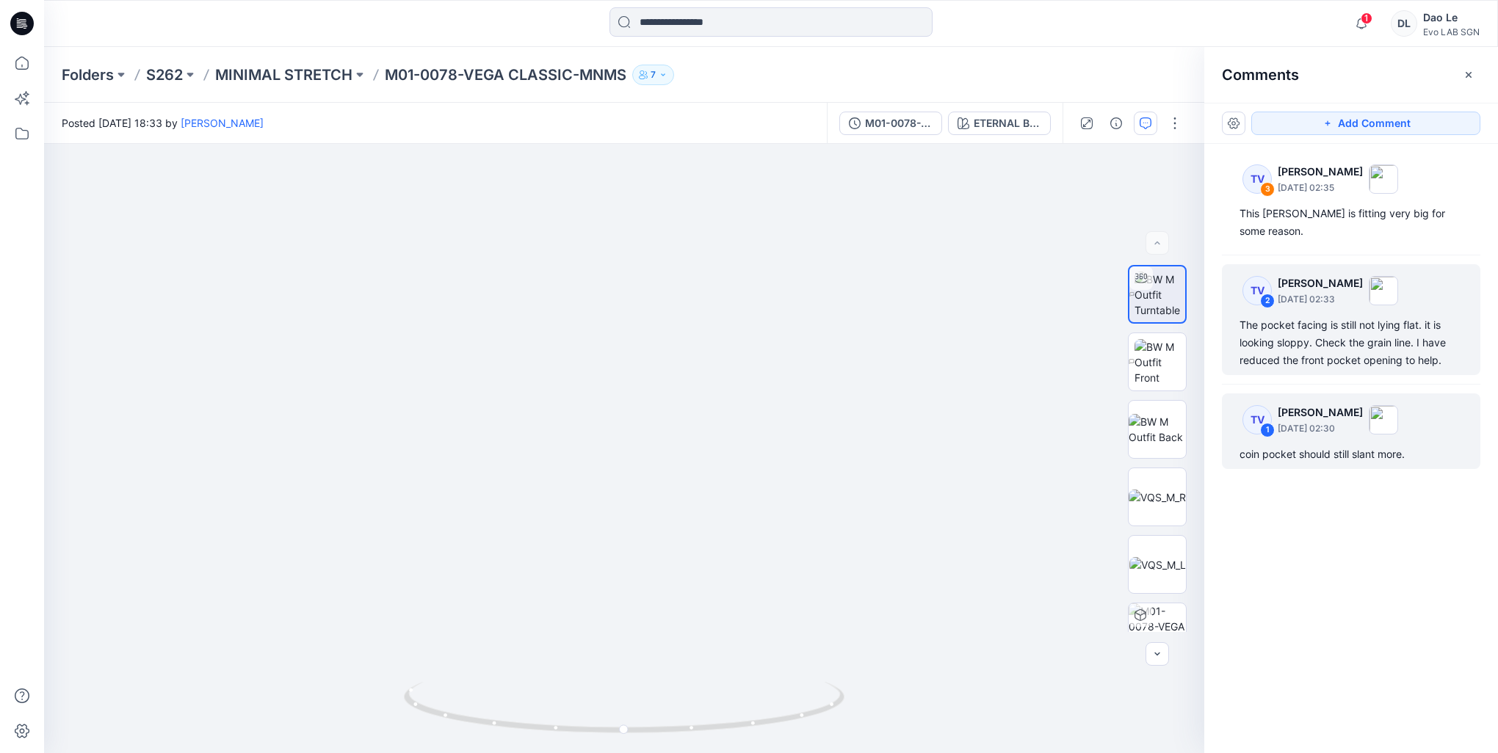
click at [1271, 194] on div "TV" at bounding box center [1256, 178] width 29 height 29
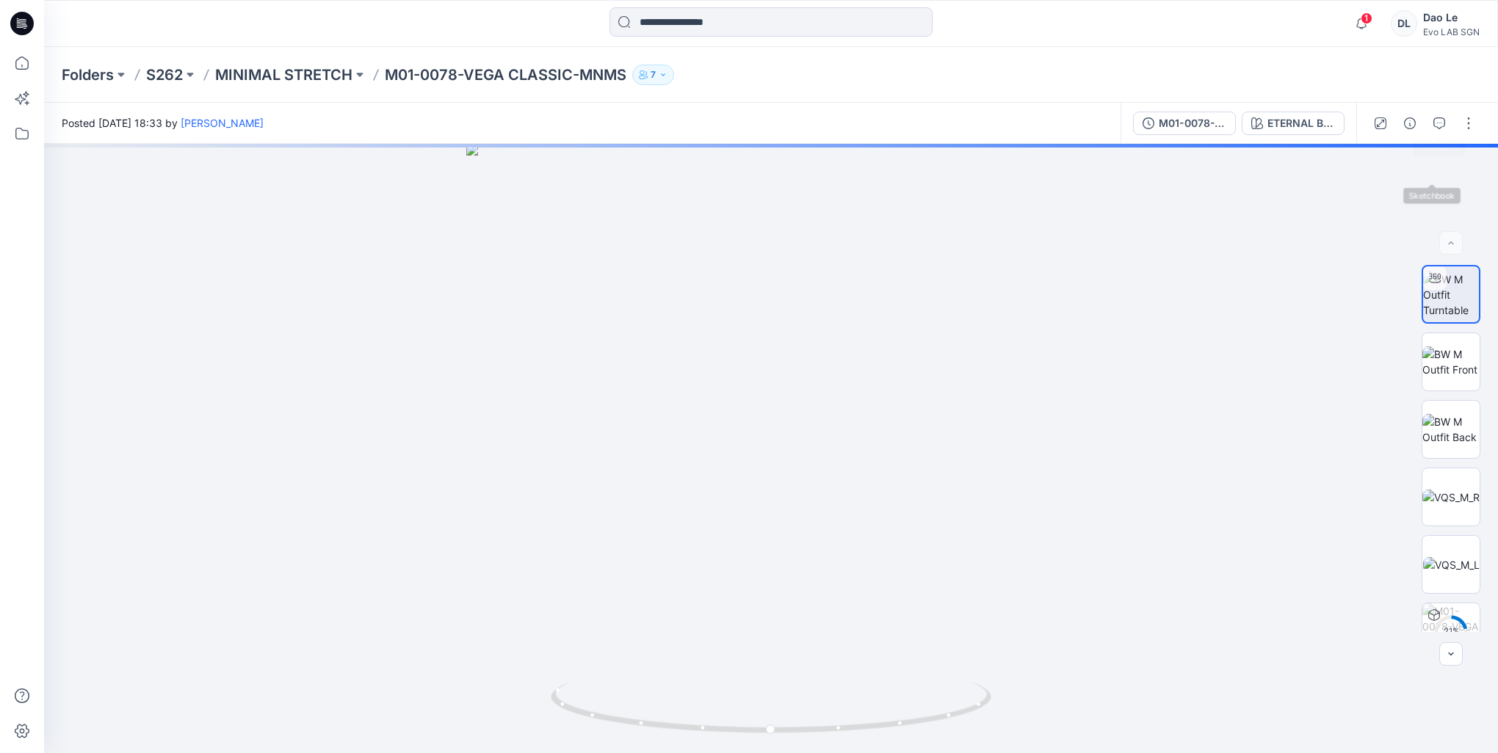
click at [1438, 123] on icon "button" at bounding box center [1439, 123] width 12 height 12
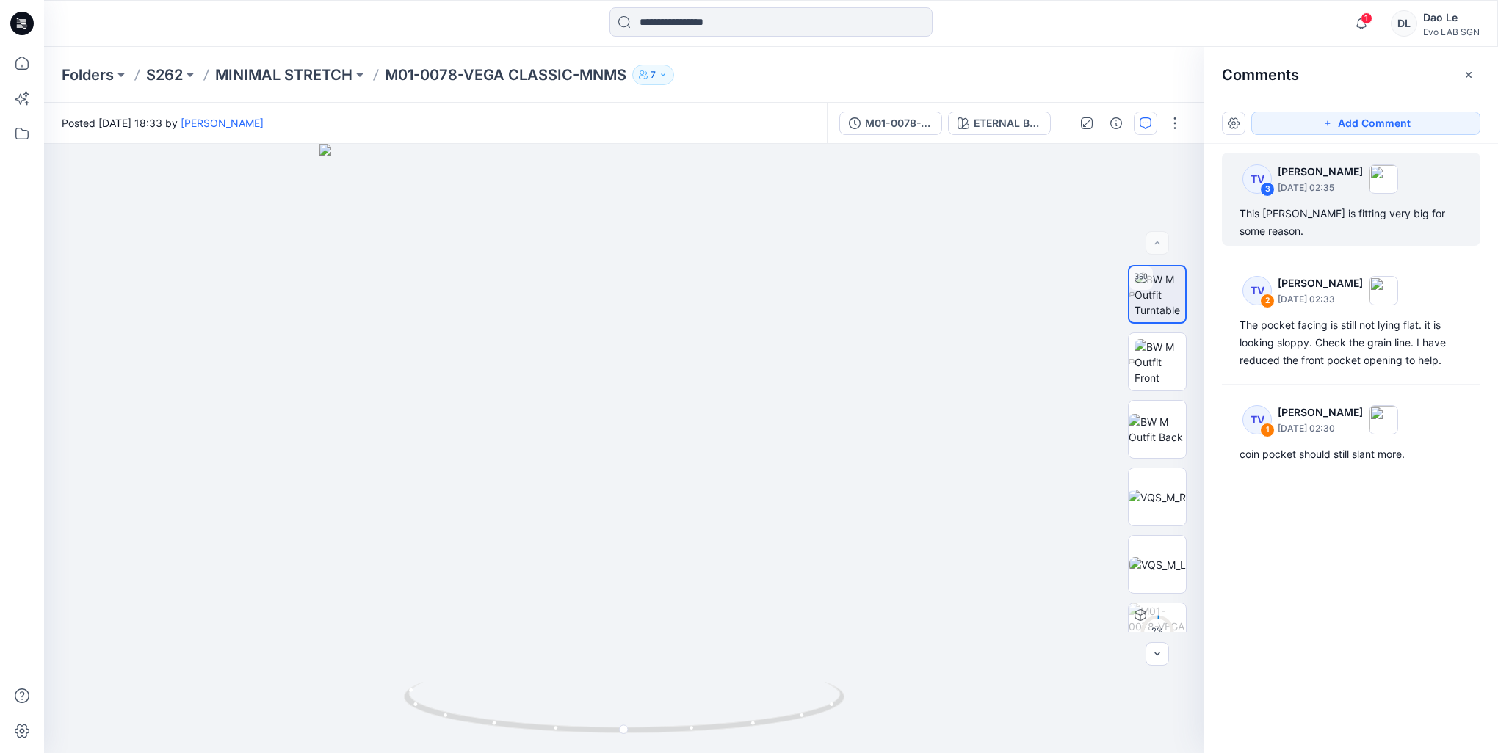
click at [1286, 200] on div "TV 3 Towonda Vaughns September 03, 2025 02:35 This jean is fitting very big for…" at bounding box center [1351, 199] width 258 height 93
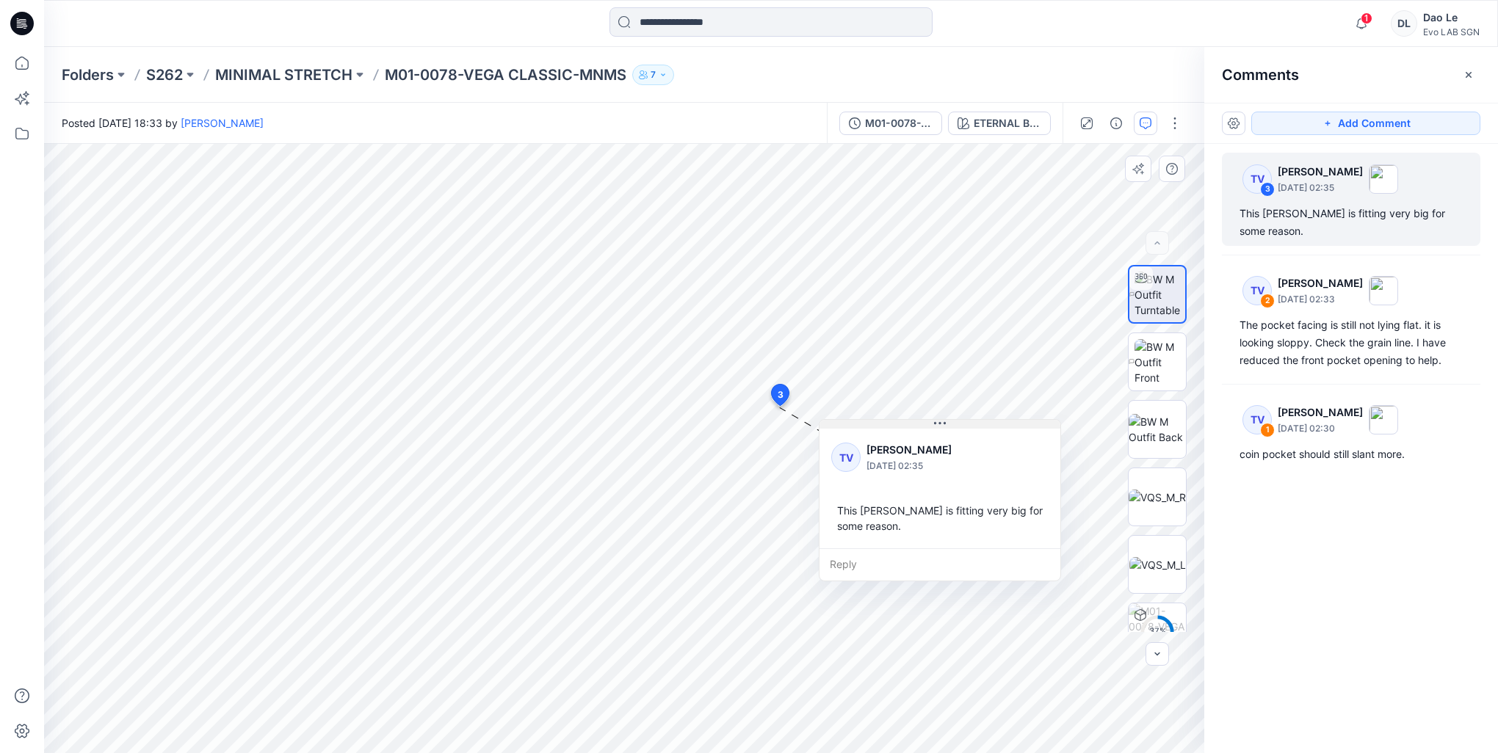
drag, startPoint x: 648, startPoint y: 433, endPoint x: 942, endPoint y: 424, distance: 293.8
click at [942, 424] on icon at bounding box center [940, 424] width 12 height 12
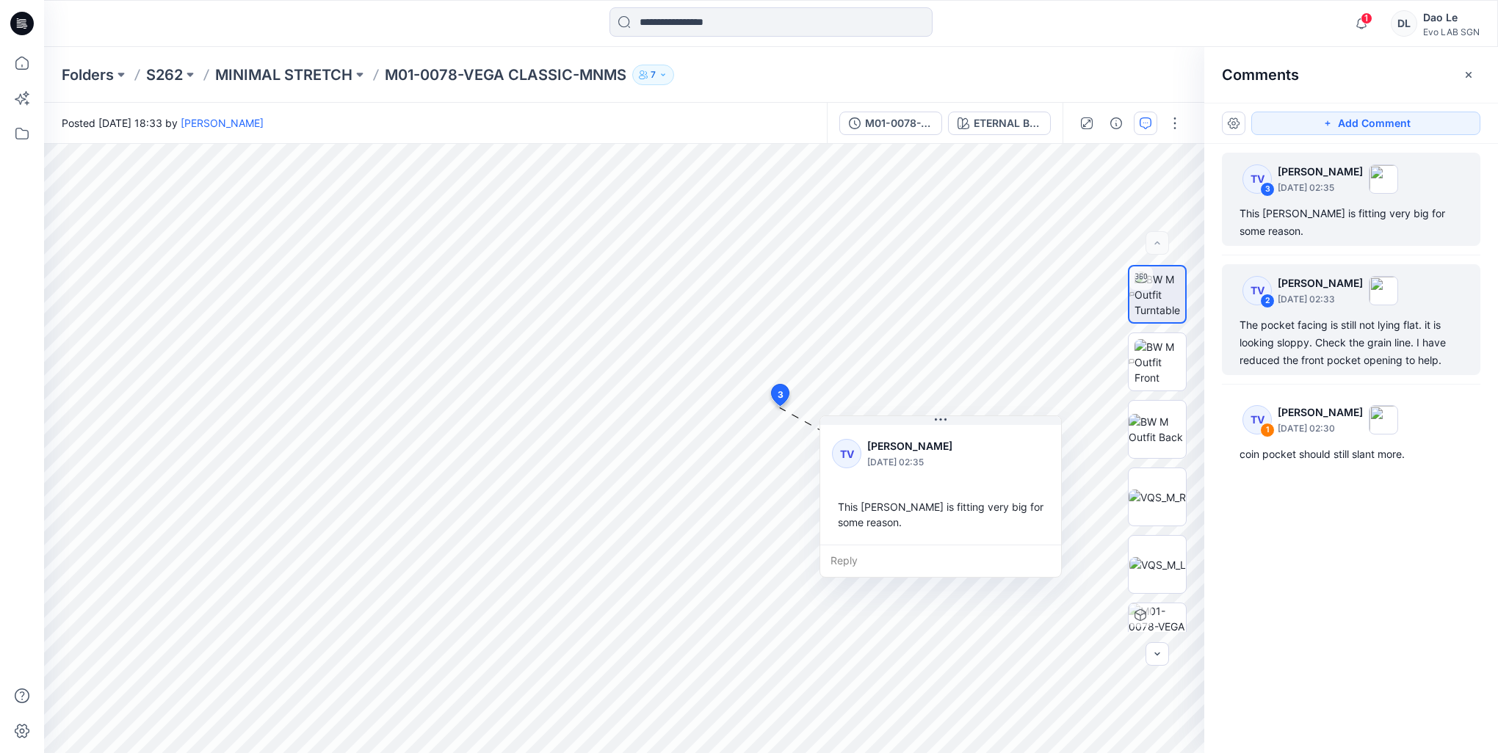
click at [1327, 316] on div "The pocket facing is still not lying flat. it is looking sloppy. Check the grai…" at bounding box center [1350, 342] width 223 height 53
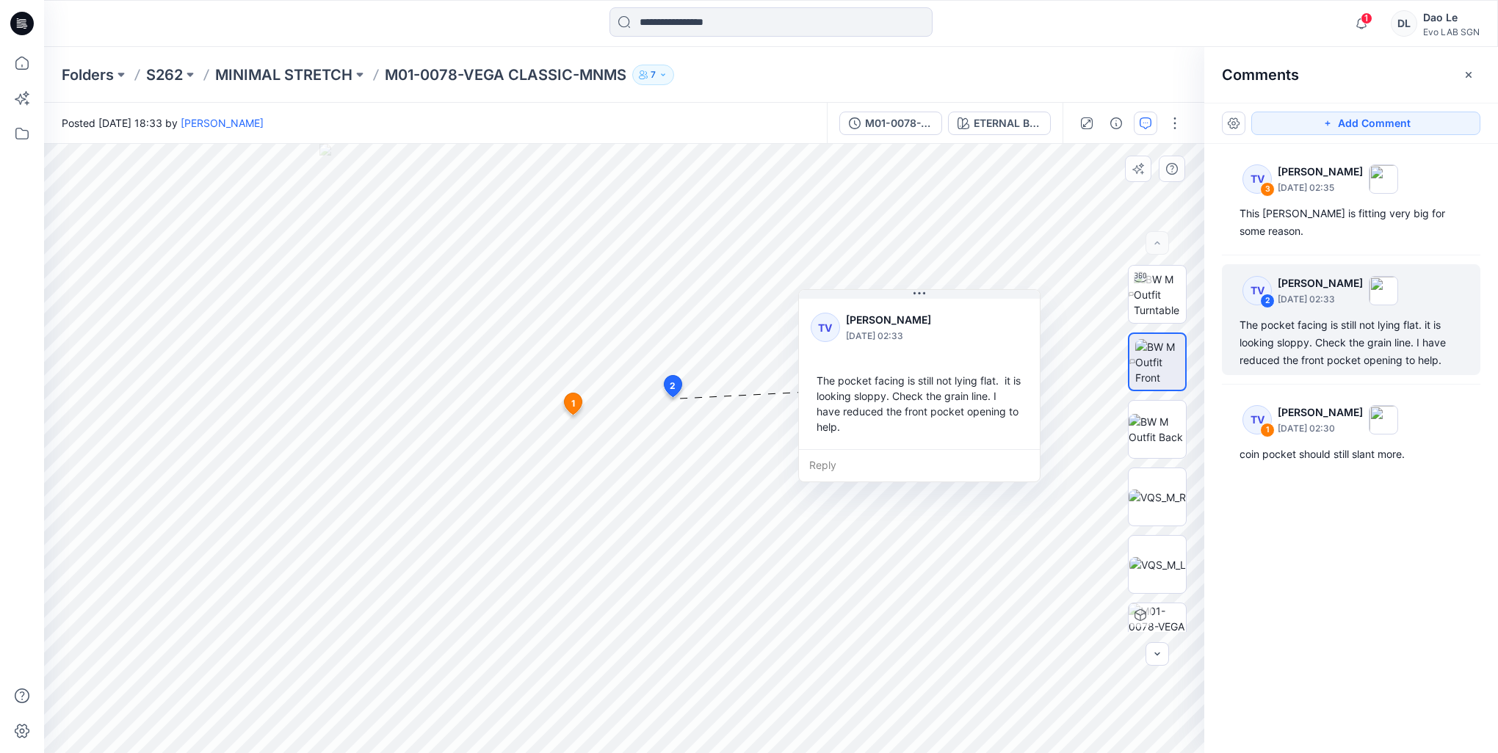
drag, startPoint x: 769, startPoint y: 412, endPoint x: 868, endPoint y: 341, distance: 122.0
click at [913, 297] on icon at bounding box center [919, 294] width 12 height 12
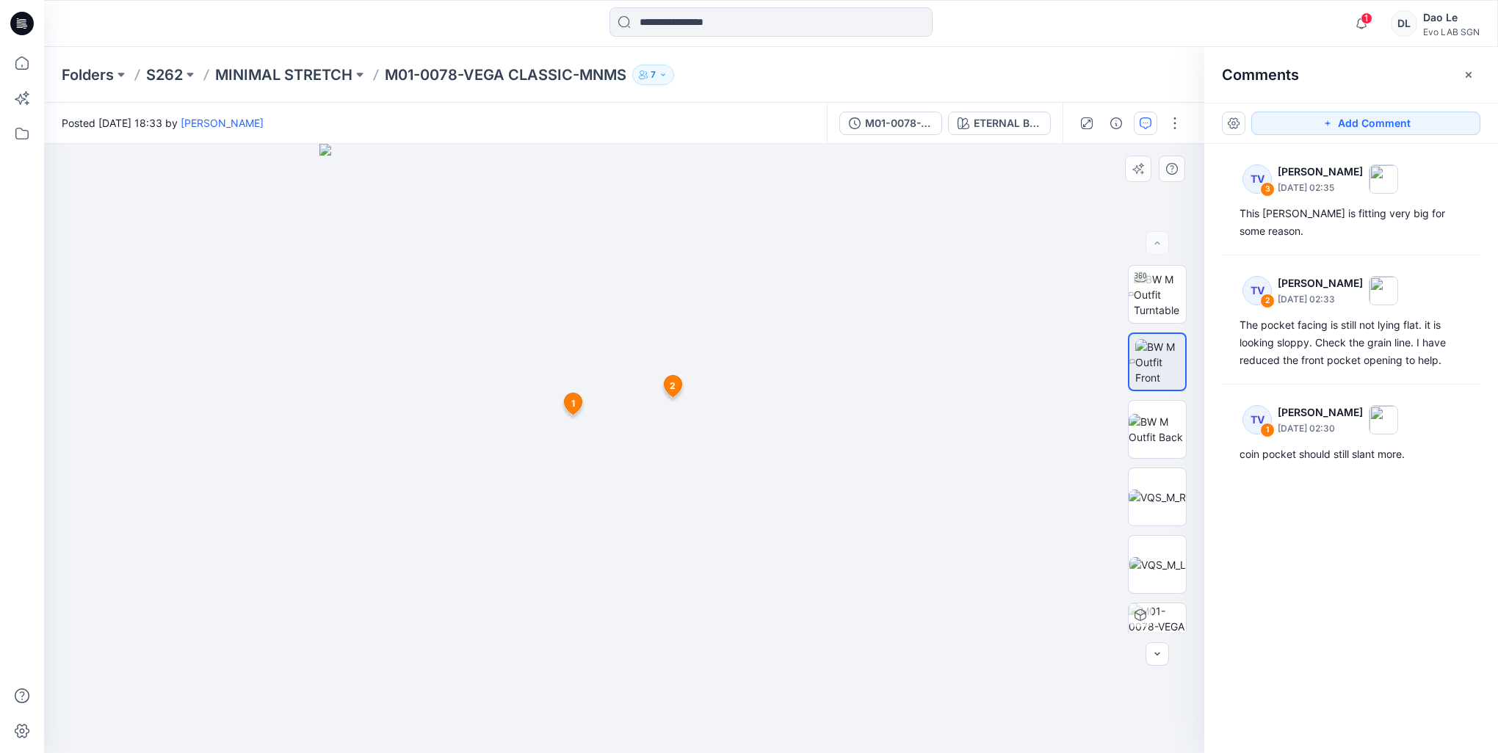
click at [658, 466] on img at bounding box center [623, 448] width 609 height 609
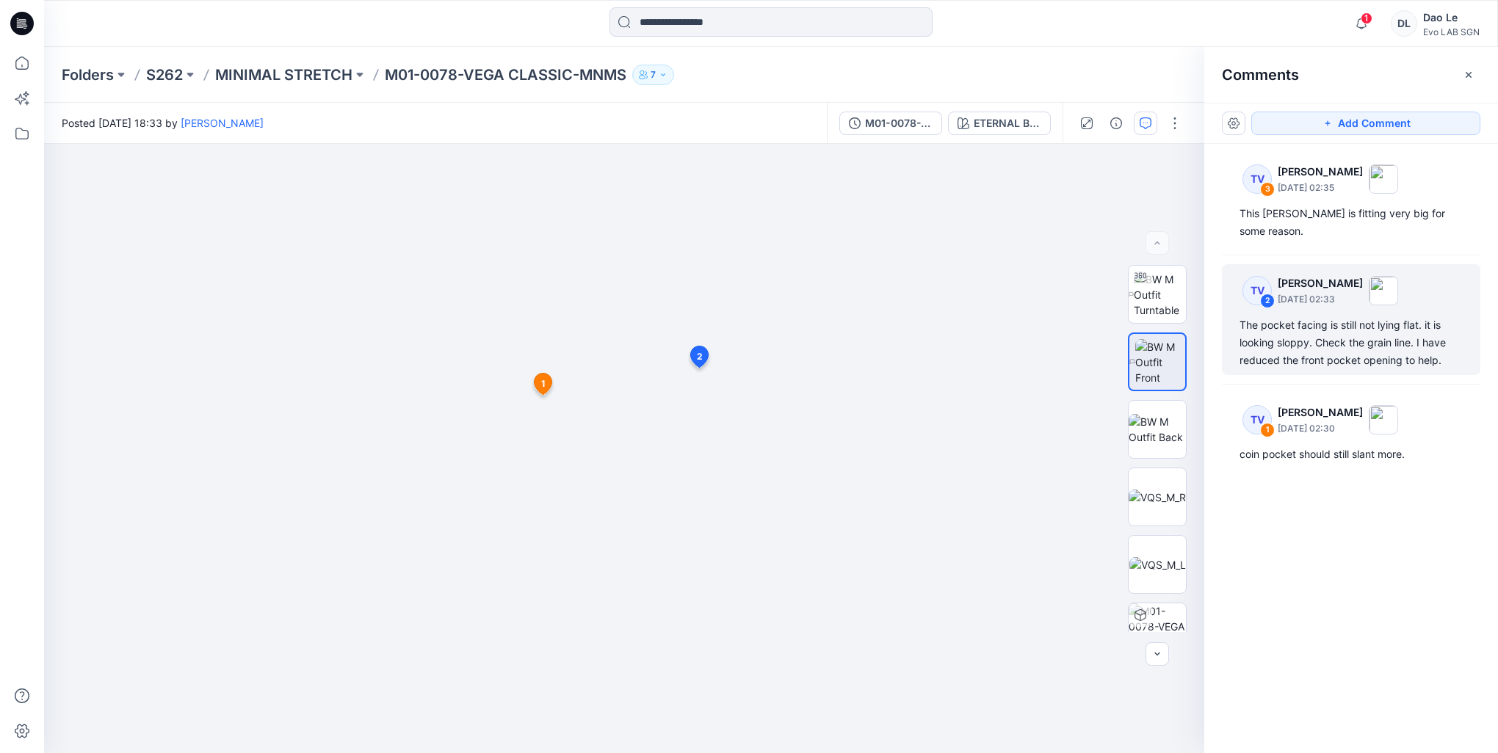
click at [1280, 316] on div "The pocket facing is still not lying flat. it is looking sloppy. Check the grai…" at bounding box center [1350, 342] width 223 height 53
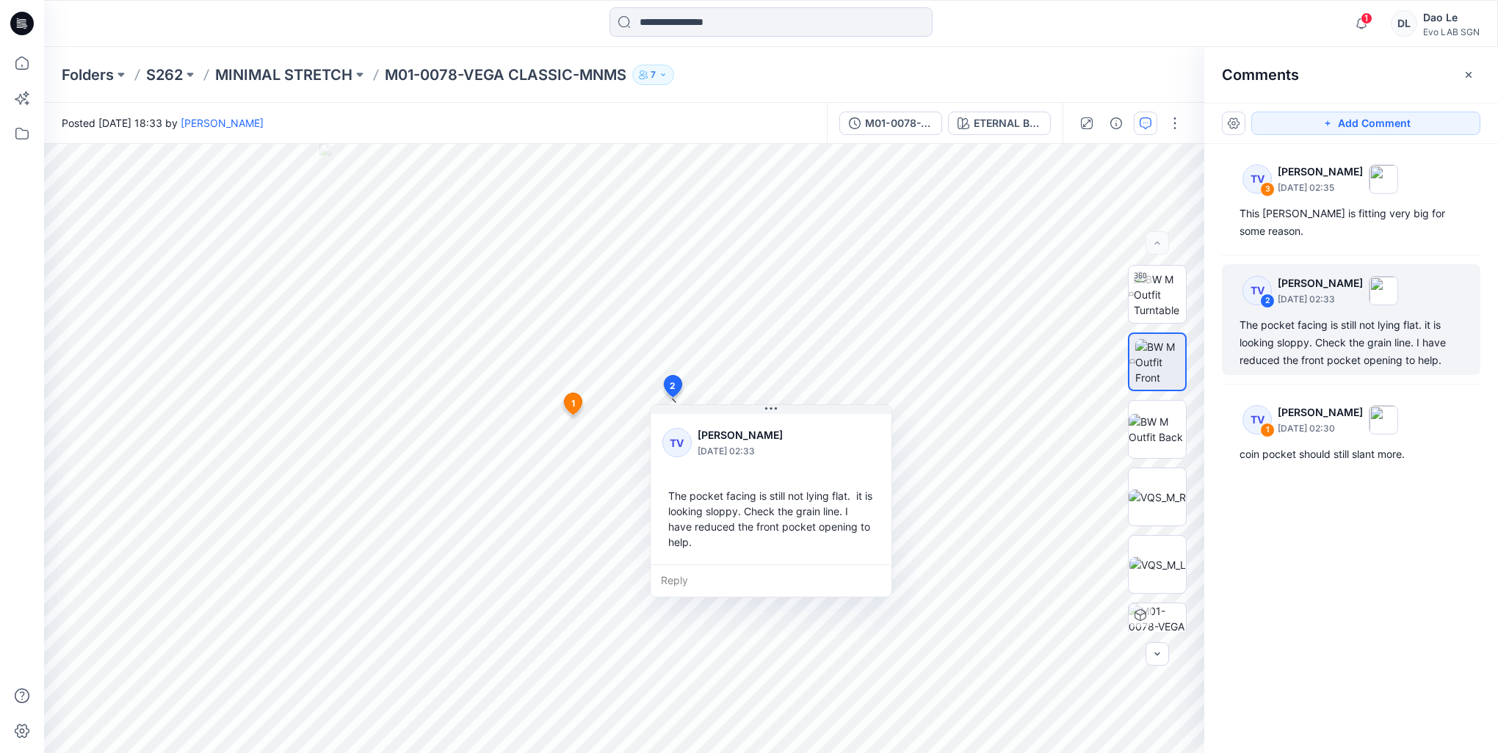
click at [1335, 328] on div "The pocket facing is still not lying flat. it is looking sloppy. Check the grai…" at bounding box center [1350, 342] width 223 height 53
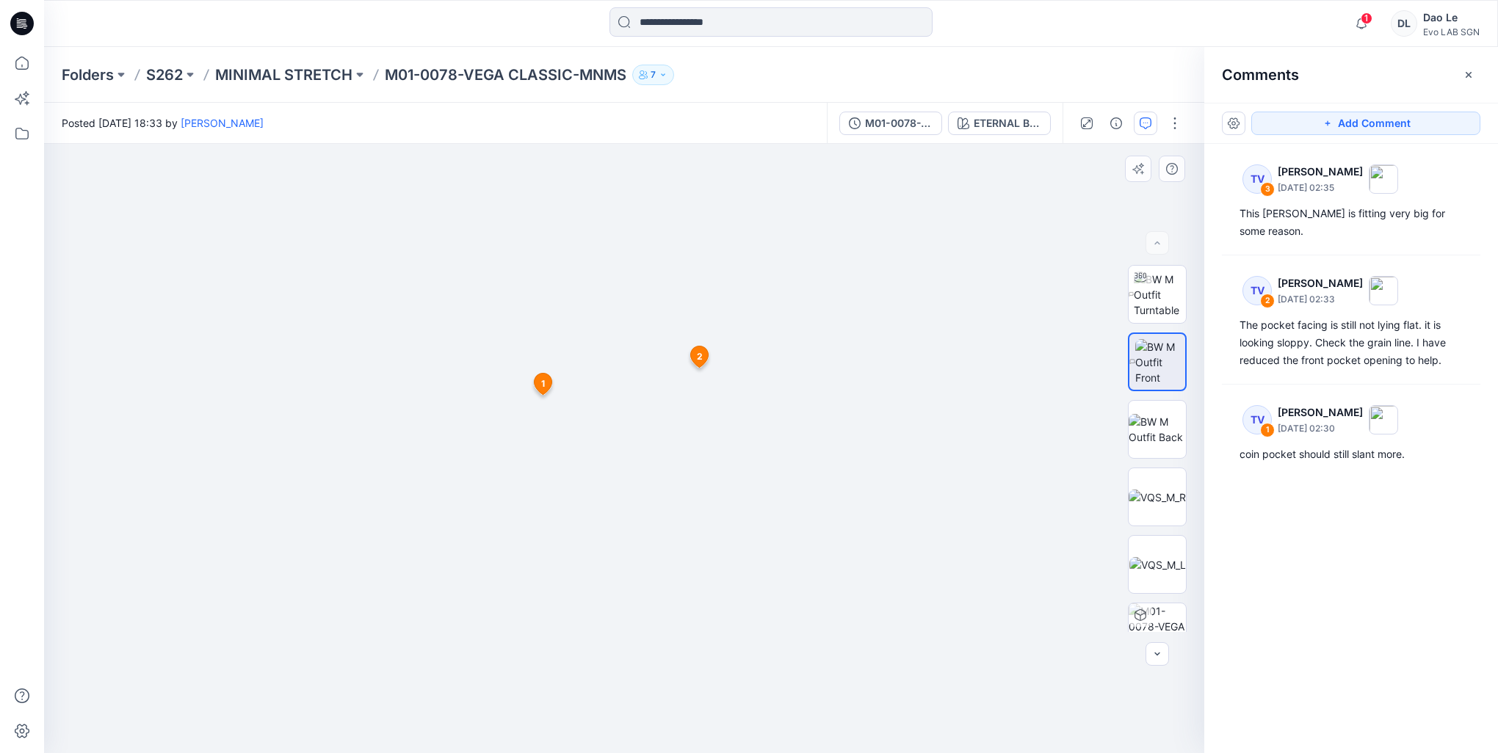
click at [703, 346] on icon at bounding box center [700, 356] width 18 height 21
drag, startPoint x: 681, startPoint y: 444, endPoint x: 612, endPoint y: 448, distance: 69.1
drag, startPoint x: 788, startPoint y: 518, endPoint x: 630, endPoint y: 516, distance: 158.6
click at [630, 516] on img at bounding box center [624, 368] width 954 height 770
click at [166, 70] on p "S262" at bounding box center [164, 75] width 37 height 21
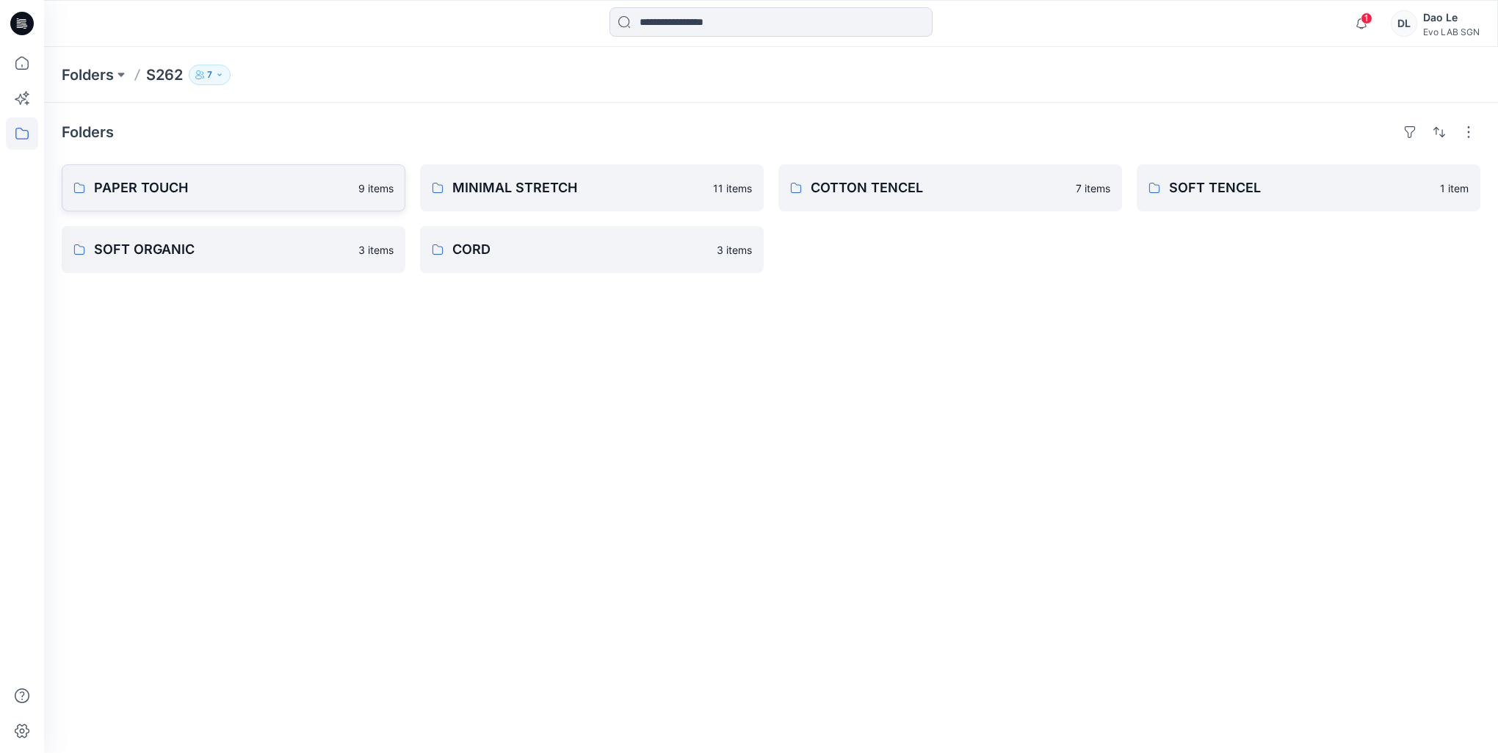
click at [214, 200] on link "PAPER TOUCH 9 items" at bounding box center [234, 187] width 344 height 47
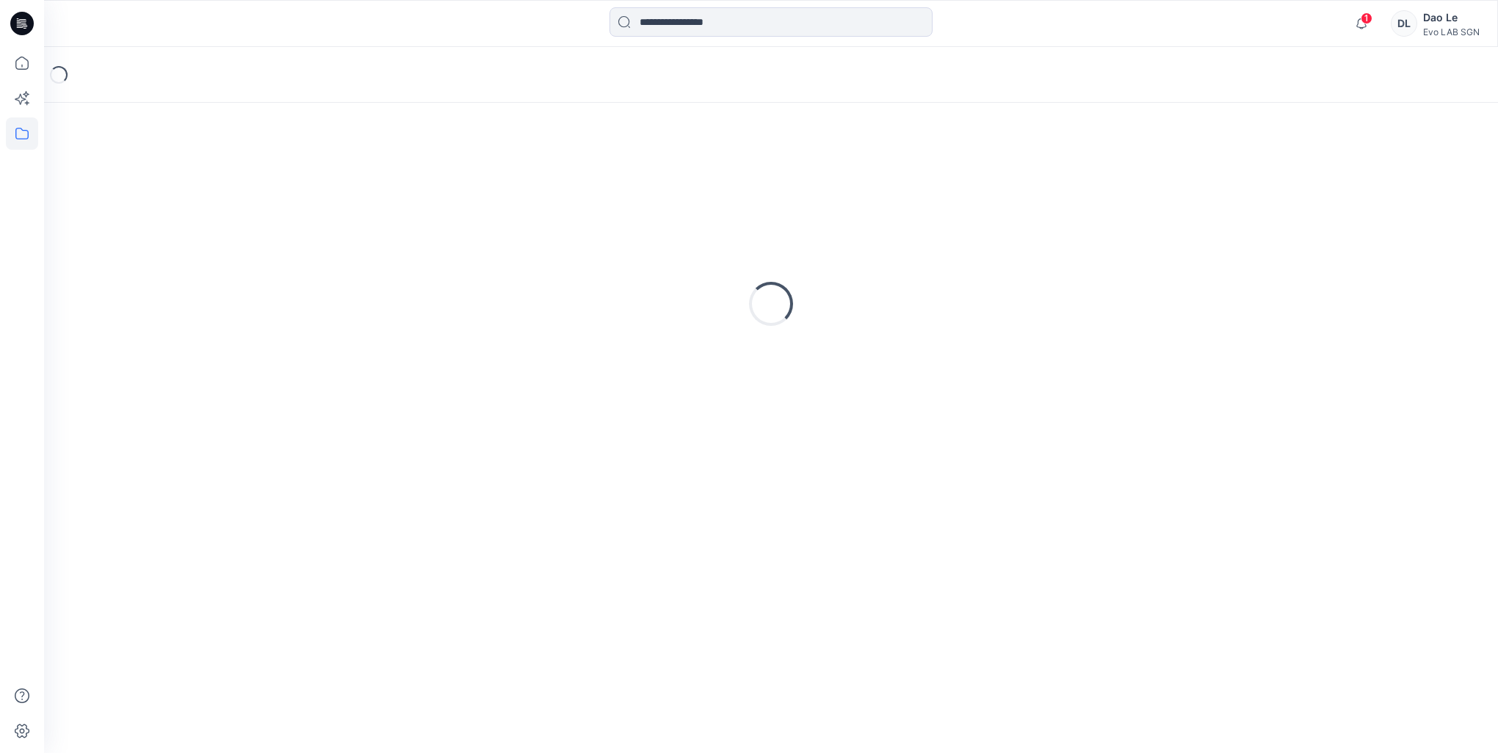
click at [214, 200] on div "Loading..." at bounding box center [771, 303] width 1418 height 367
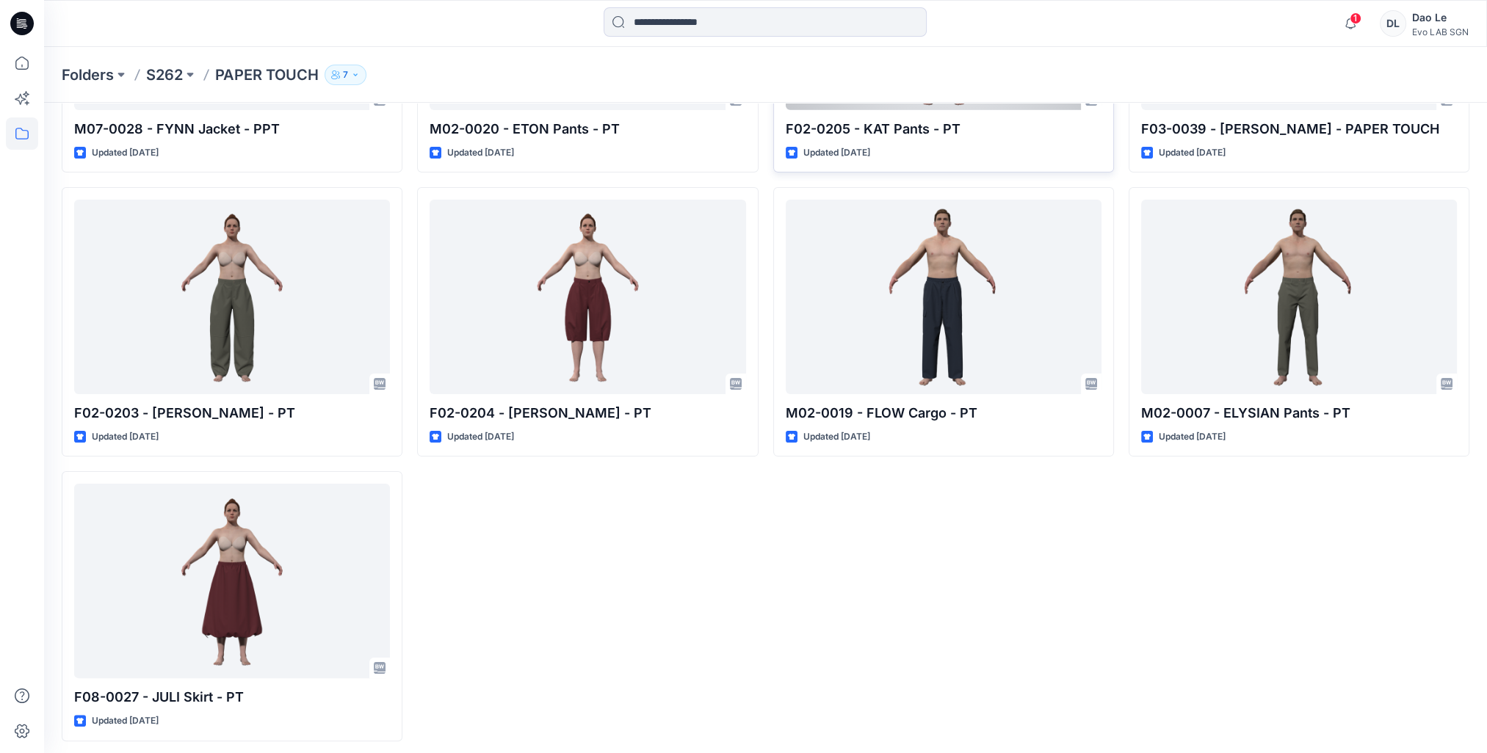
scroll to position [266, 0]
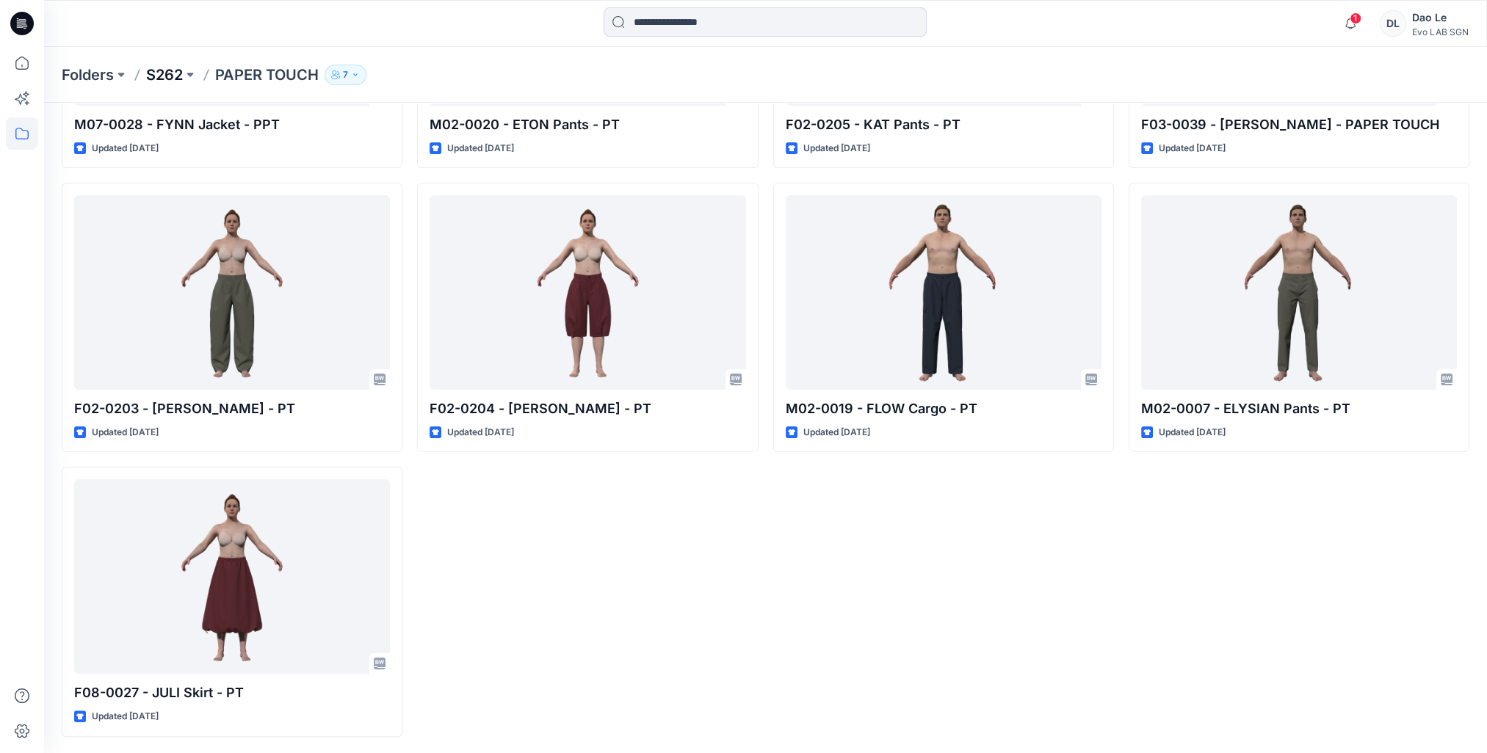
click at [165, 75] on p "S262" at bounding box center [164, 75] width 37 height 21
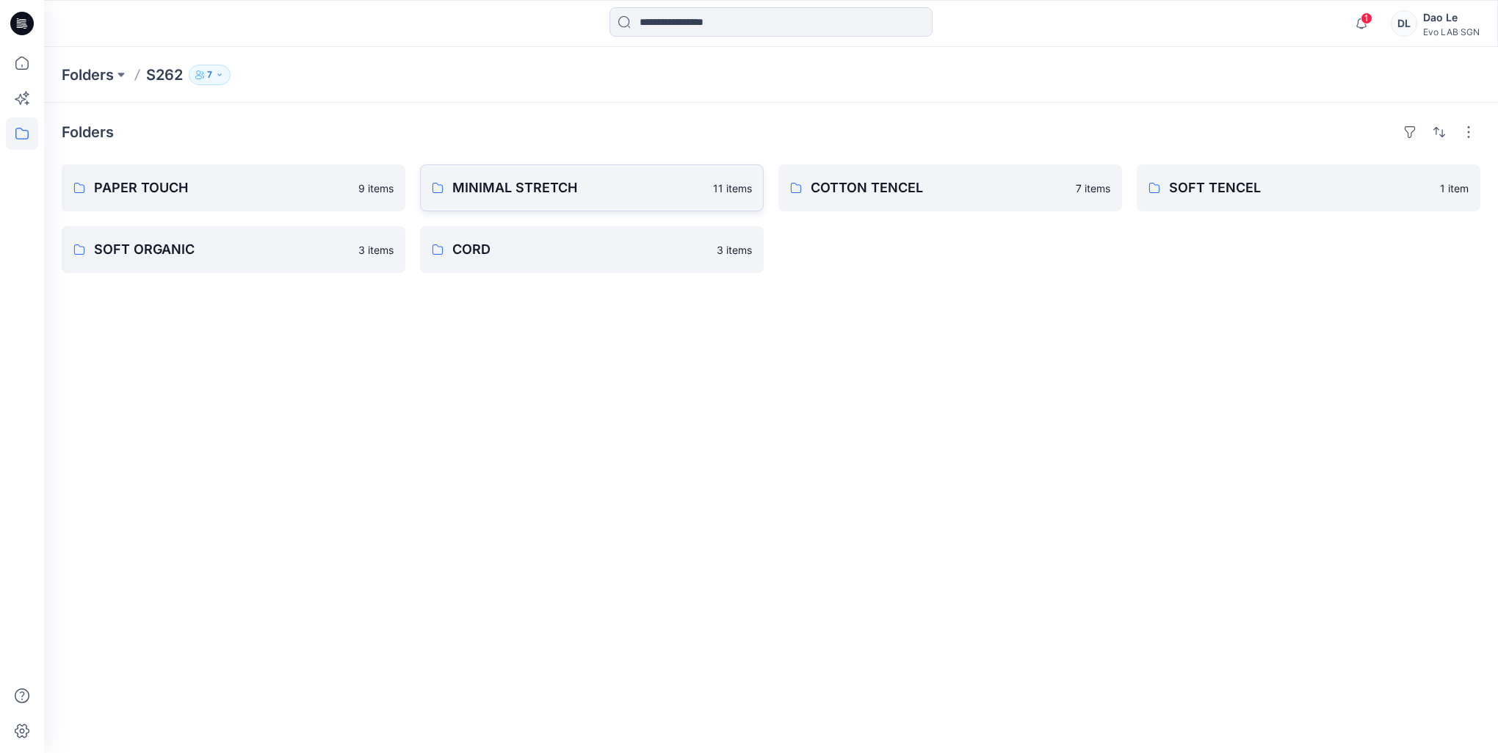
click at [536, 186] on p "MINIMAL STRETCH" at bounding box center [578, 188] width 252 height 21
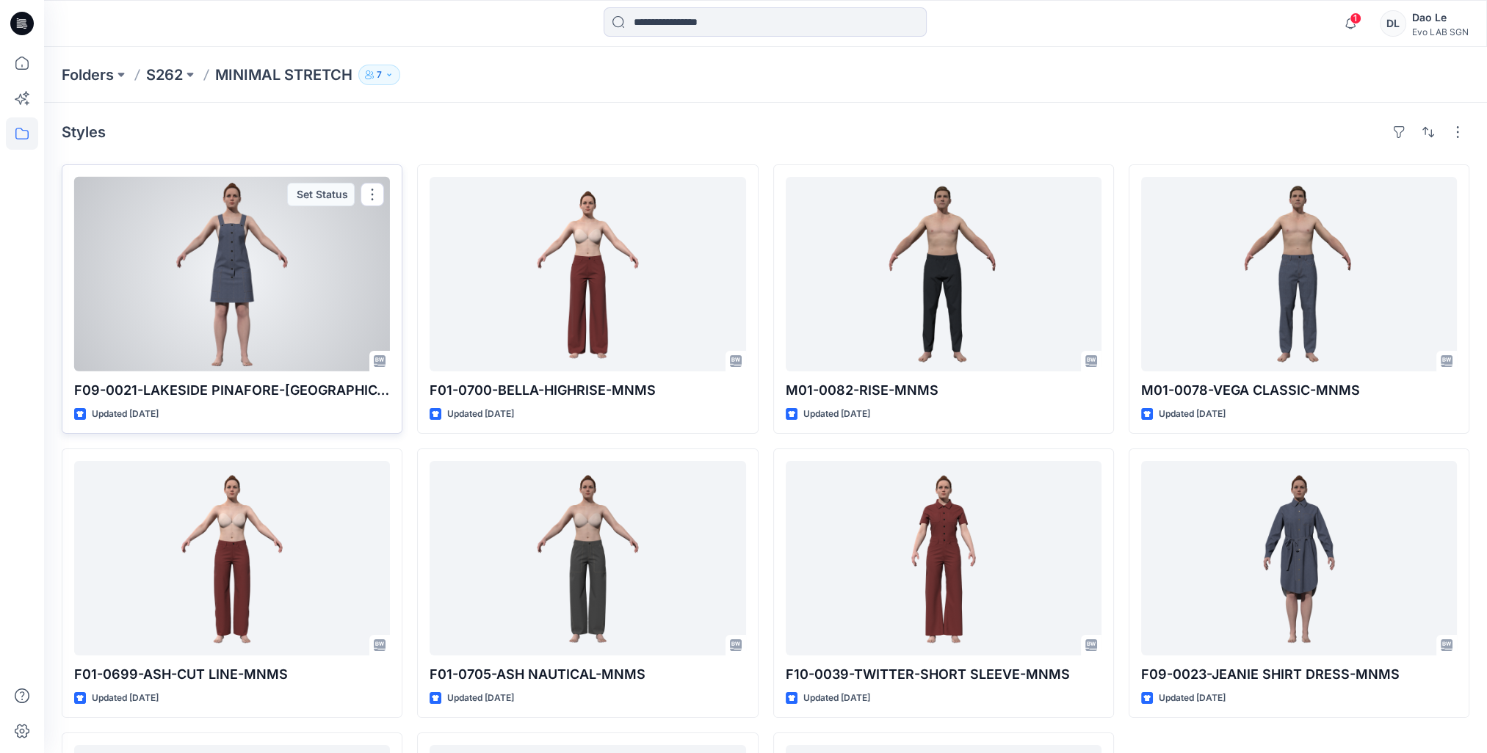
click at [243, 264] on div at bounding box center [232, 274] width 316 height 195
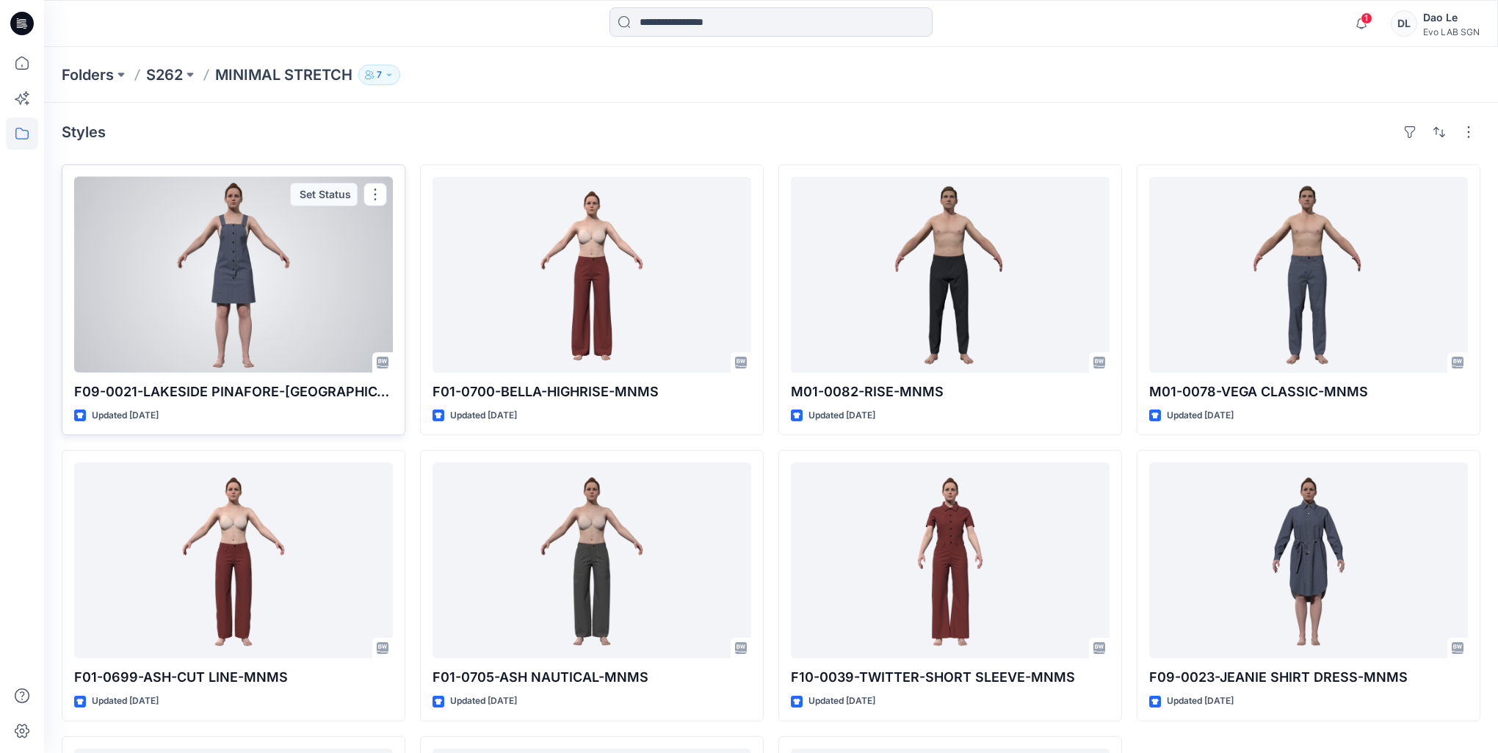
click at [243, 264] on div "Folders S262 MINIMAL STRETCH 7 Styles F09-0021-LAKESIDE PINAFORE-MNMS Updated 1…" at bounding box center [771, 536] width 1454 height 978
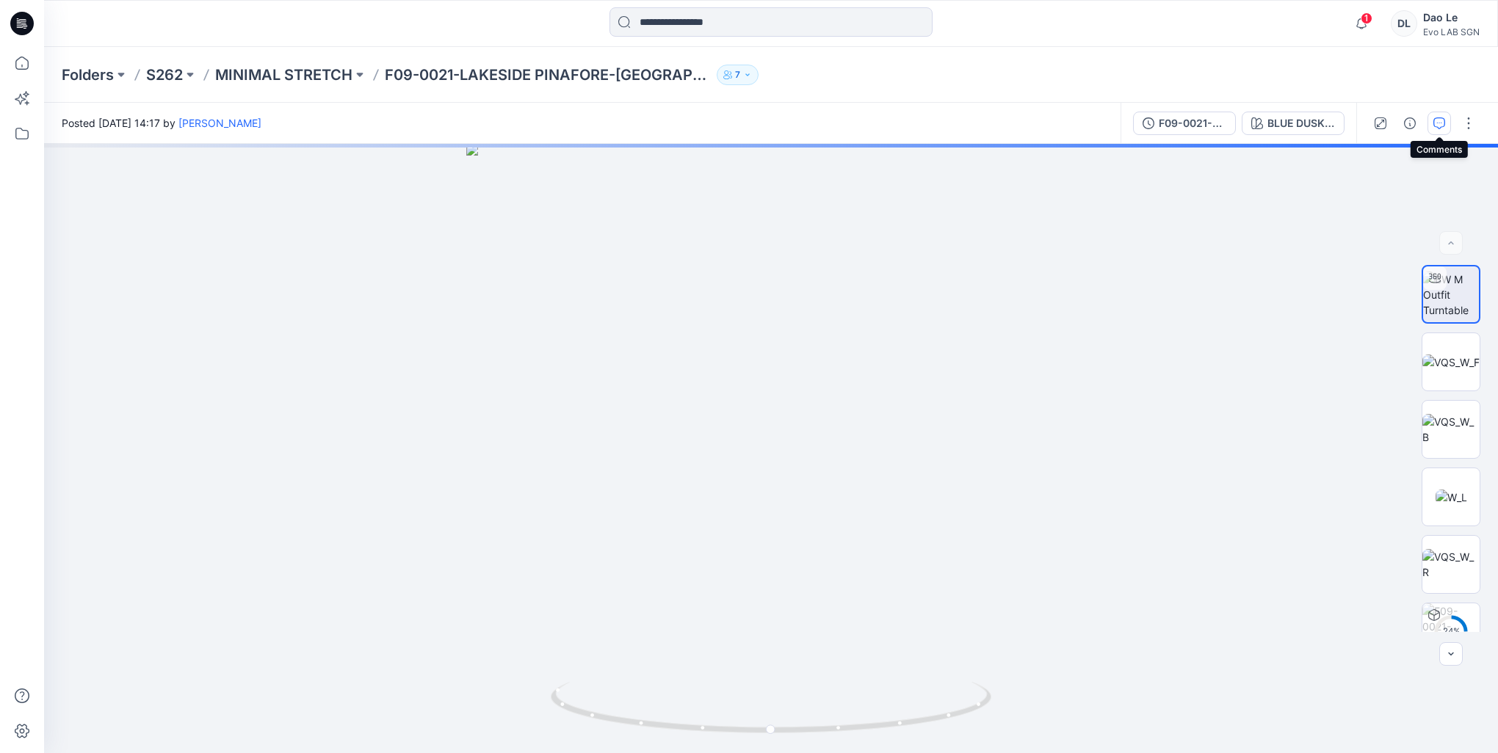
click at [1438, 119] on icon "button" at bounding box center [1439, 123] width 12 height 12
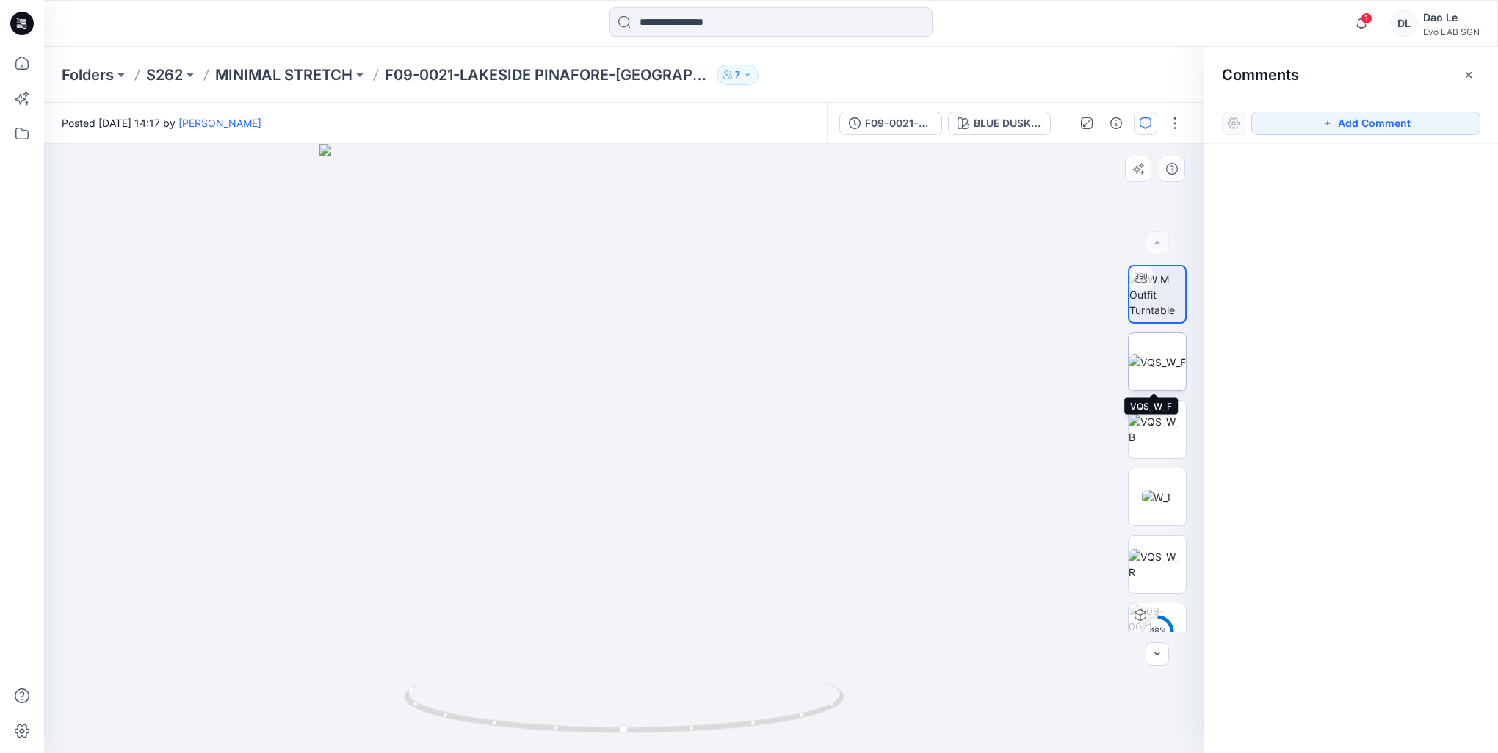
click at [1165, 355] on img at bounding box center [1156, 362] width 57 height 15
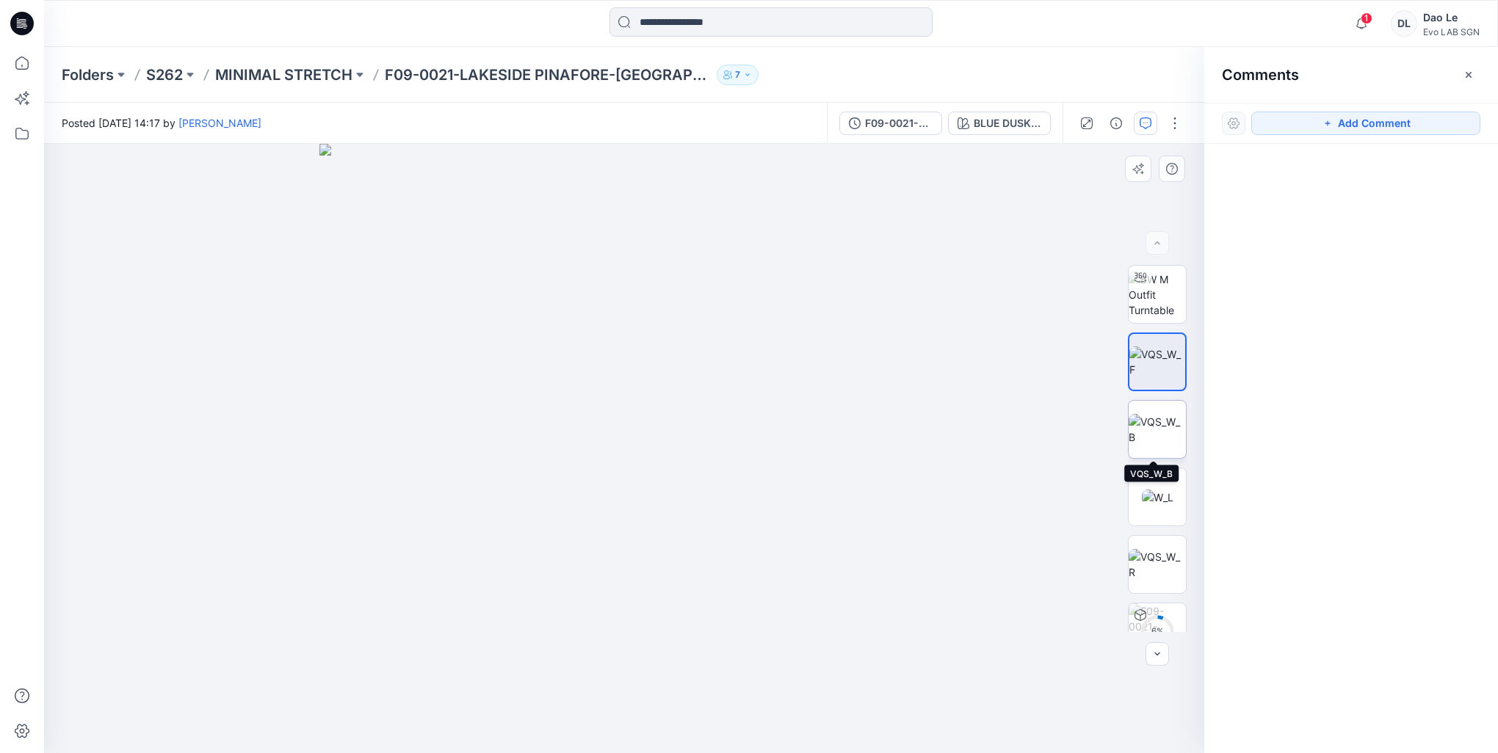
click at [1157, 424] on img at bounding box center [1156, 429] width 57 height 31
click at [1142, 490] on img at bounding box center [1158, 497] width 32 height 15
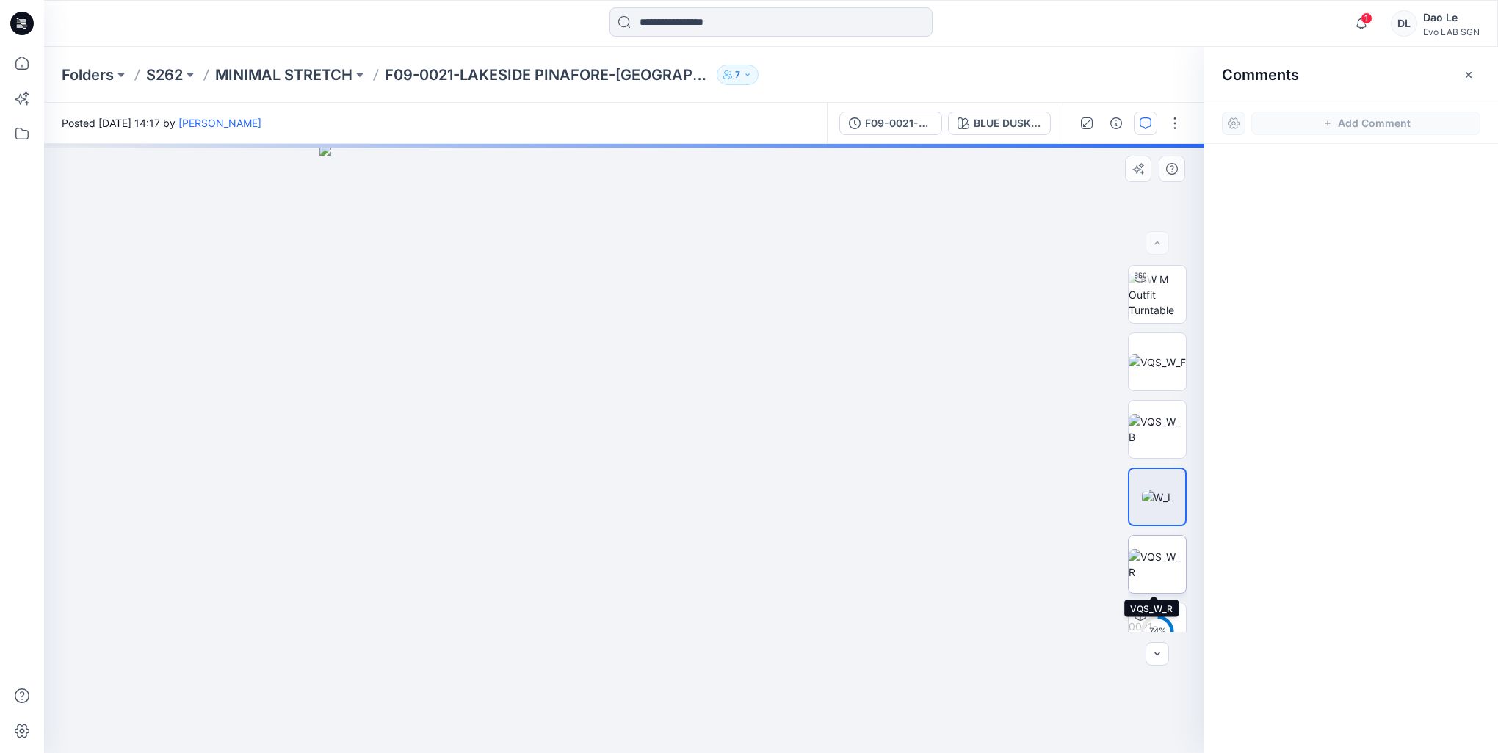
click at [1159, 551] on img at bounding box center [1156, 564] width 57 height 31
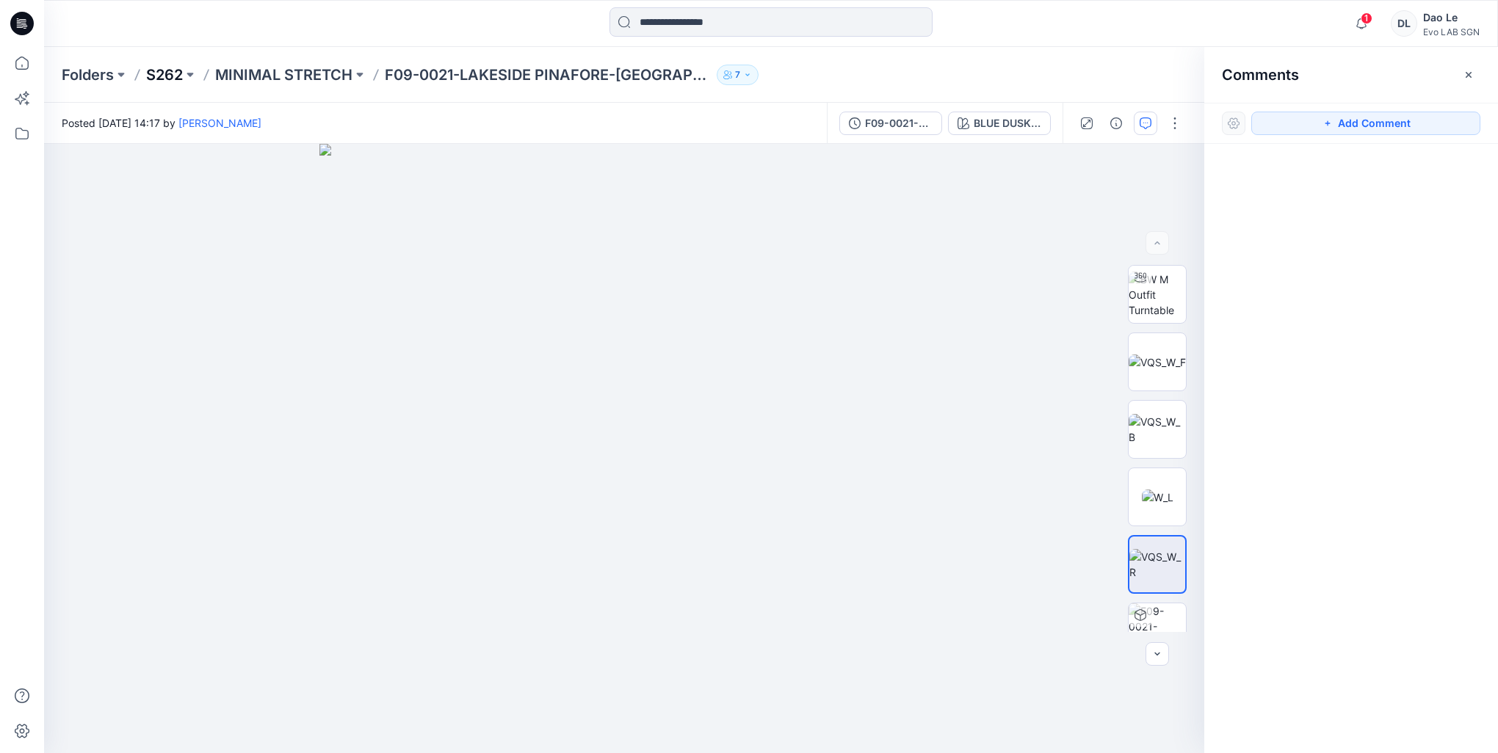
click at [173, 69] on p "S262" at bounding box center [164, 75] width 37 height 21
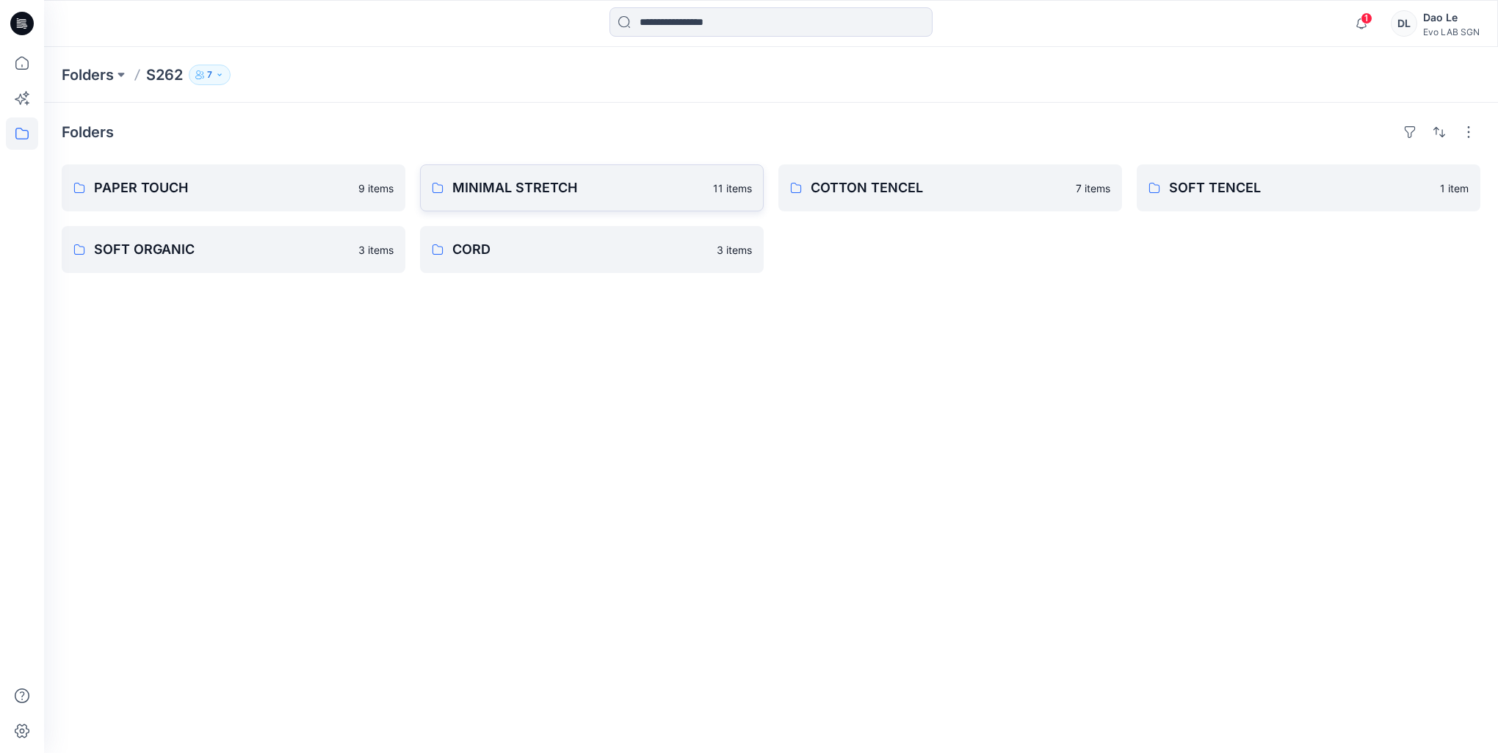
click at [503, 202] on link "MINIMAL STRETCH 11 items" at bounding box center [592, 187] width 344 height 47
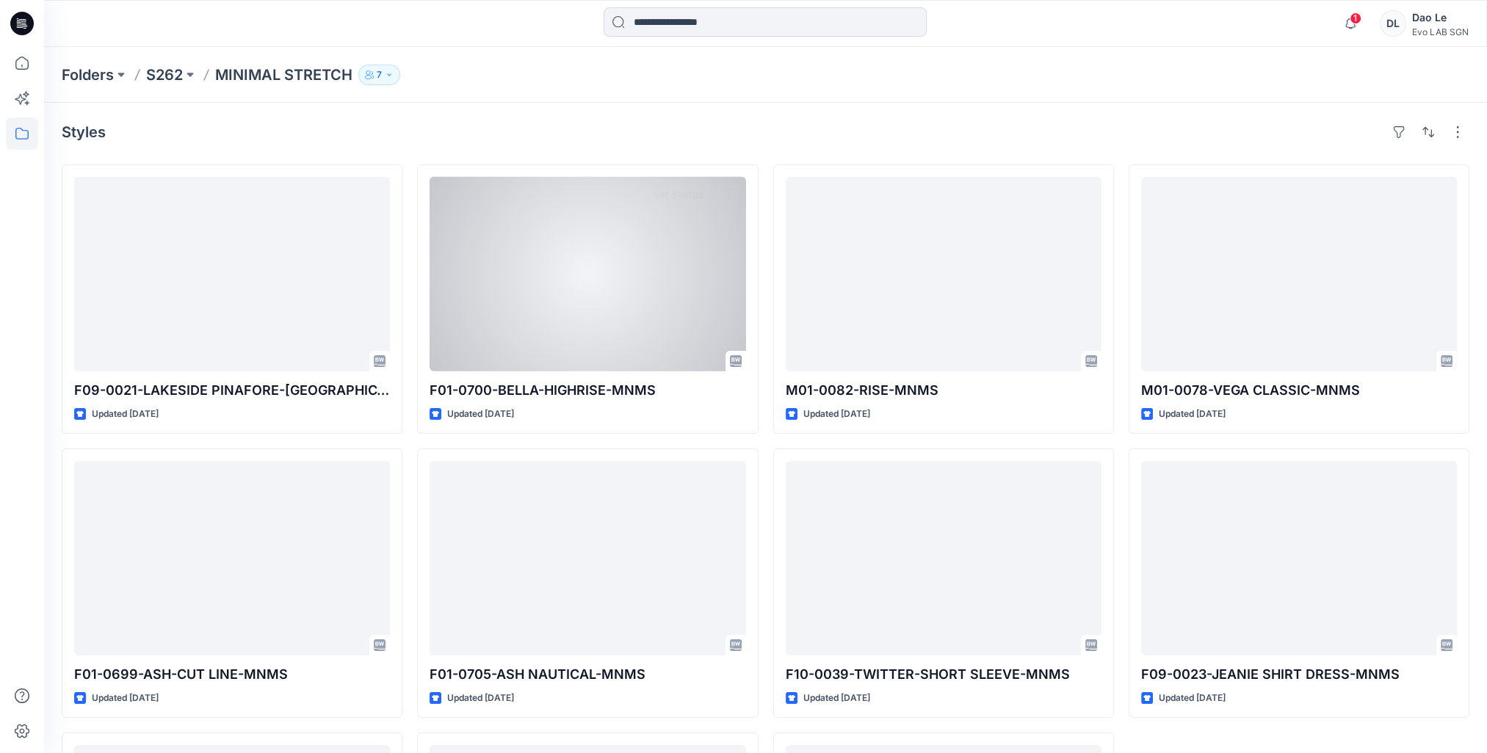
click at [503, 202] on div at bounding box center [587, 274] width 316 height 195
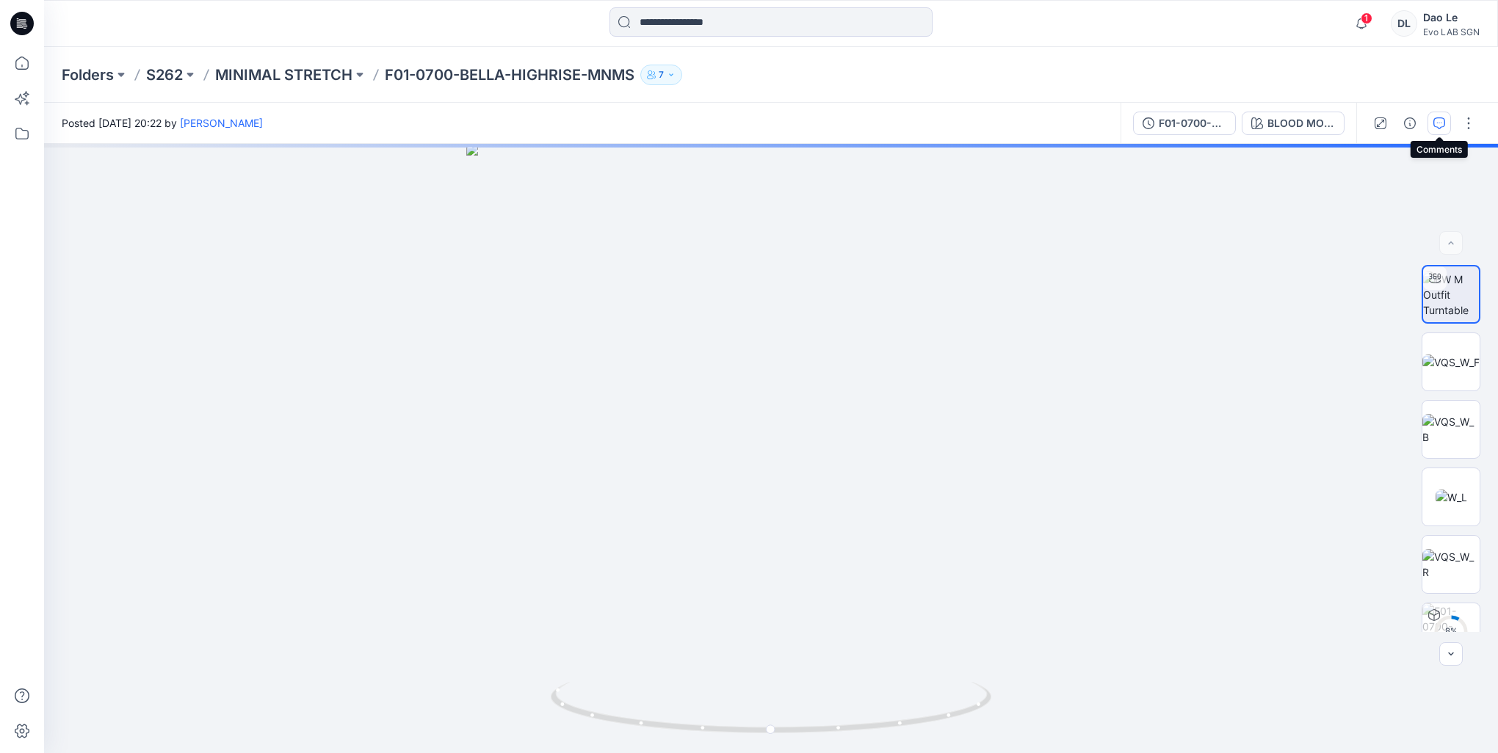
click at [1432, 122] on button "button" at bounding box center [1438, 123] width 23 height 23
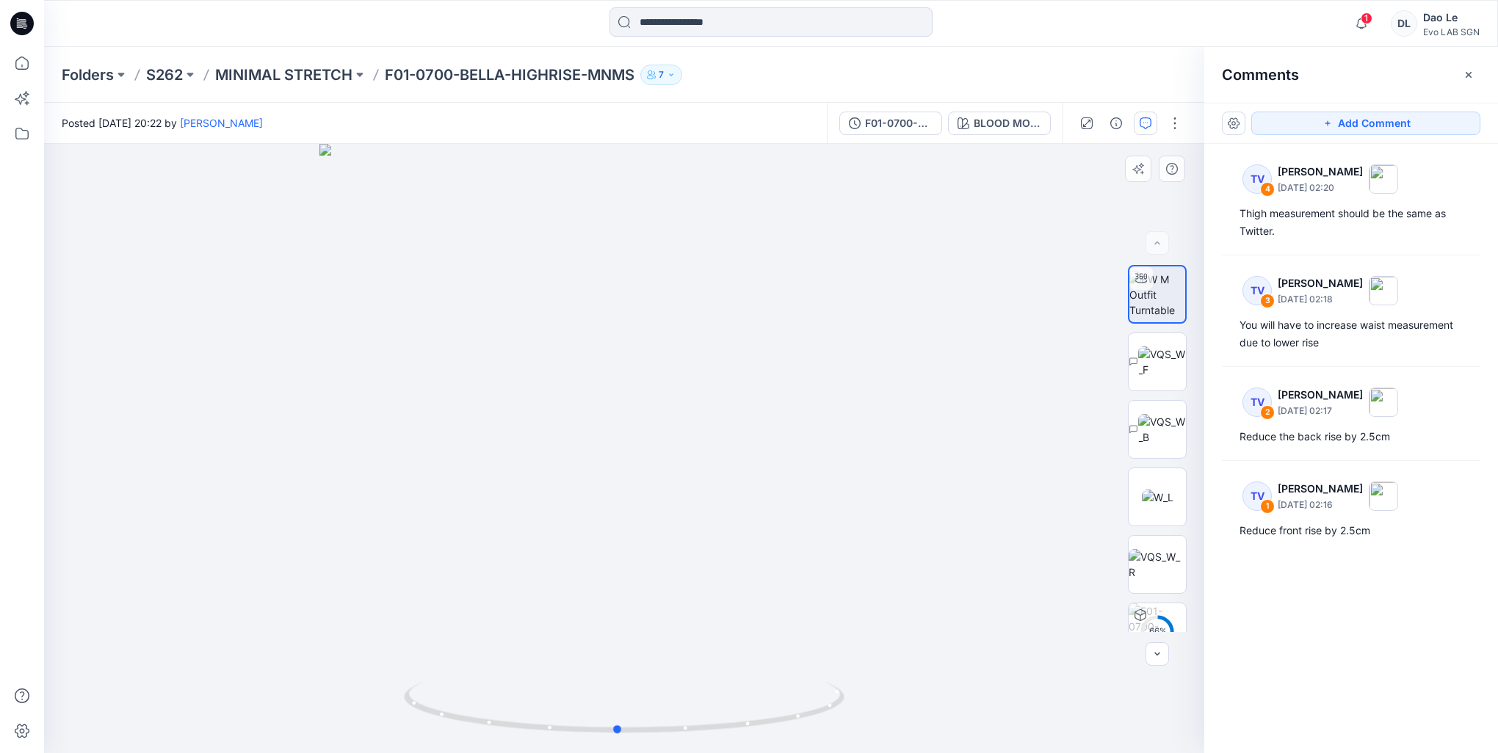
drag, startPoint x: 746, startPoint y: 586, endPoint x: 739, endPoint y: 599, distance: 14.8
drag, startPoint x: 739, startPoint y: 599, endPoint x: 1121, endPoint y: 711, distance: 397.9
click at [1121, 711] on div at bounding box center [624, 448] width 1160 height 609
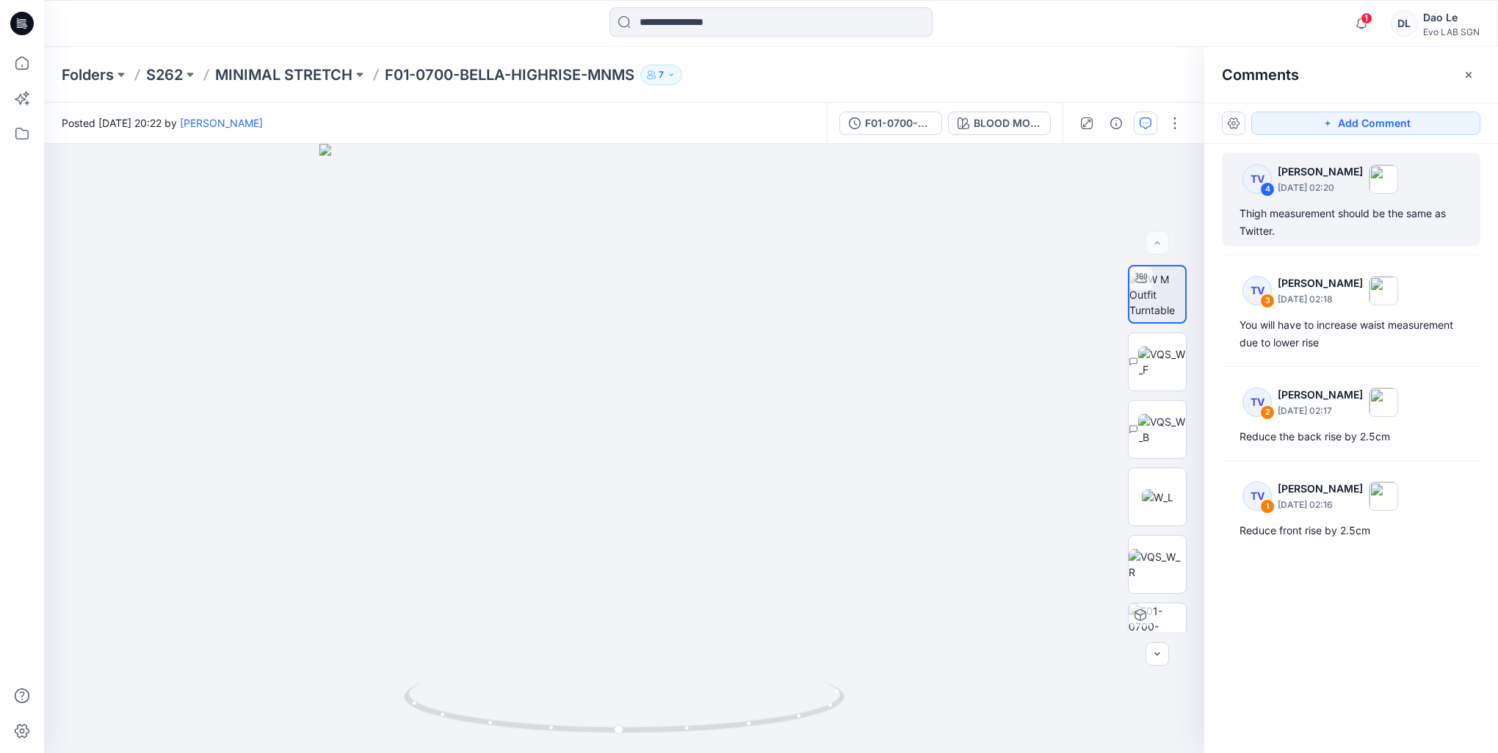
click at [1309, 216] on div "Thigh measurement should be the same as Twitter." at bounding box center [1350, 222] width 223 height 35
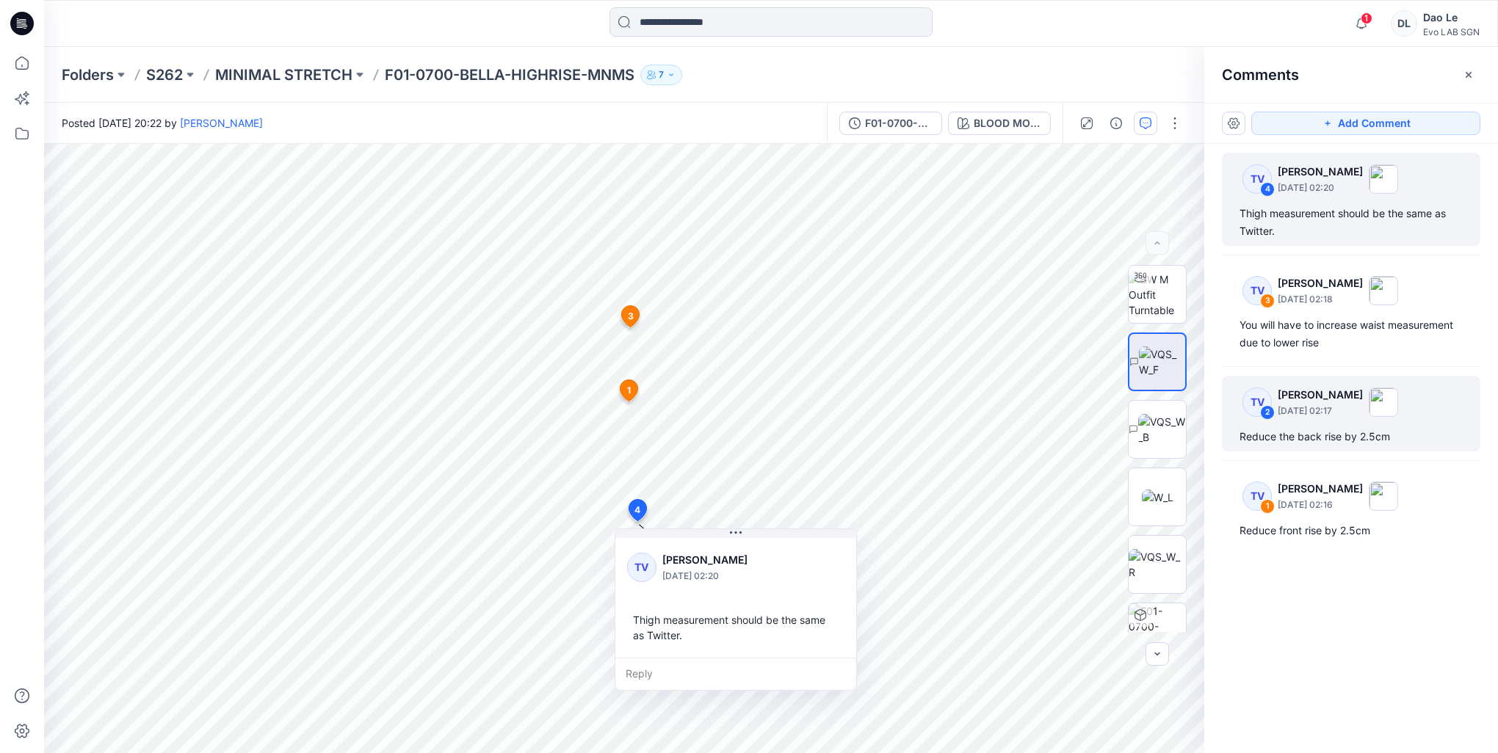
click at [1305, 435] on div "Reduce the back rise by 2.5cm" at bounding box center [1350, 437] width 223 height 18
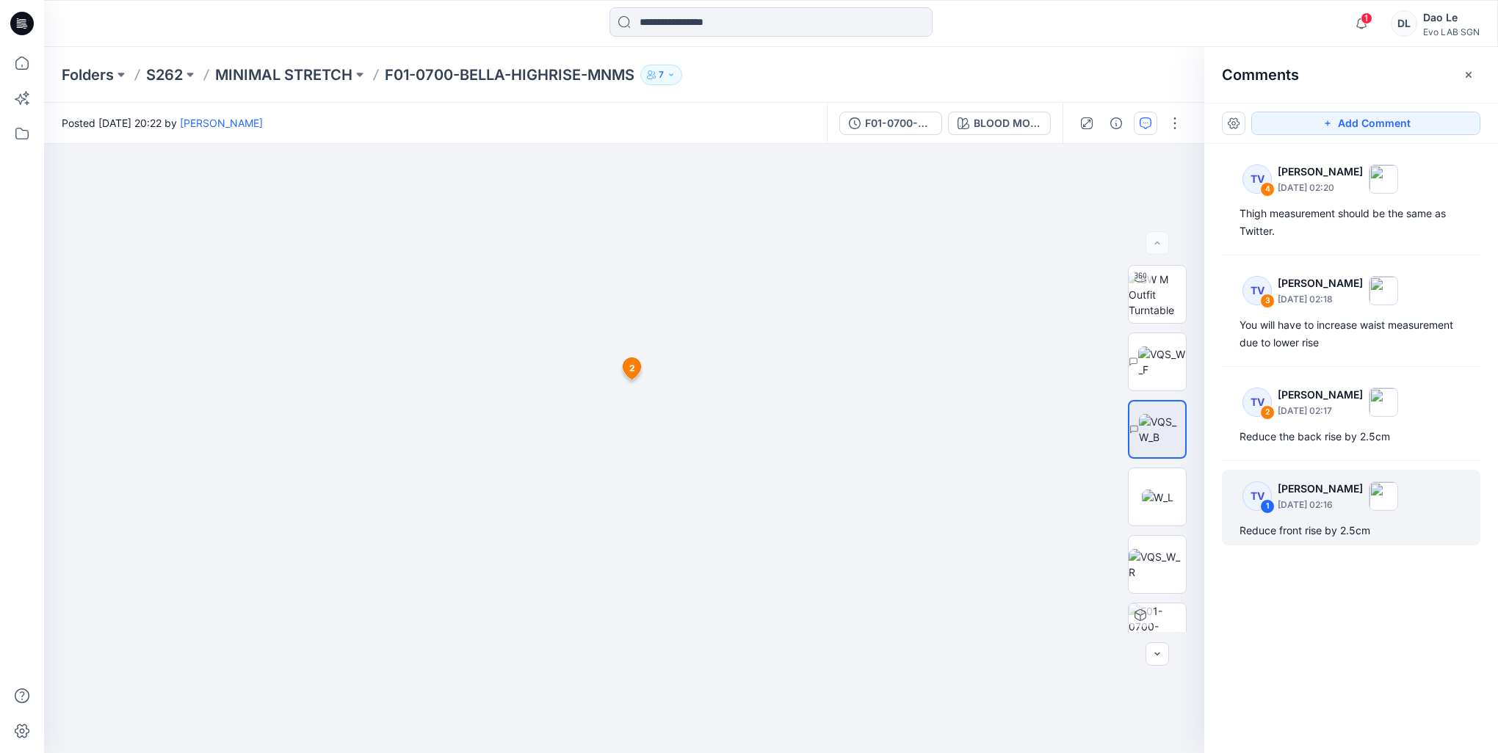
click at [1317, 195] on p "September 03, 2025 02:16" at bounding box center [1319, 188] width 85 height 15
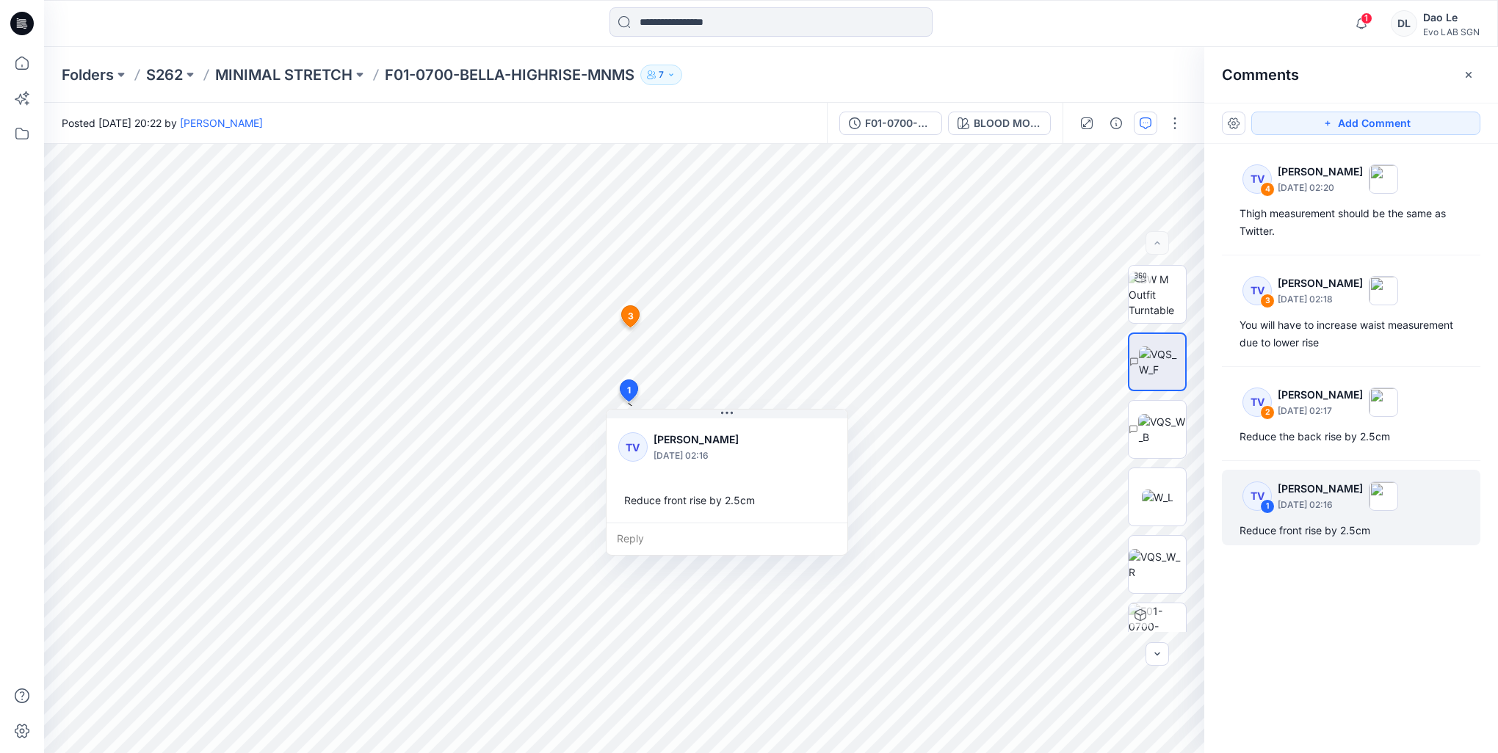
click at [1302, 627] on div "TV 4 Towonda Vaughns September 03, 2025 02:20 Thigh measurement should be the s…" at bounding box center [1351, 421] width 294 height 555
click at [179, 73] on p "S262" at bounding box center [164, 75] width 37 height 21
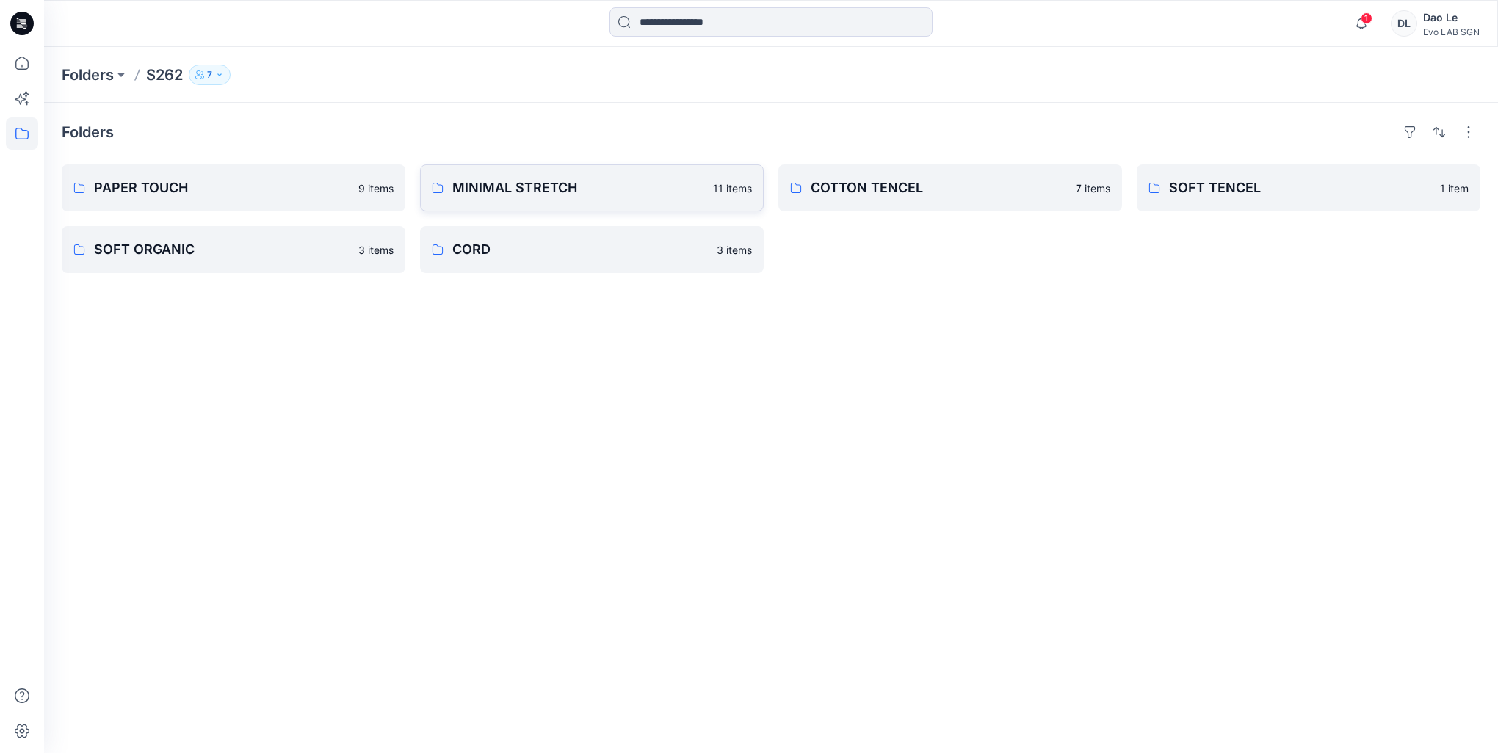
click at [528, 189] on p "MINIMAL STRETCH" at bounding box center [578, 188] width 252 height 21
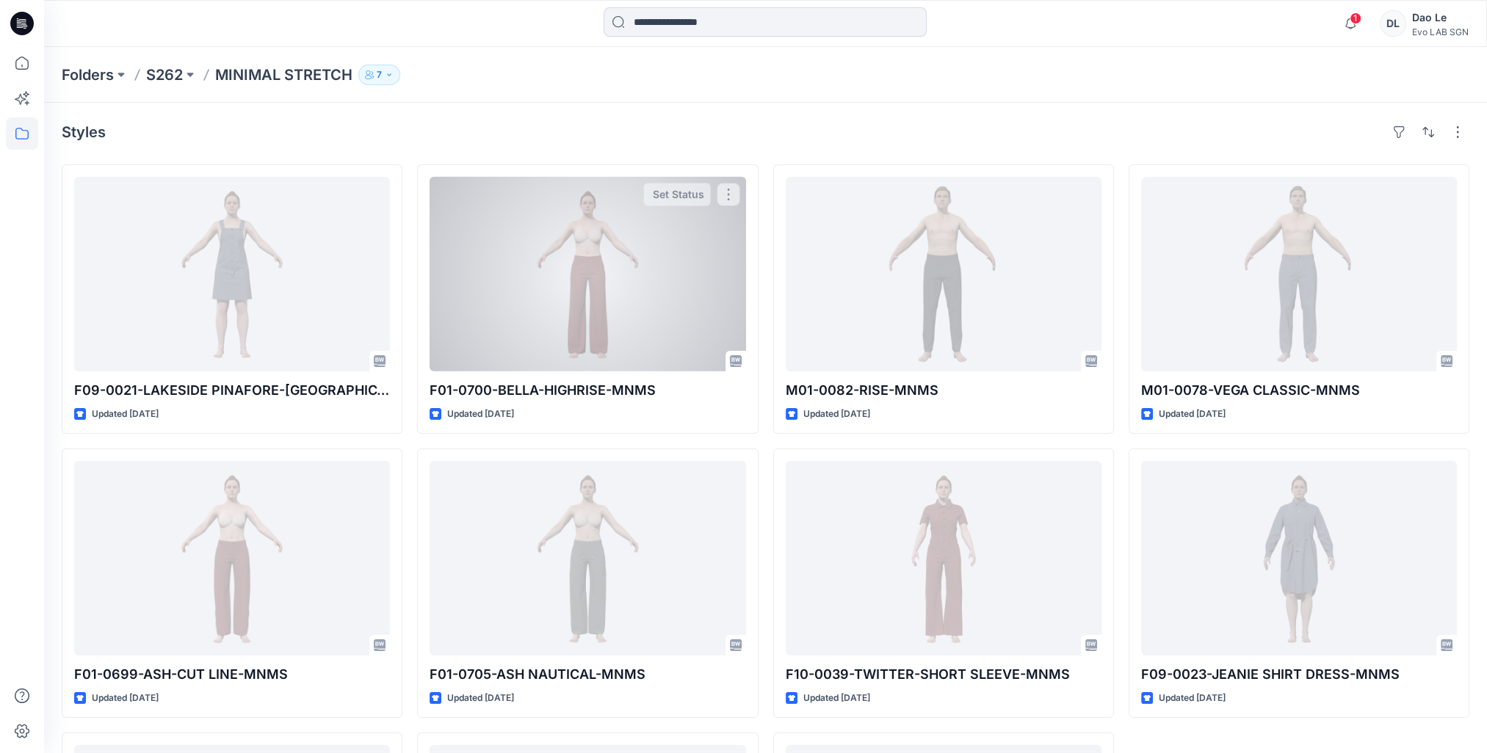
click at [528, 189] on div at bounding box center [587, 274] width 316 height 195
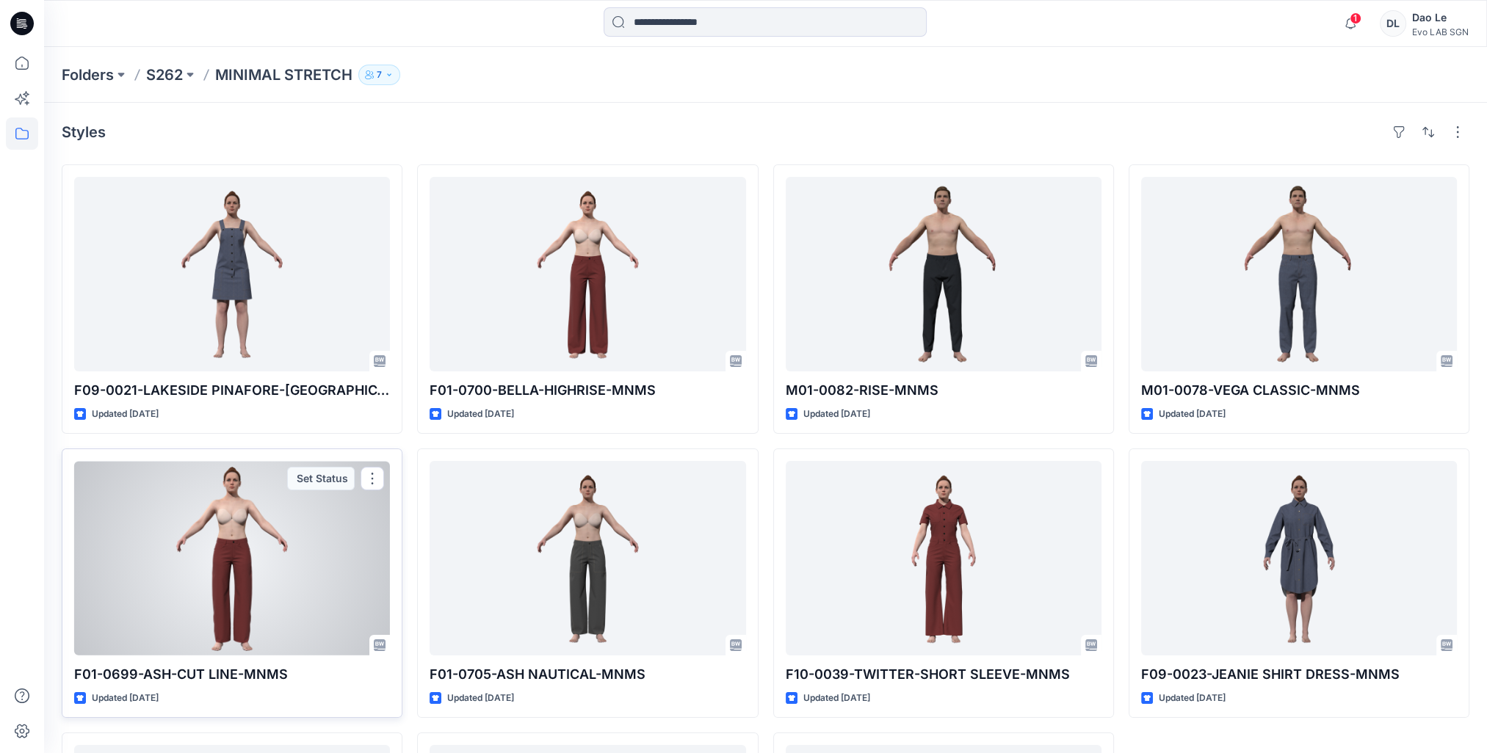
click at [291, 604] on div at bounding box center [232, 558] width 316 height 195
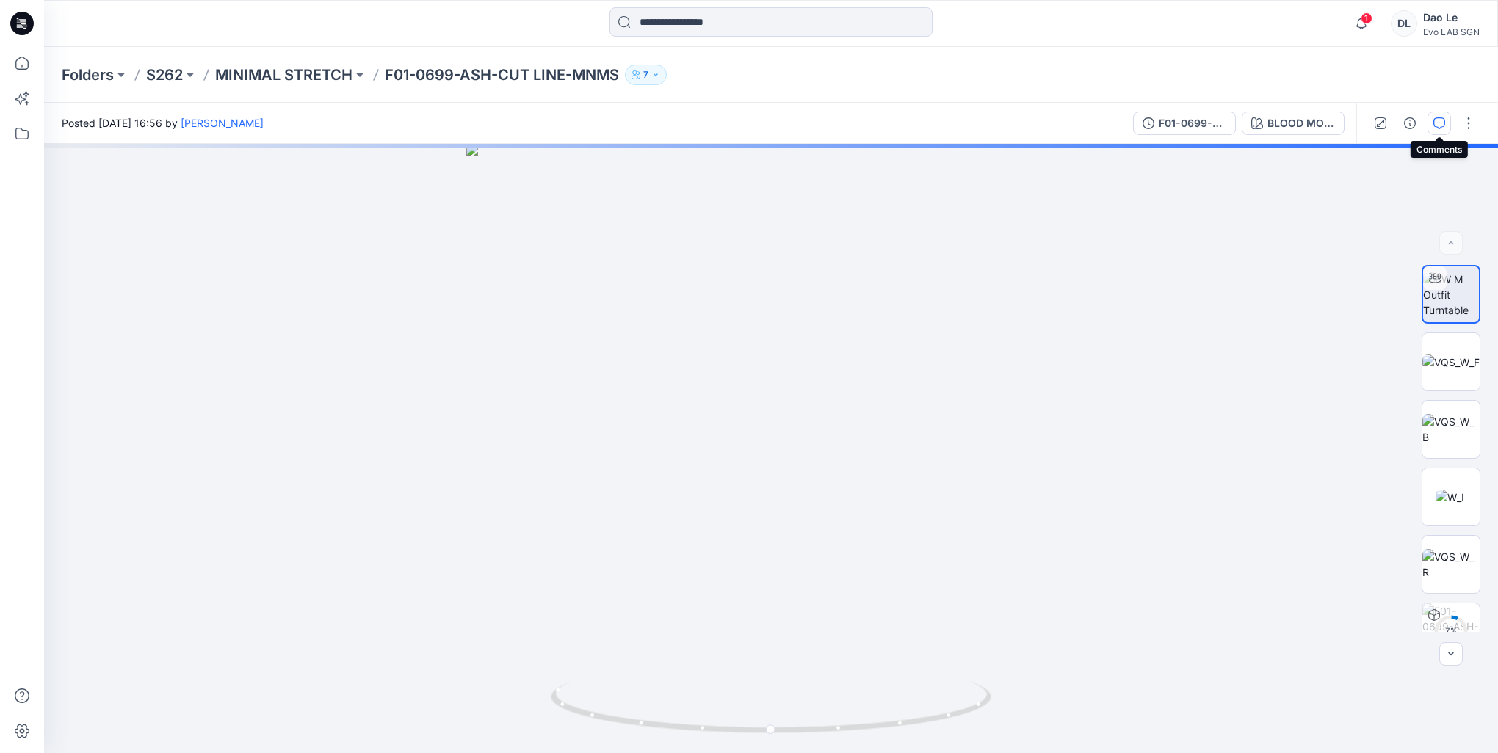
click at [1447, 123] on button "button" at bounding box center [1438, 123] width 23 height 23
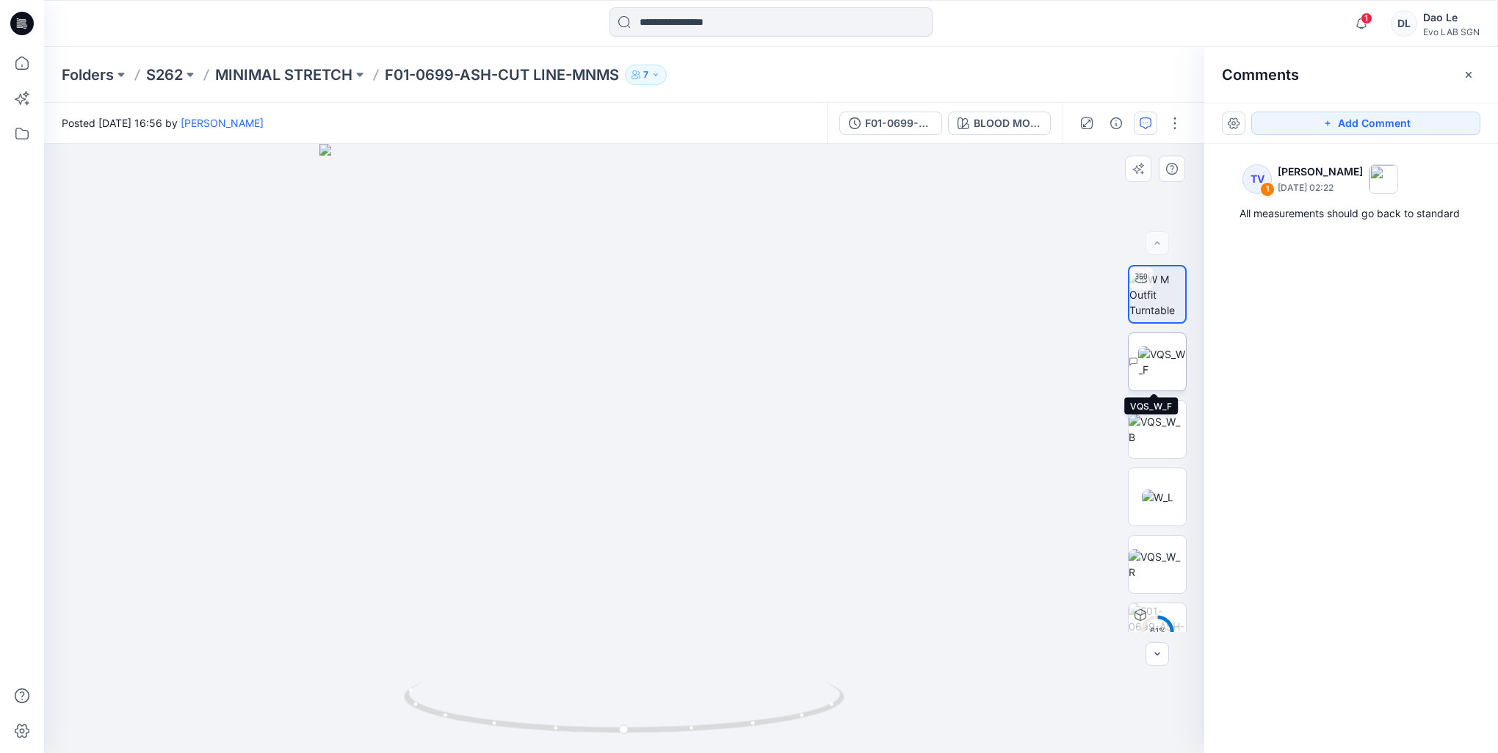
click at [1155, 368] on img at bounding box center [1162, 361] width 48 height 31
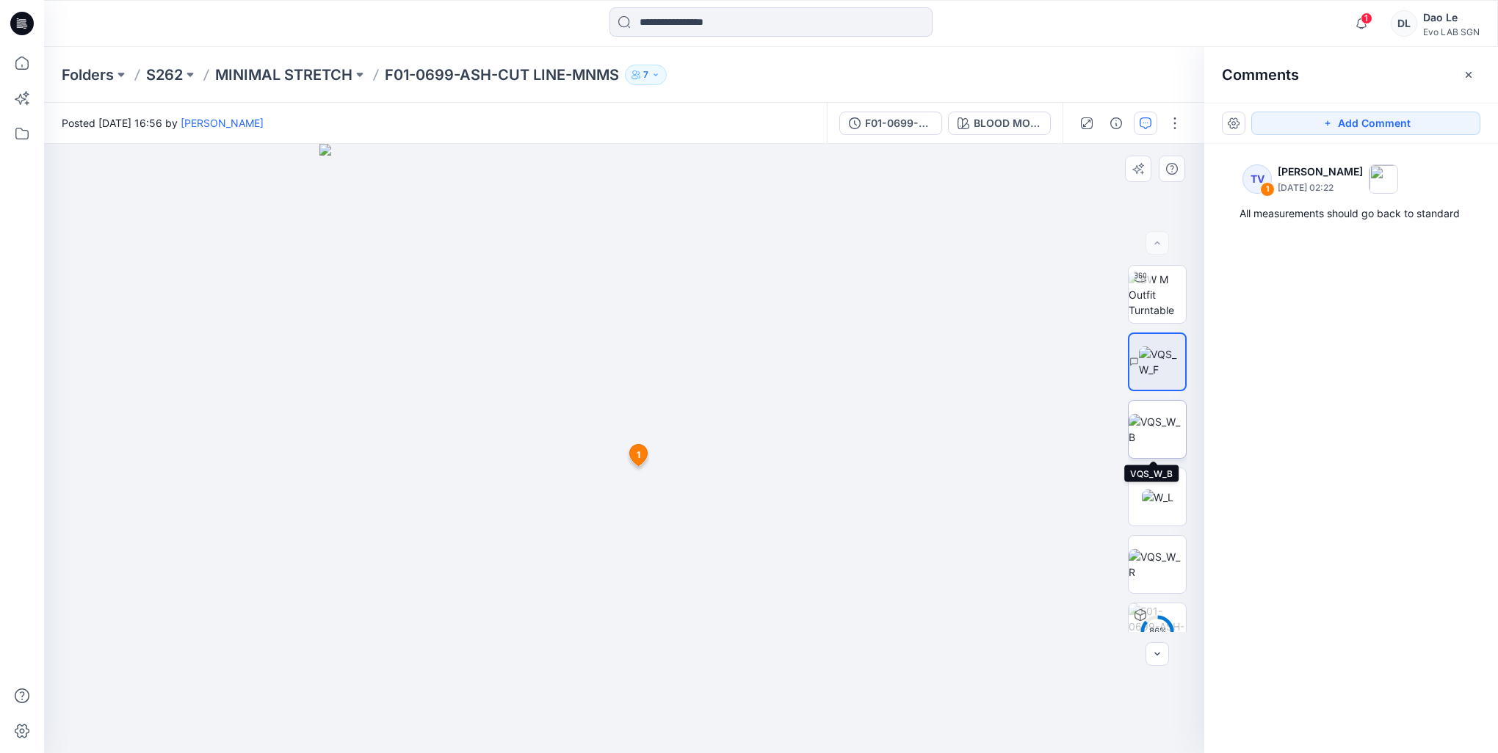
click at [1155, 435] on img at bounding box center [1156, 429] width 57 height 31
click at [1153, 490] on img at bounding box center [1158, 497] width 32 height 15
click at [1166, 549] on img at bounding box center [1156, 564] width 57 height 31
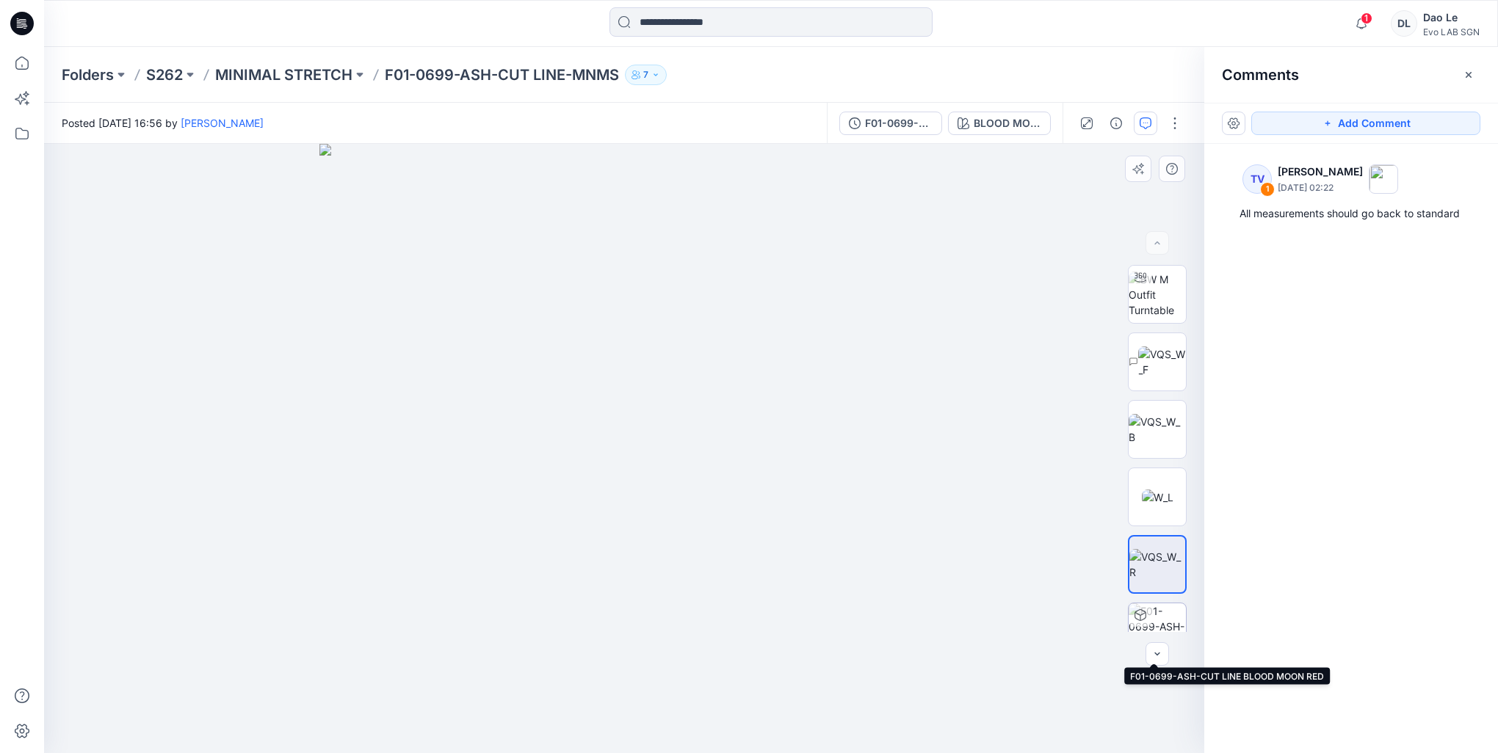
click at [1156, 612] on img at bounding box center [1156, 631] width 57 height 57
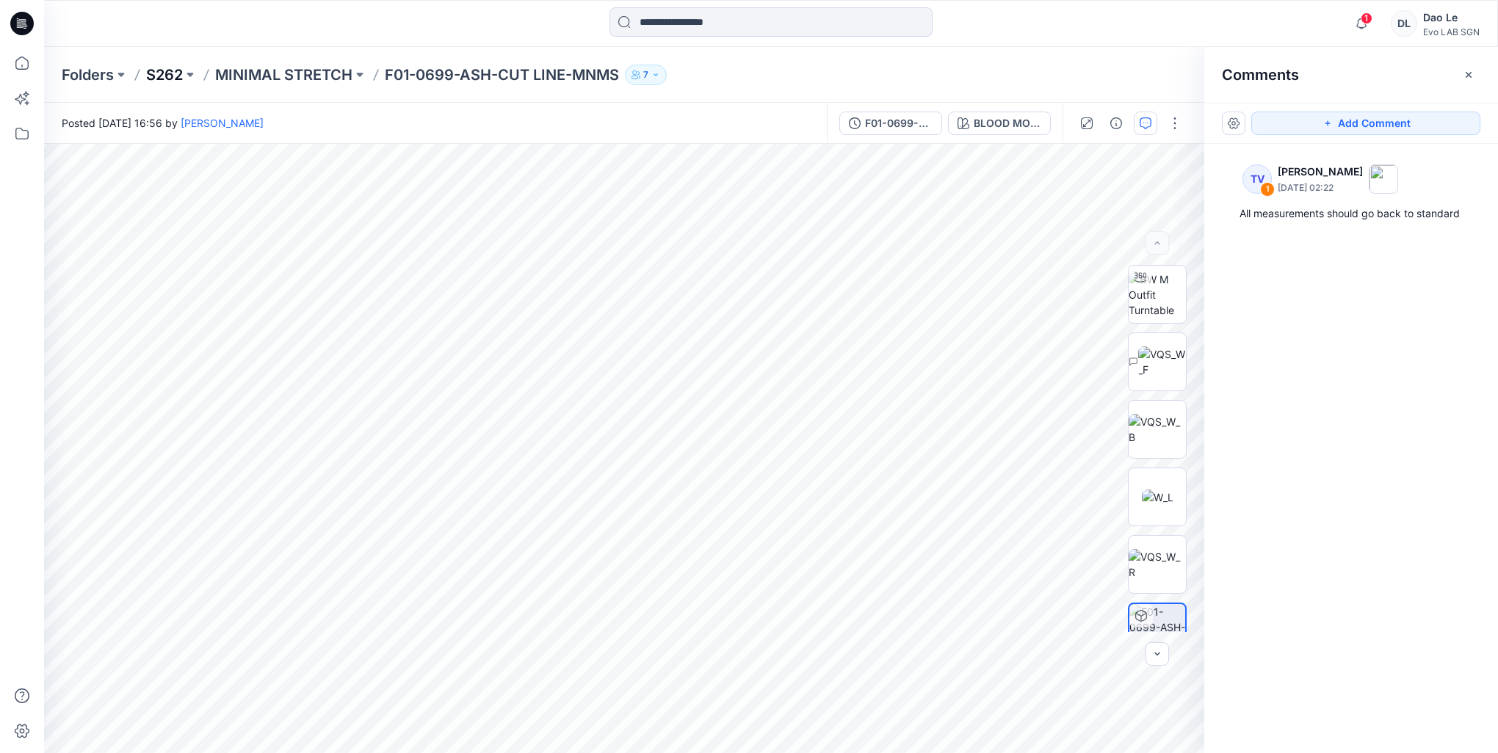
click at [159, 76] on p "S262" at bounding box center [164, 75] width 37 height 21
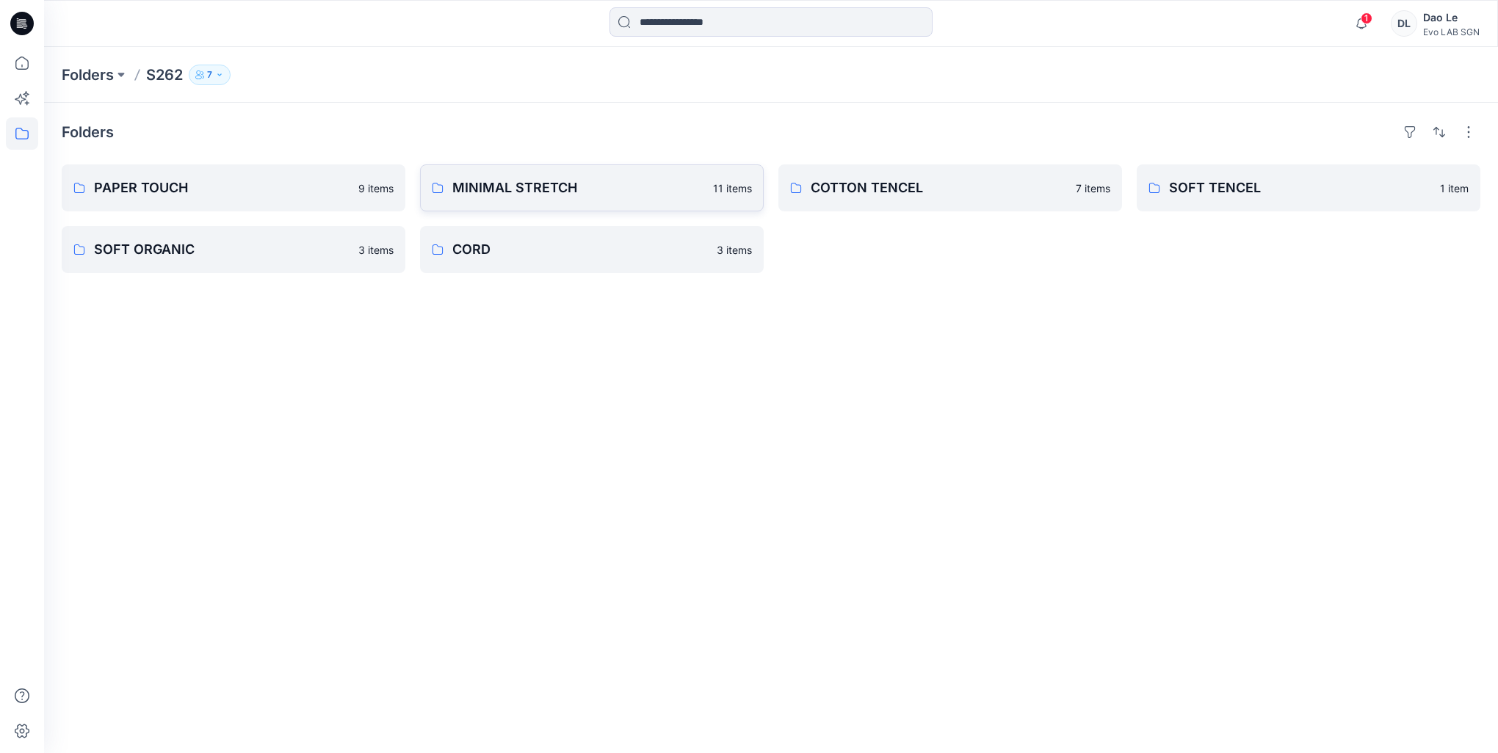
click at [504, 186] on p "MINIMAL STRETCH" at bounding box center [578, 188] width 252 height 21
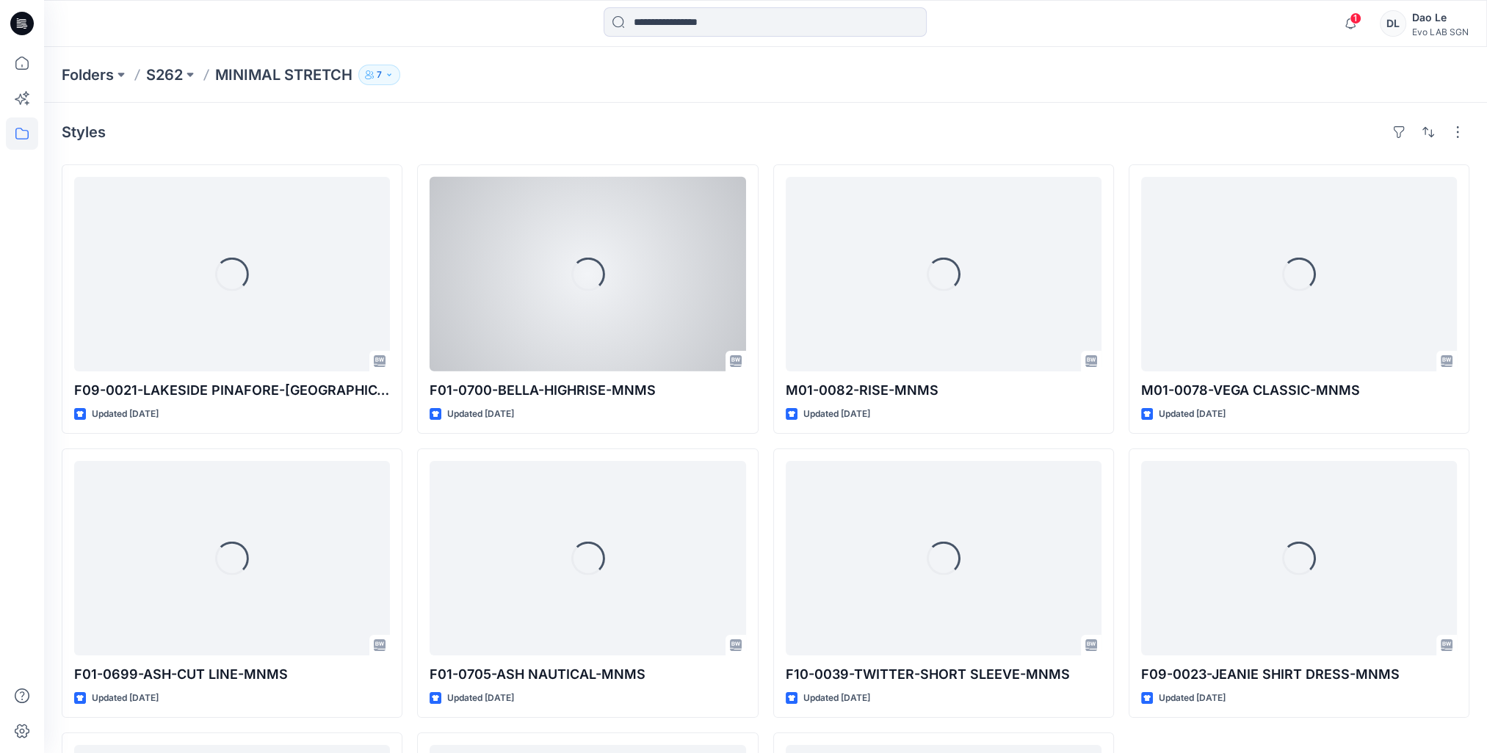
click at [504, 186] on div at bounding box center [587, 274] width 316 height 195
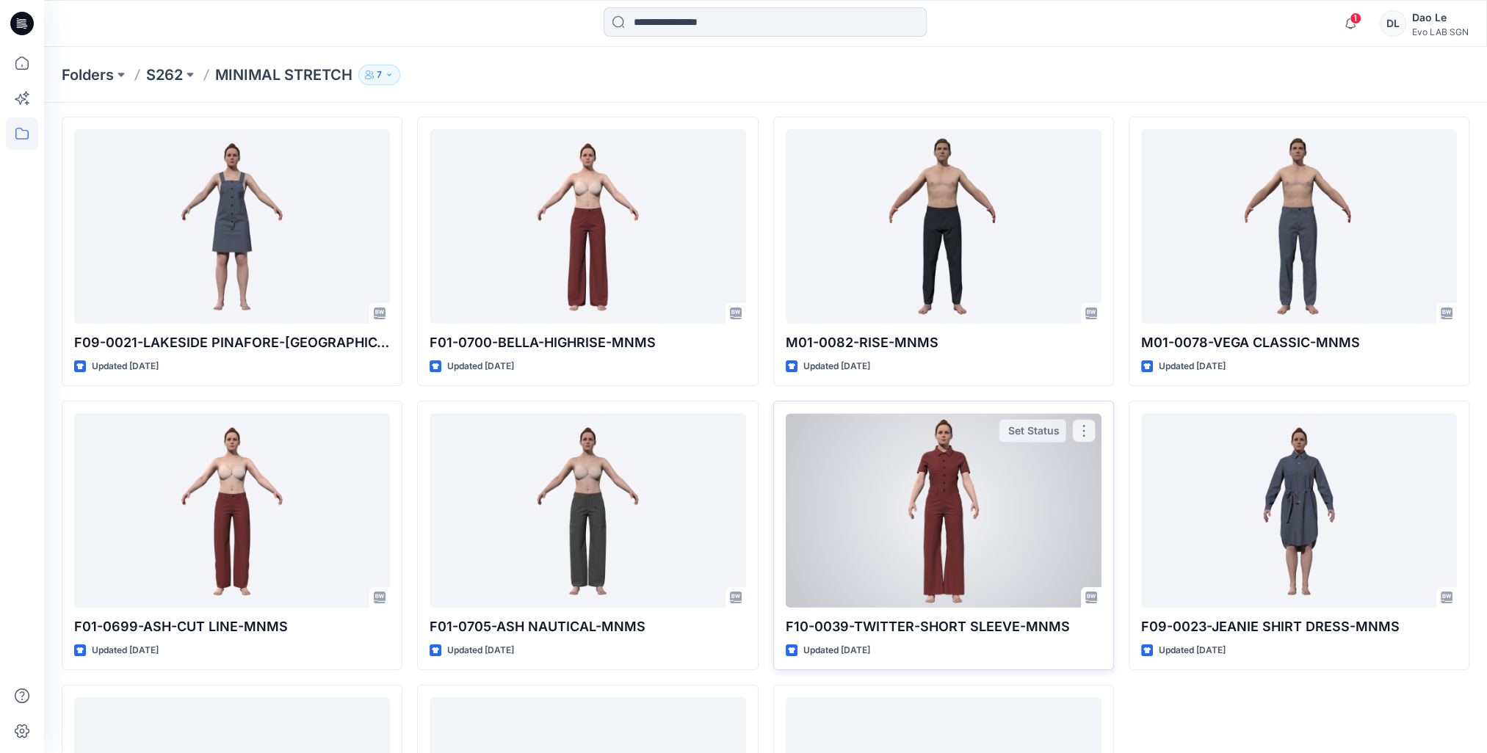
scroll to position [73, 0]
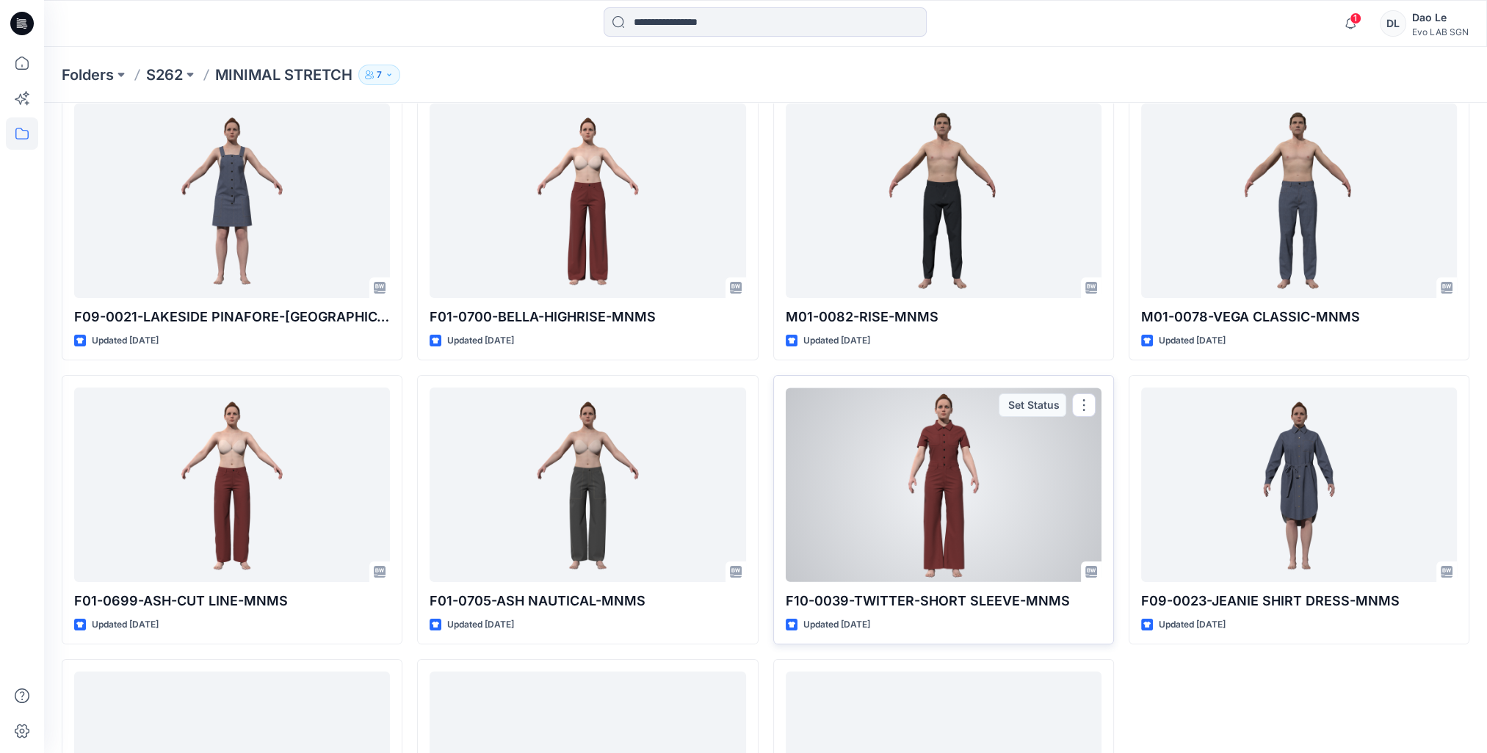
click at [955, 473] on div at bounding box center [943, 485] width 316 height 195
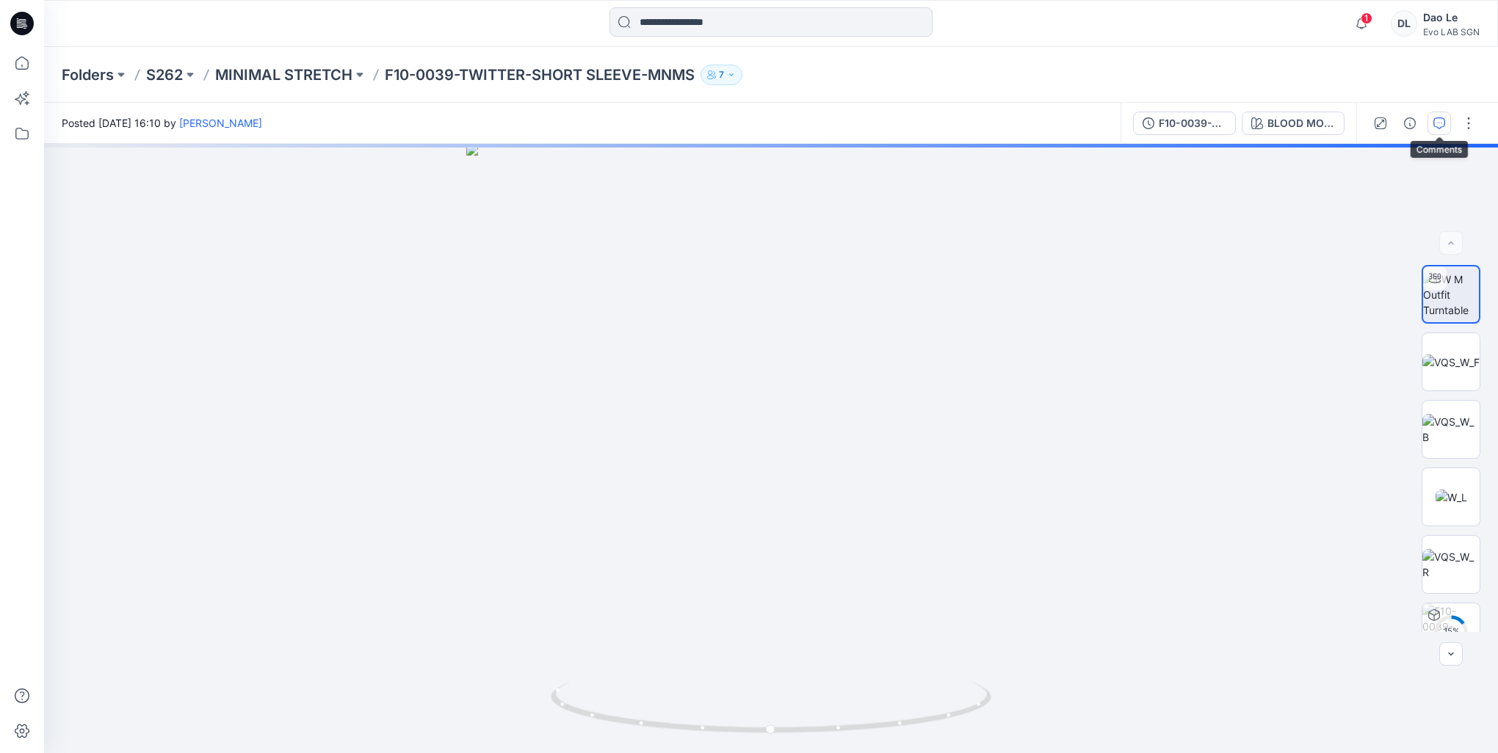
click at [1433, 125] on icon "button" at bounding box center [1439, 123] width 12 height 12
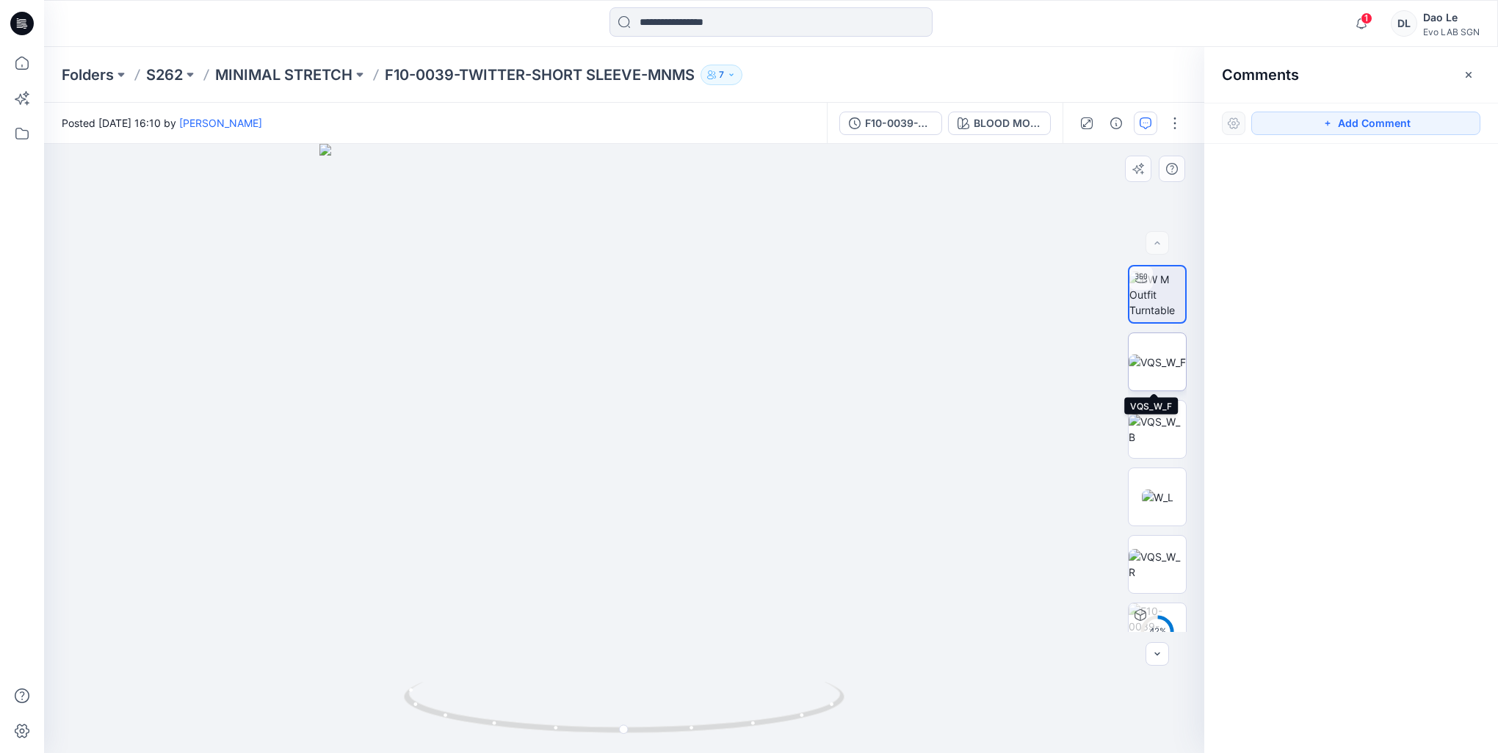
click at [1158, 370] on img at bounding box center [1156, 362] width 57 height 15
click at [1156, 414] on img at bounding box center [1156, 429] width 57 height 31
click at [1157, 496] on img at bounding box center [1158, 497] width 32 height 15
click at [272, 76] on p "MINIMAL STRETCH" at bounding box center [283, 75] width 137 height 21
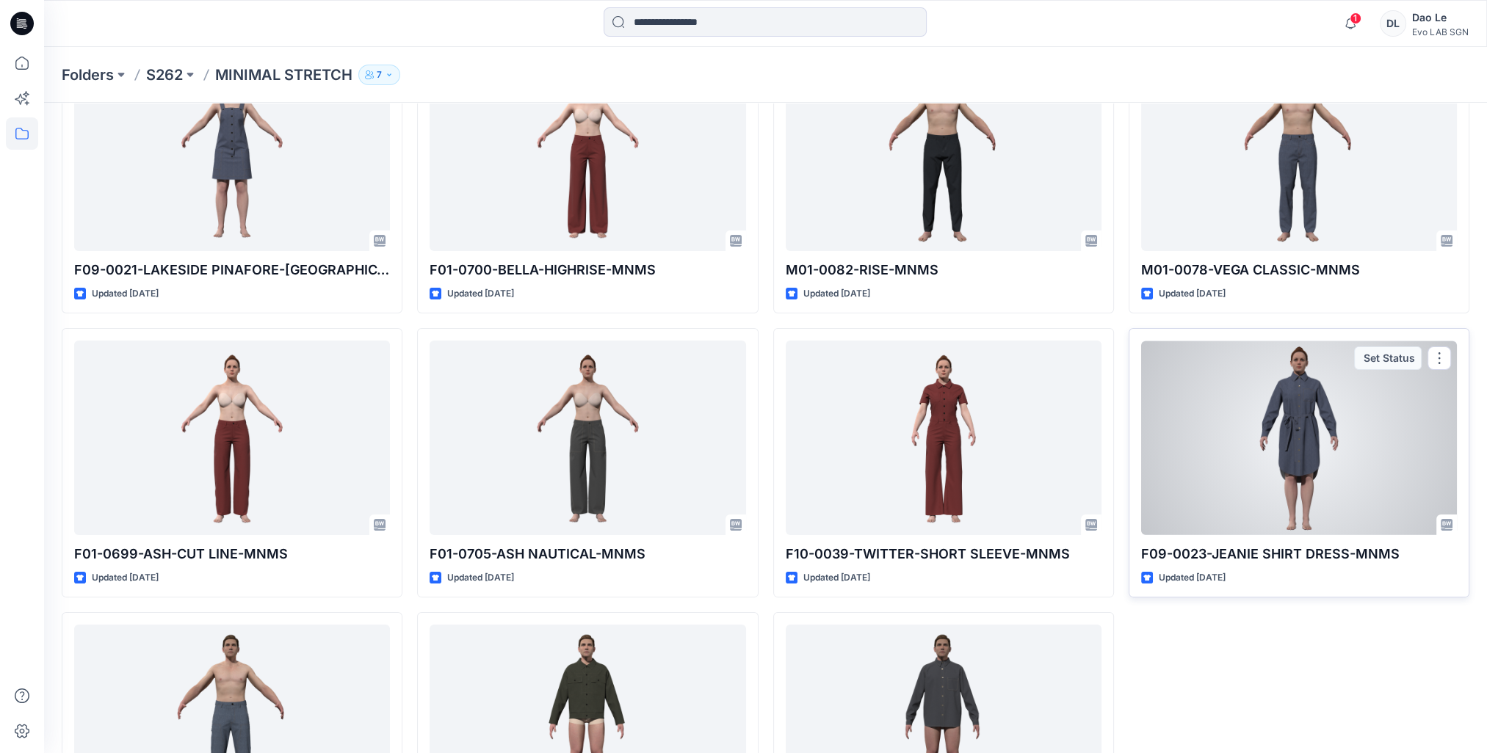
scroll to position [147, 0]
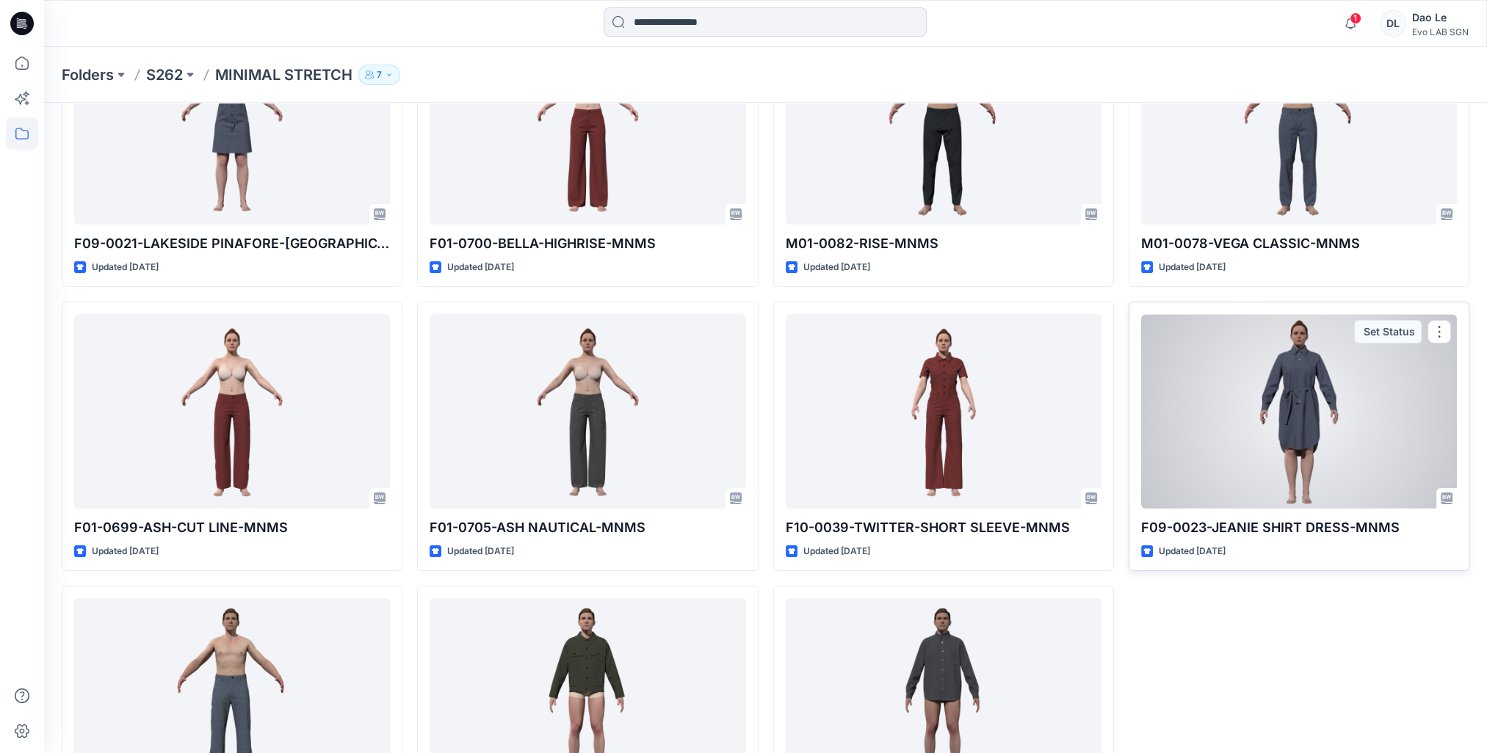
click at [1281, 448] on div at bounding box center [1299, 411] width 316 height 195
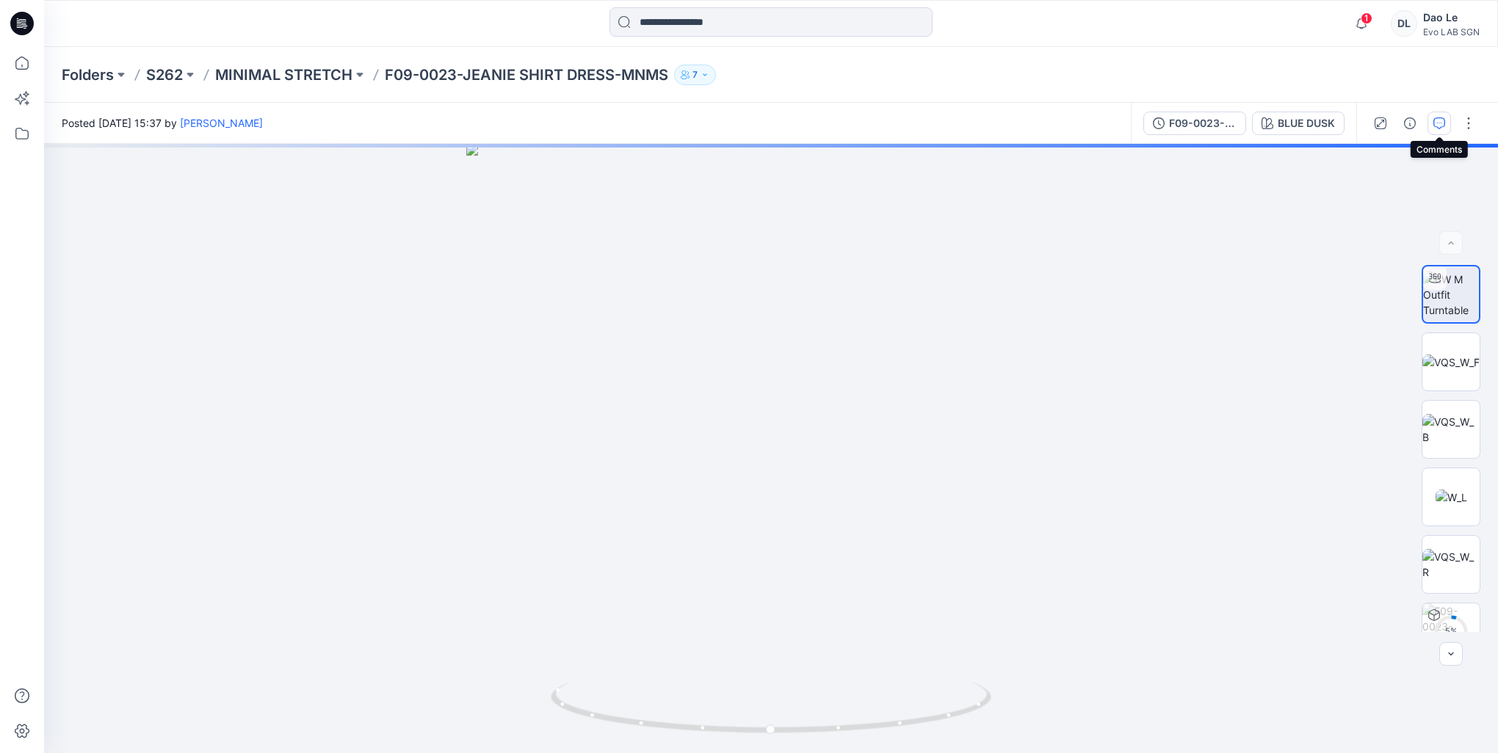
click at [1433, 126] on icon "button" at bounding box center [1439, 123] width 12 height 12
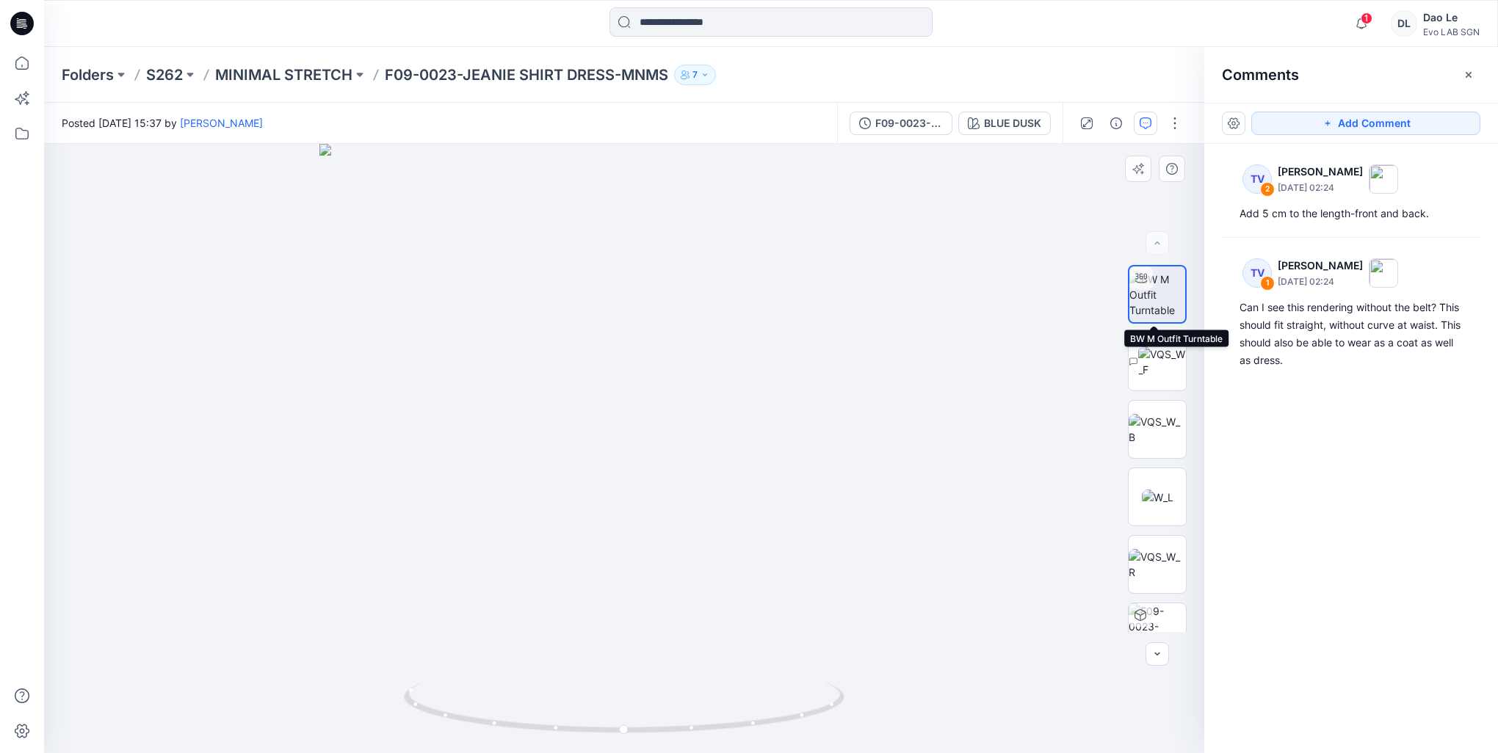
click at [1161, 302] on img at bounding box center [1157, 295] width 56 height 46
click at [1160, 352] on img at bounding box center [1162, 361] width 48 height 31
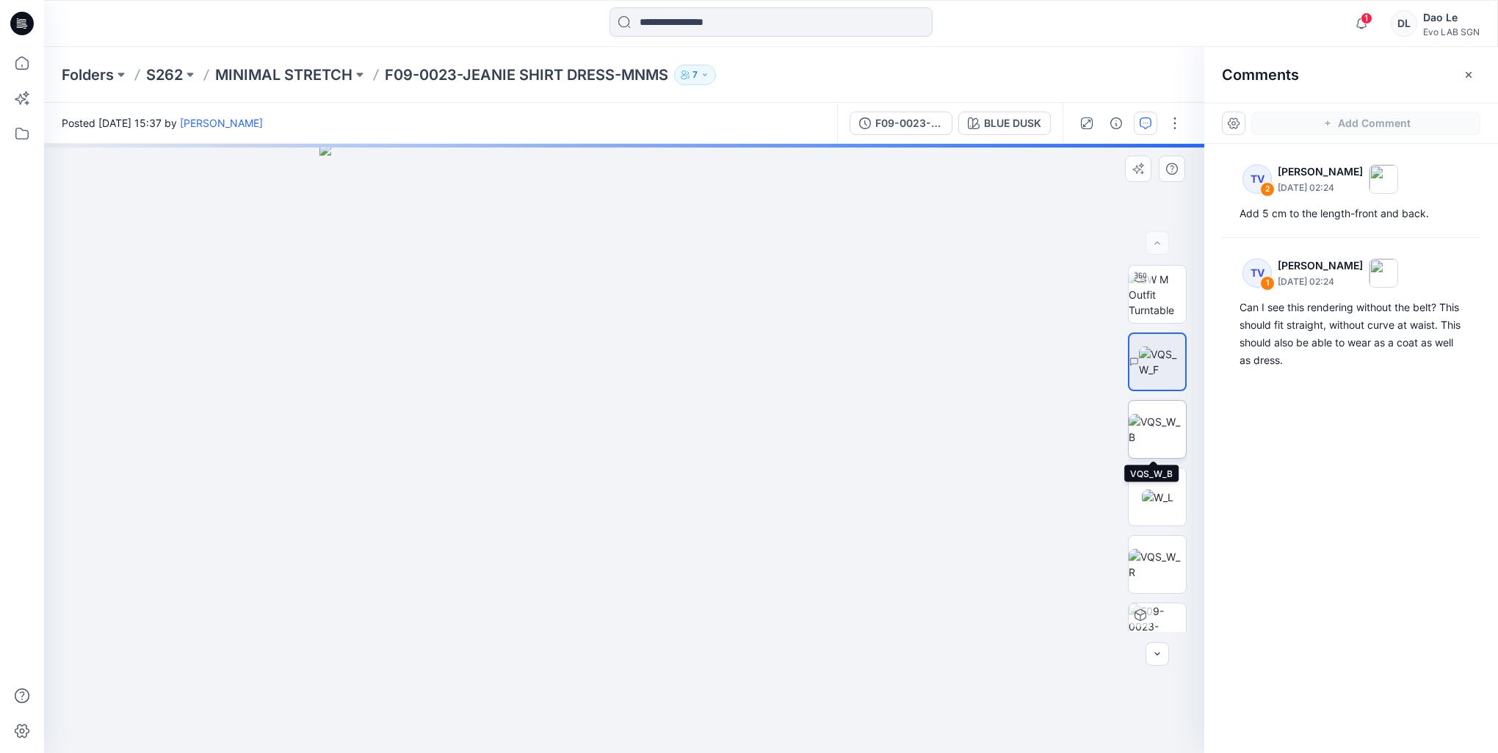
click at [1153, 420] on img at bounding box center [1156, 429] width 57 height 31
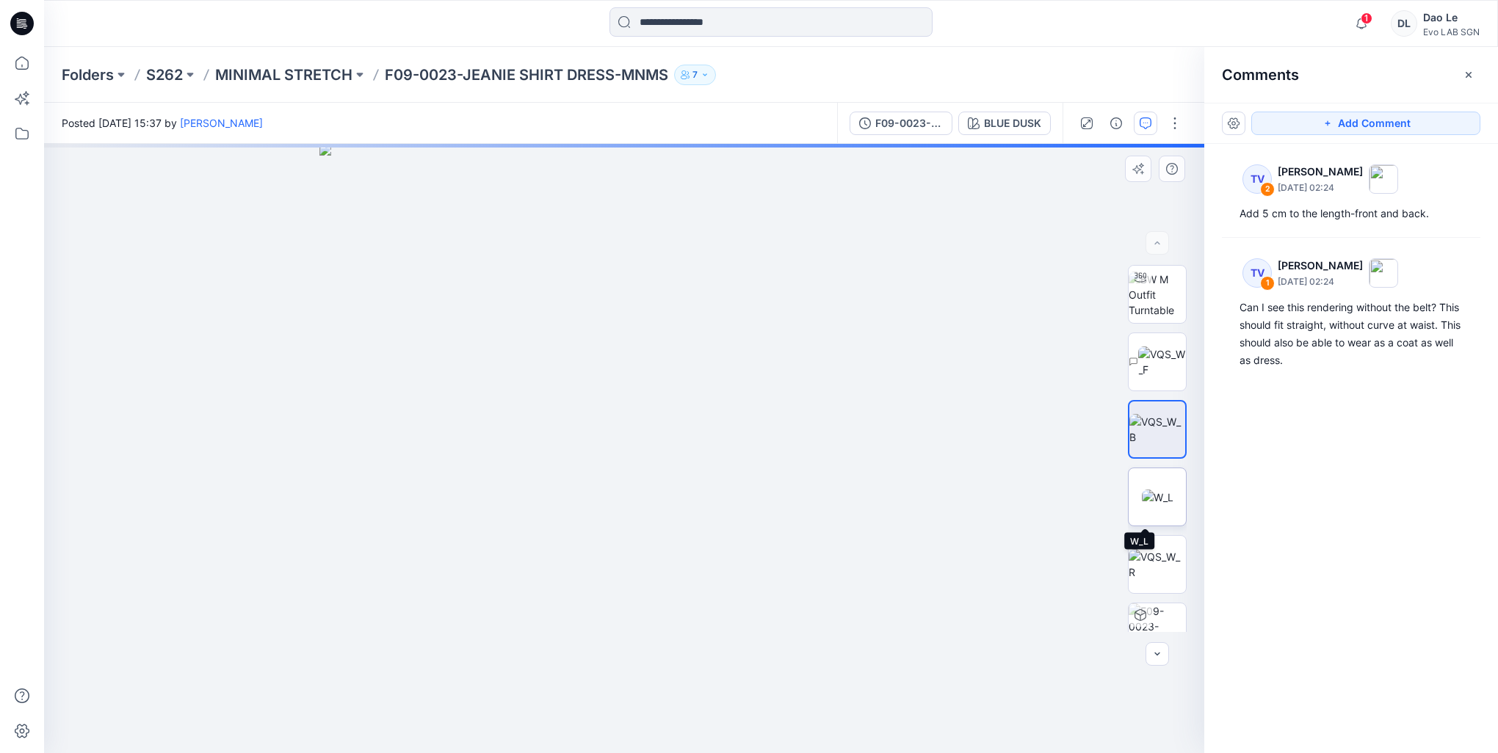
click at [1159, 498] on img at bounding box center [1158, 497] width 32 height 15
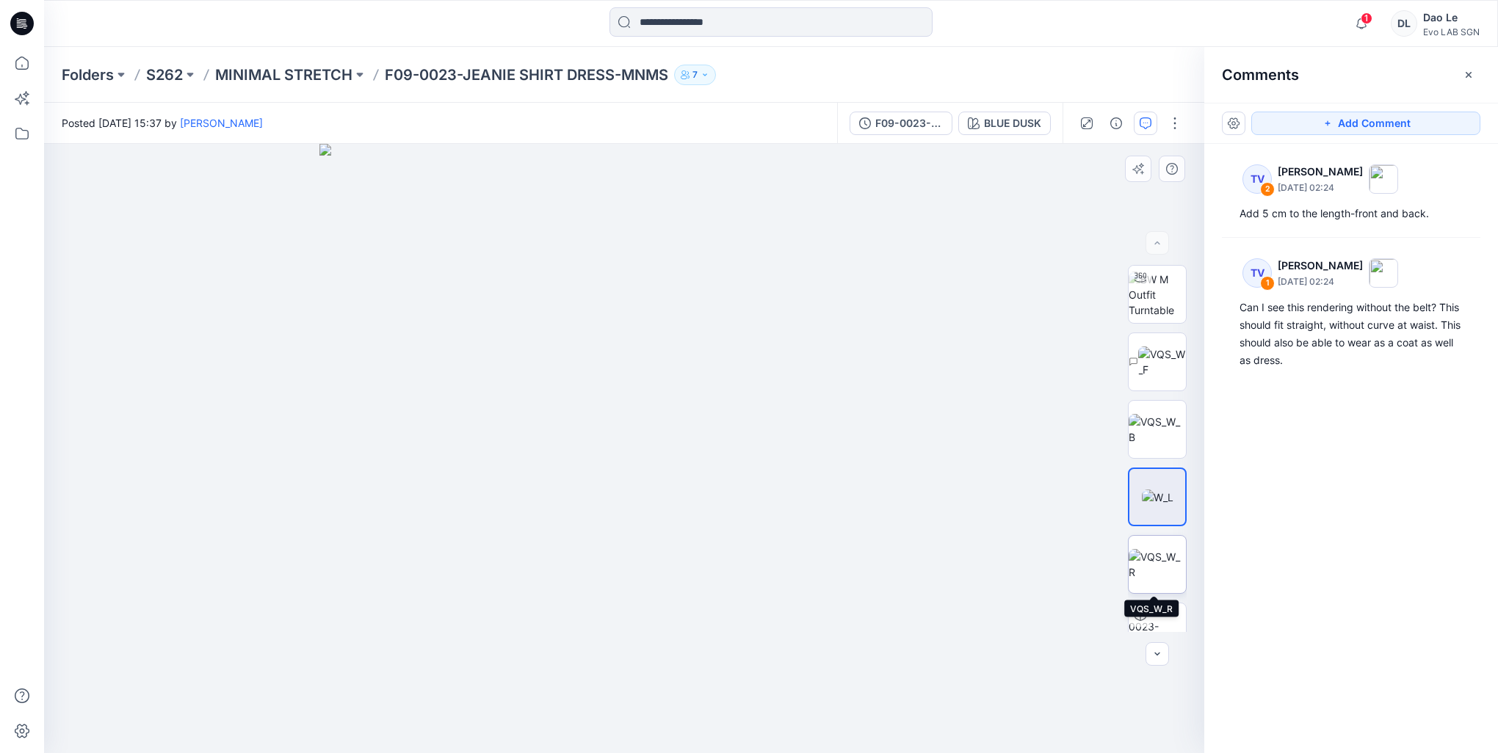
click at [1155, 560] on img at bounding box center [1156, 564] width 57 height 31
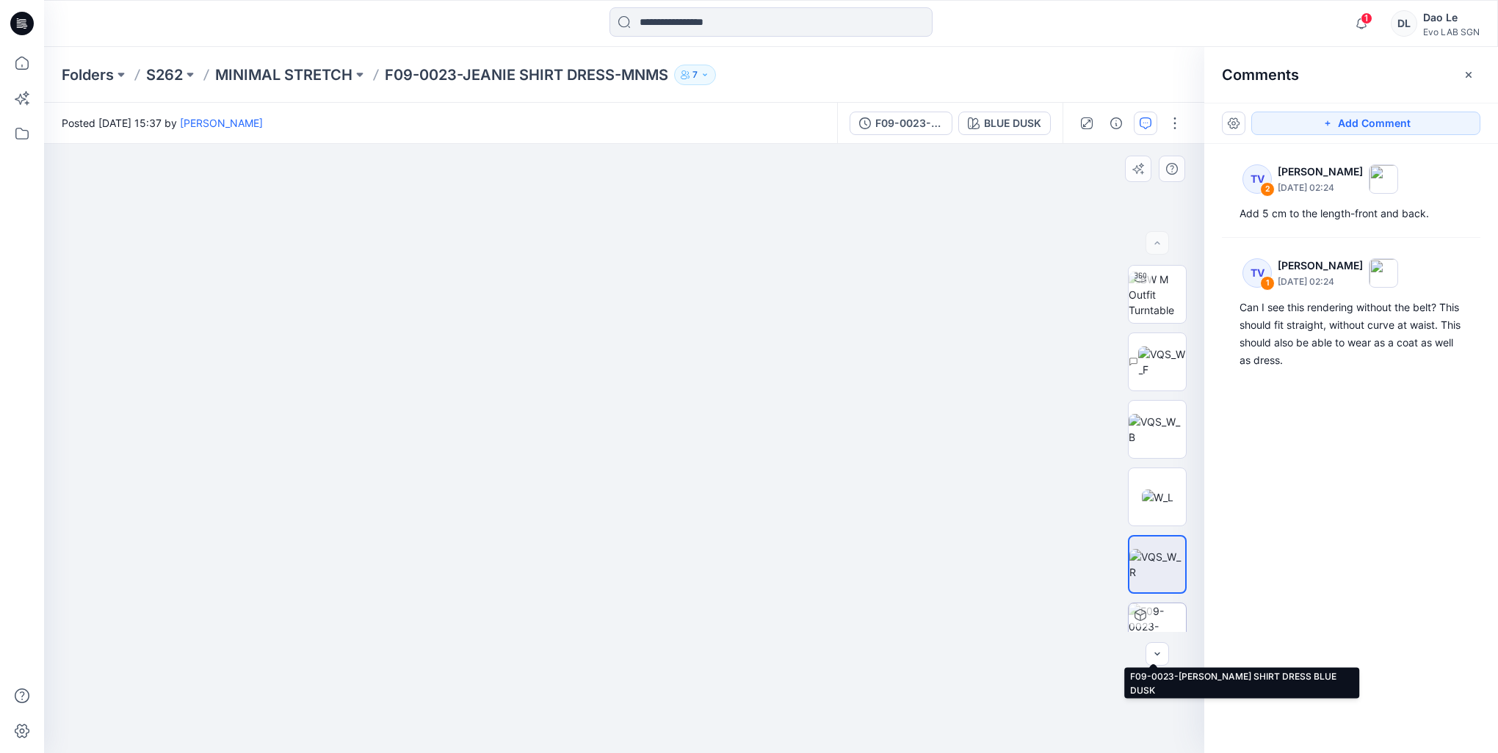
click at [1155, 618] on img at bounding box center [1156, 631] width 57 height 57
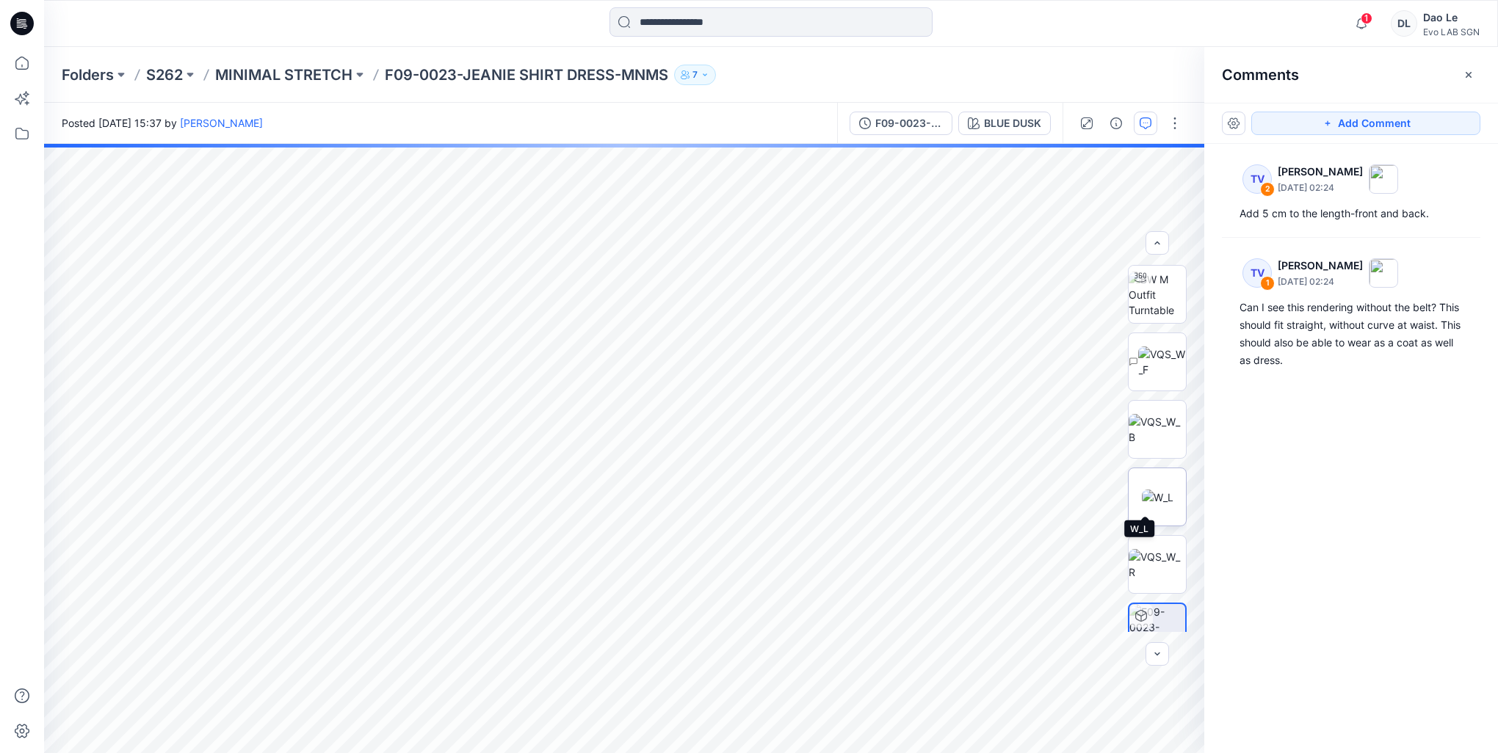
scroll to position [29, 0]
